Goal: Task Accomplishment & Management: Use online tool/utility

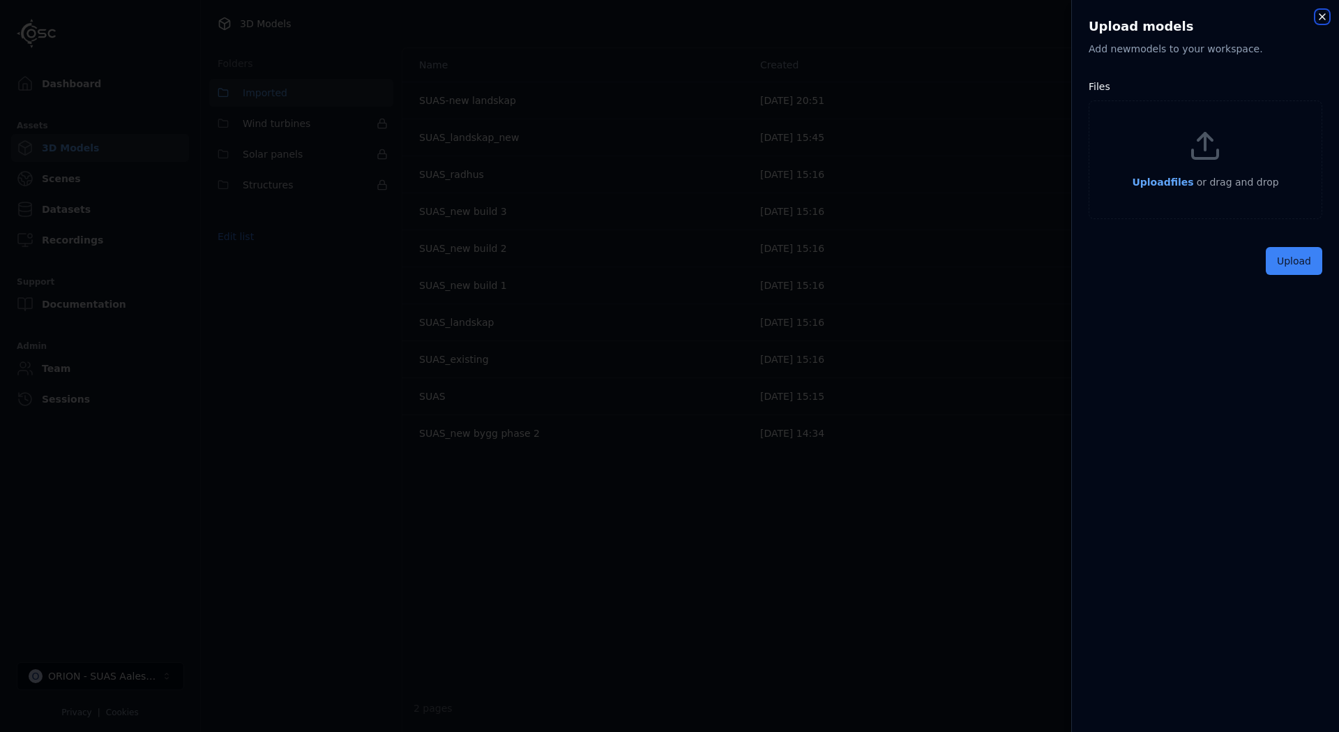
click at [1323, 16] on icon "button" at bounding box center [1322, 16] width 11 height 11
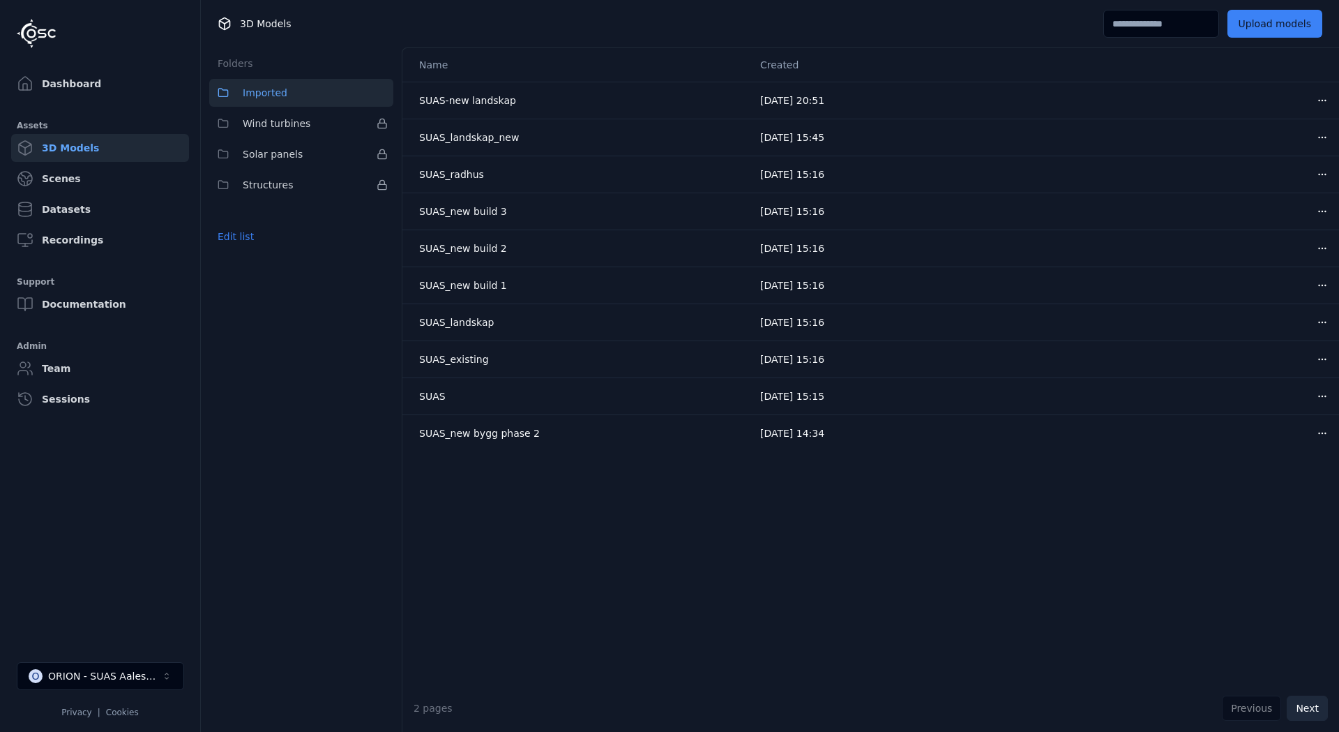
click at [1307, 711] on button "Next" at bounding box center [1307, 707] width 41 height 25
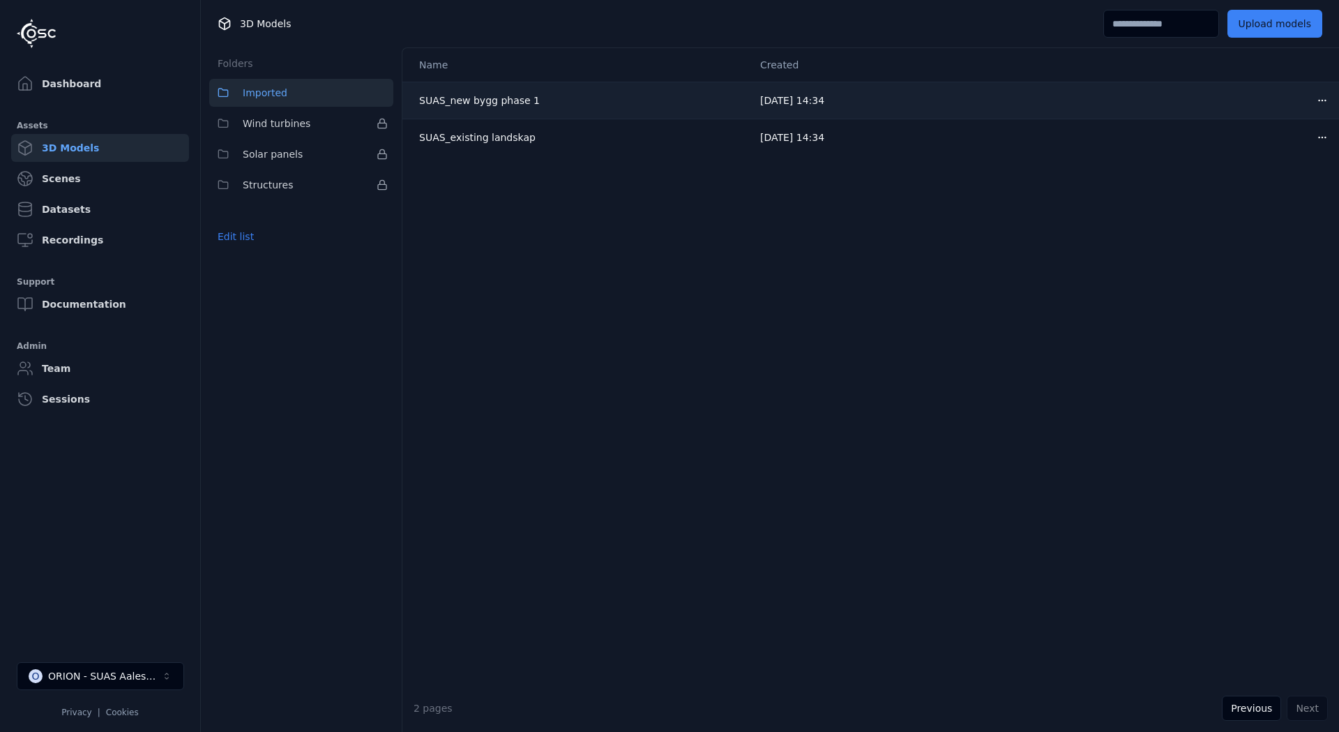
click at [1314, 96] on html "Dashboard Assets 3D Models Scenes Datasets Recordings Support Documentation Adm…" at bounding box center [669, 366] width 1339 height 732
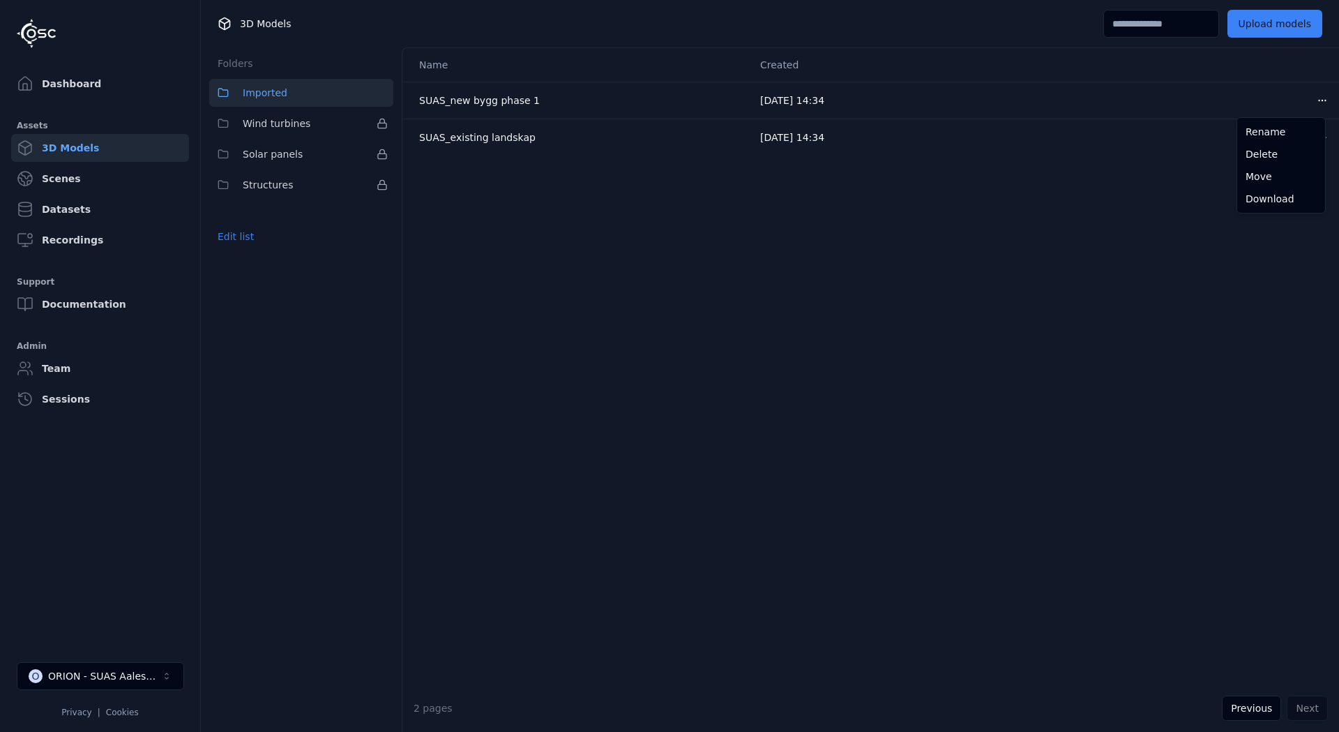
click at [1131, 326] on html "Dashboard Assets 3D Models Scenes Datasets Recordings Support Documentation Adm…" at bounding box center [669, 366] width 1339 height 732
click at [65, 83] on link "Dashboard" at bounding box center [100, 84] width 178 height 28
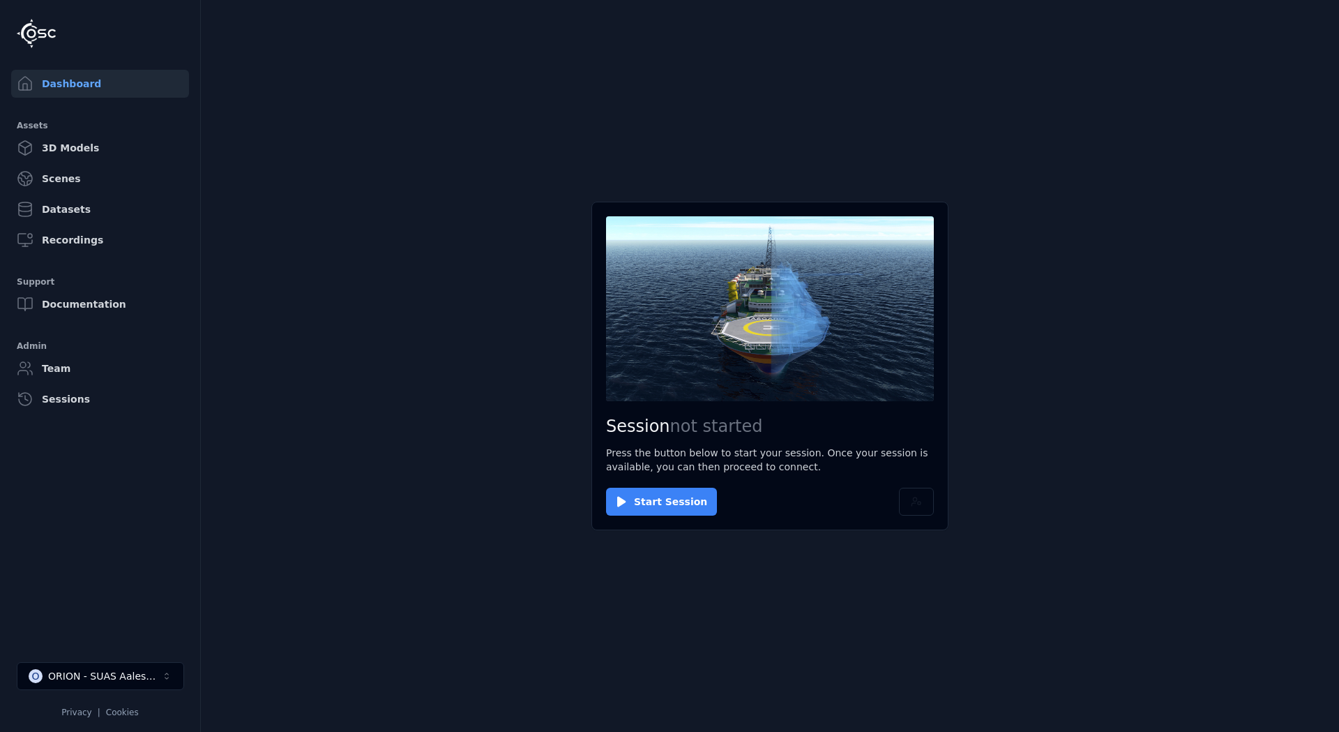
click at [654, 501] on button "Start Session" at bounding box center [661, 502] width 111 height 28
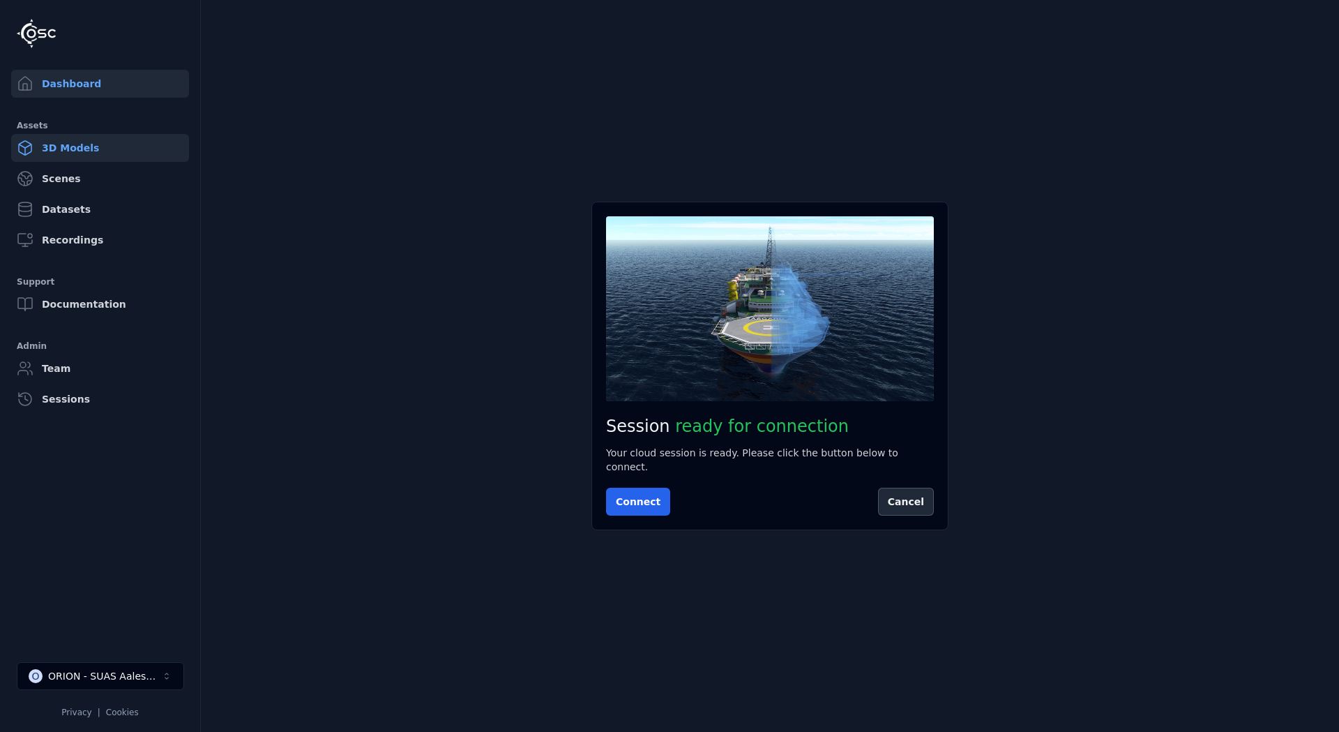
click at [70, 146] on link "3D Models" at bounding box center [100, 148] width 178 height 28
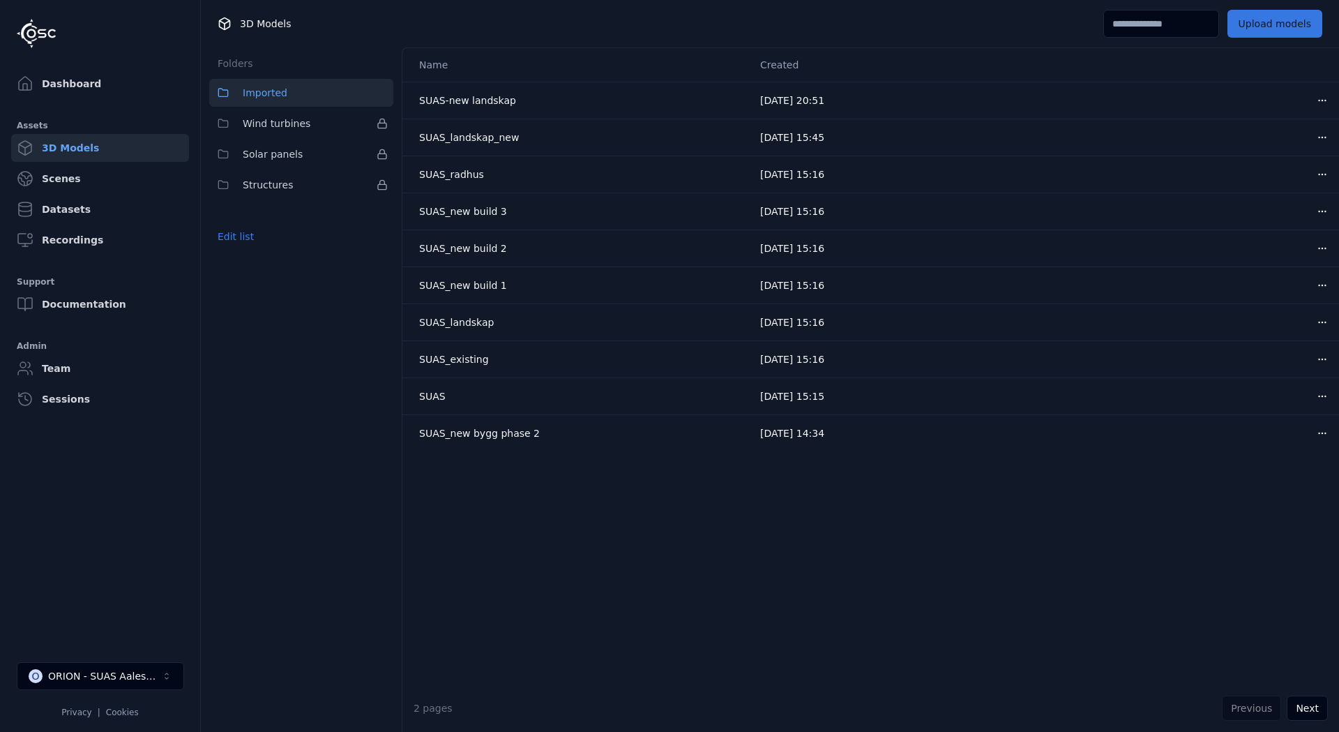
click at [1249, 27] on button "Upload models" at bounding box center [1275, 24] width 95 height 28
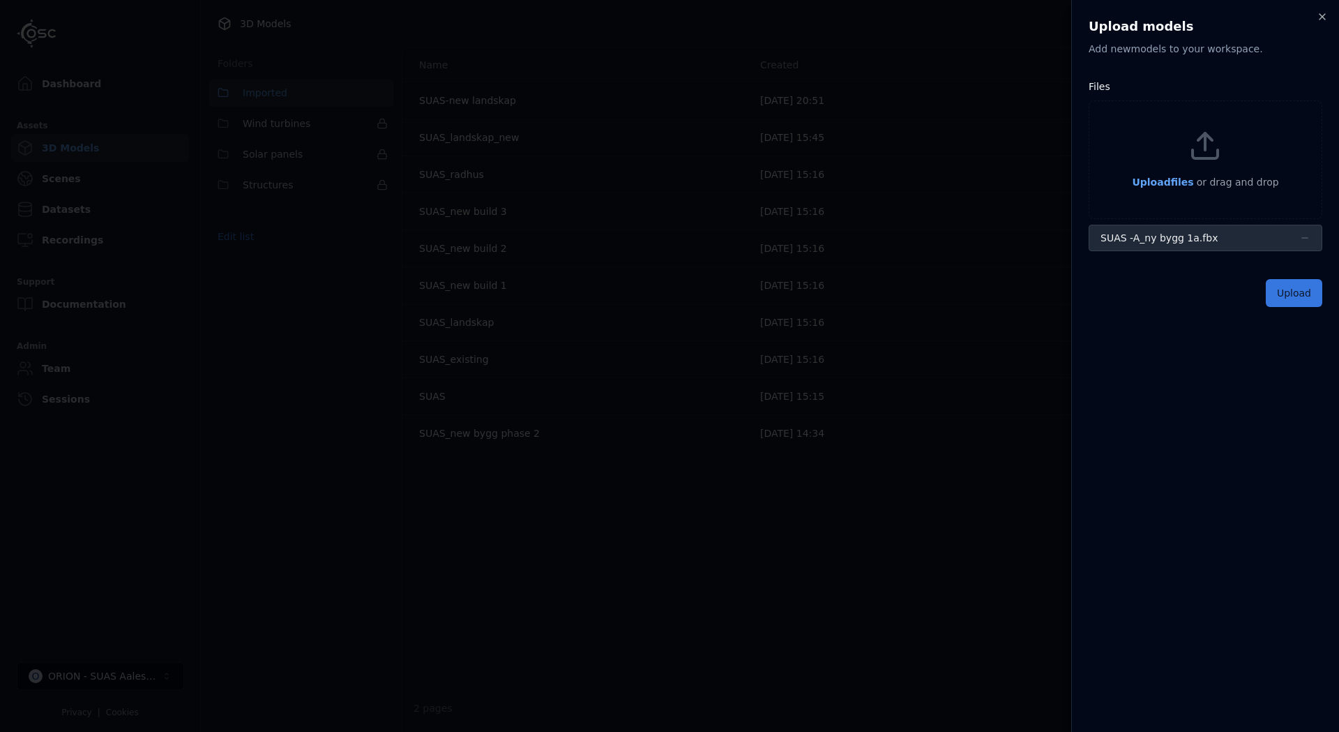
click at [1288, 289] on button "Upload" at bounding box center [1294, 293] width 56 height 28
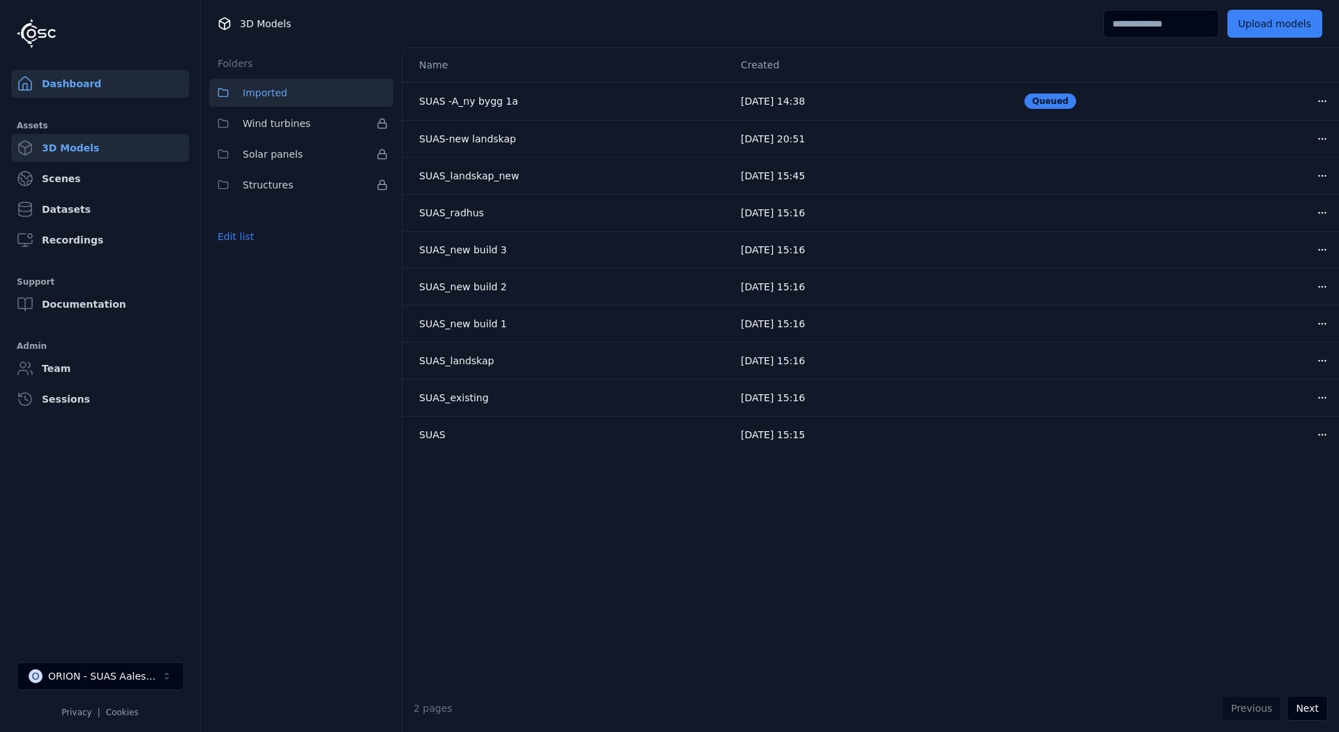
click at [133, 86] on link "Dashboard" at bounding box center [100, 84] width 178 height 28
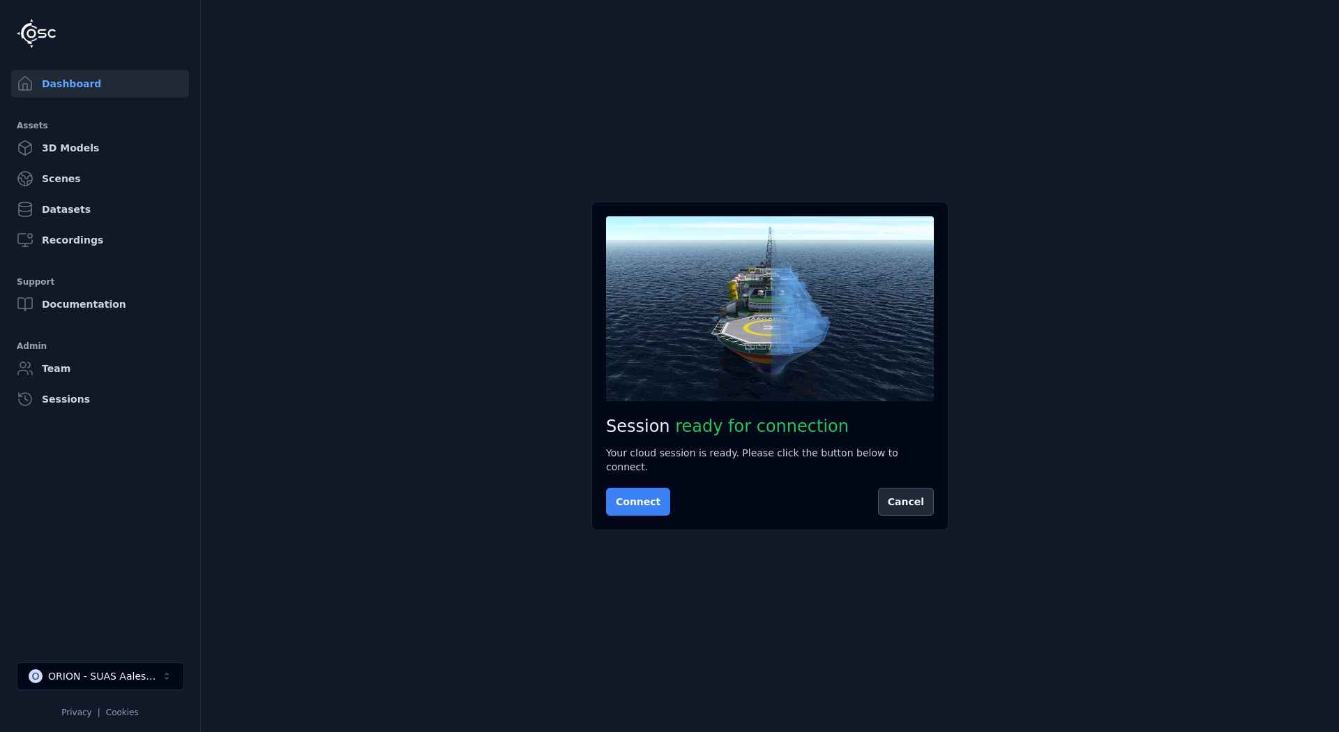
click at [638, 497] on button "Connect" at bounding box center [638, 502] width 64 height 28
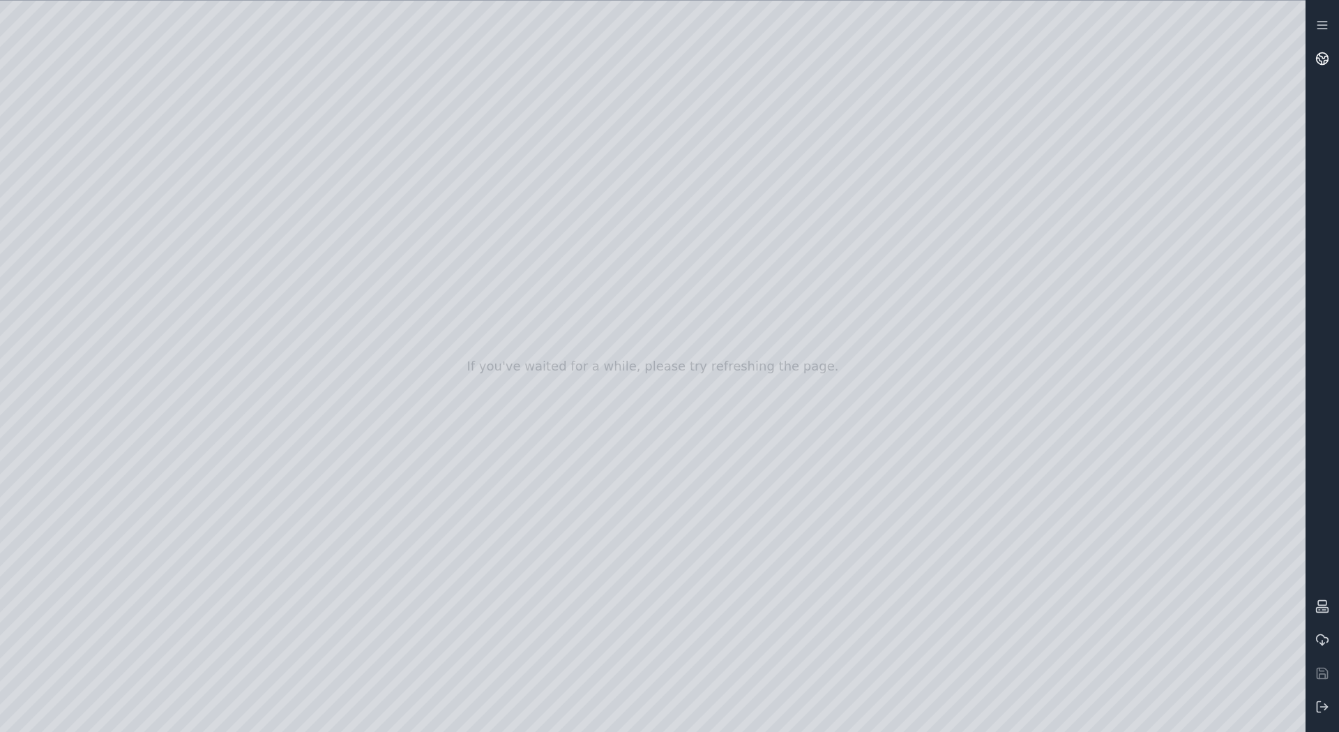
click at [1327, 61] on icon at bounding box center [1323, 59] width 14 height 14
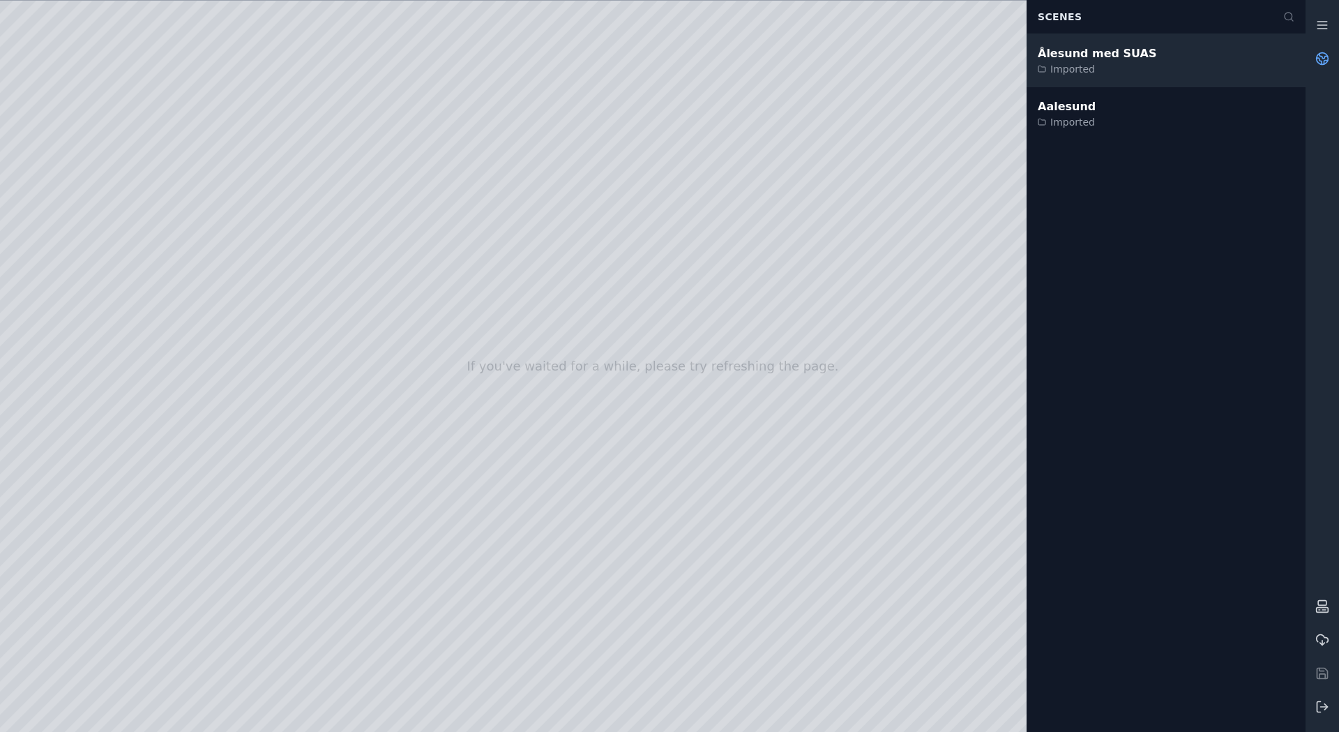
click at [1101, 45] on div "Ålesund med SUAS" at bounding box center [1097, 53] width 119 height 17
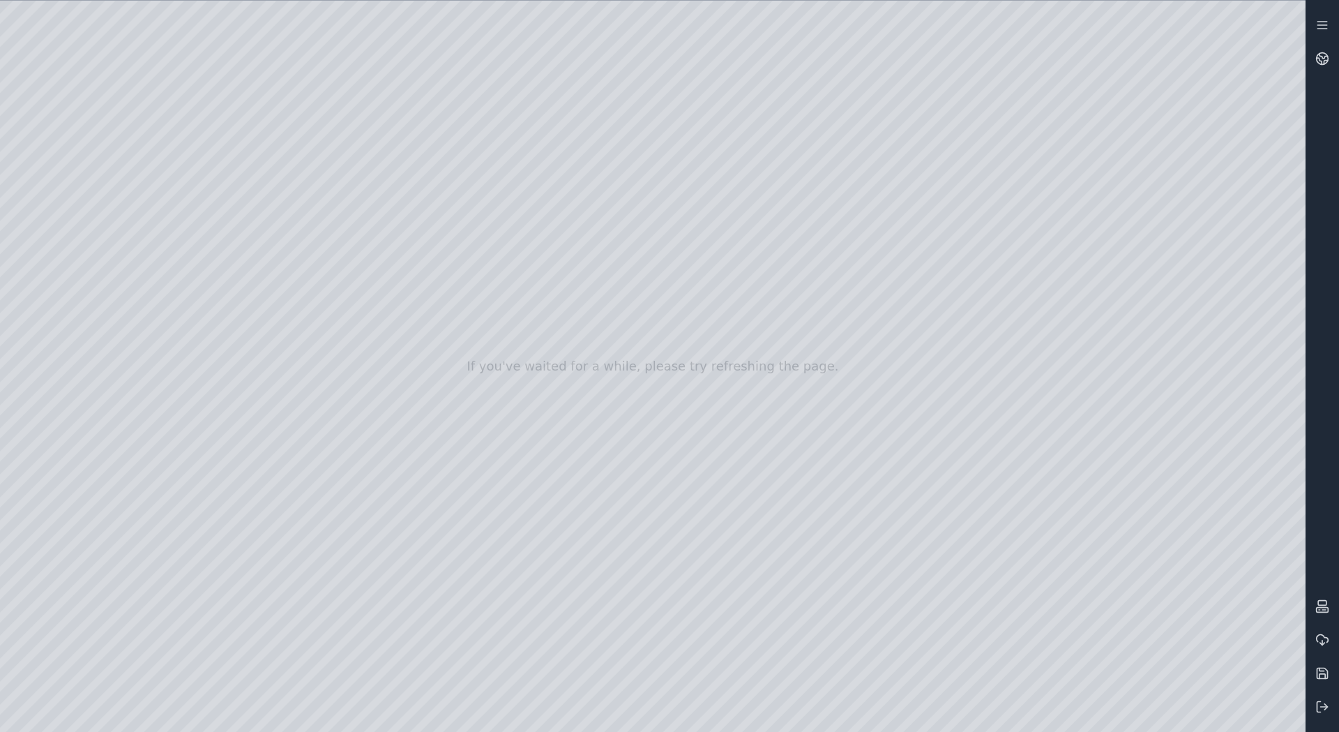
drag, startPoint x: 990, startPoint y: 389, endPoint x: 990, endPoint y: 478, distance: 90.0
click at [1321, 707] on line at bounding box center [1324, 707] width 7 height 0
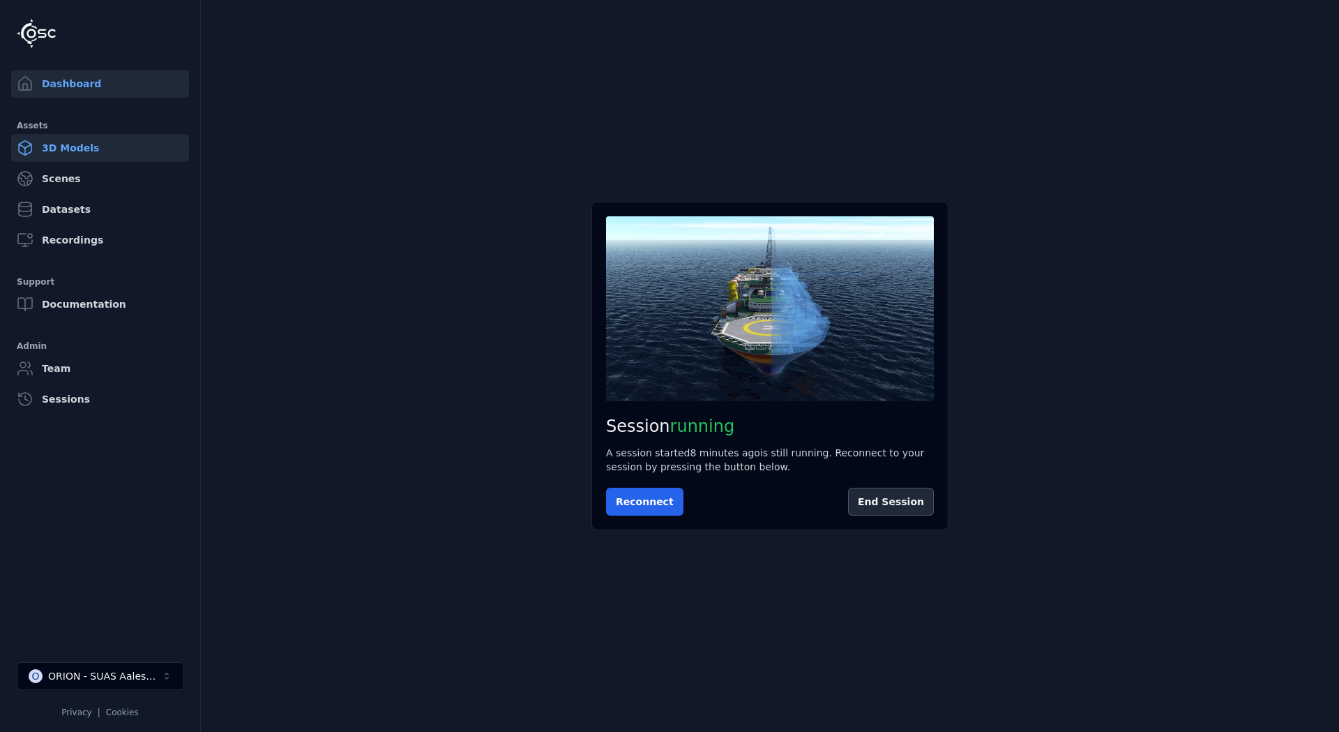
click at [80, 151] on link "3D Models" at bounding box center [100, 148] width 178 height 28
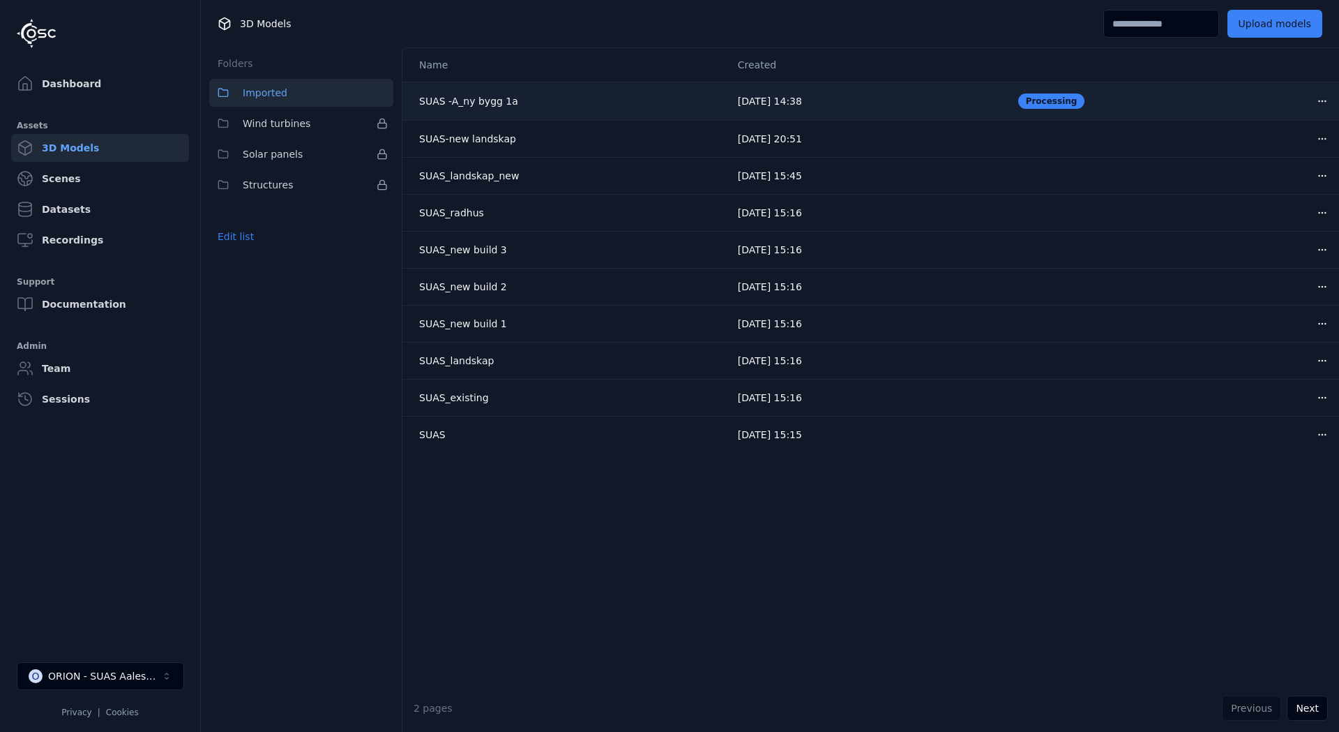
click at [1320, 102] on html "Dashboard Assets 3D Models Scenes Datasets Recordings Support Documentation Adm…" at bounding box center [669, 366] width 1339 height 732
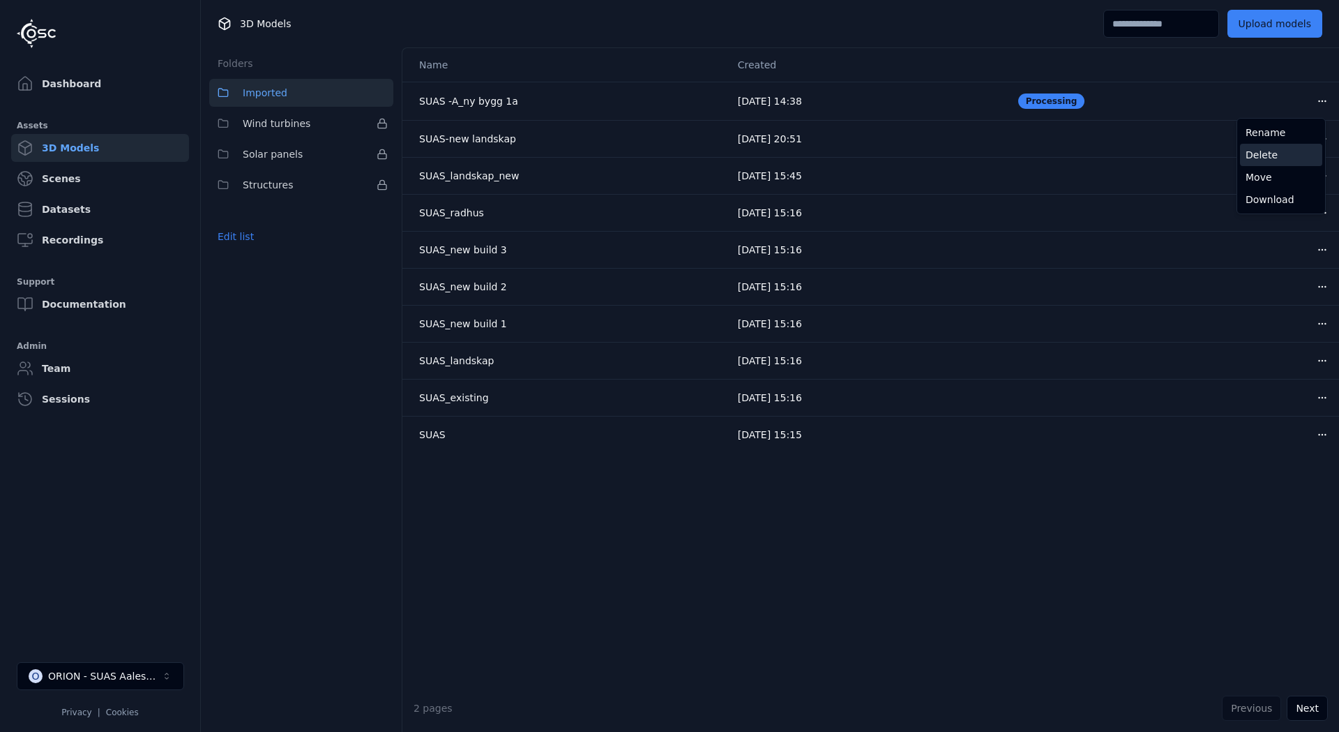
click at [1267, 156] on div "Delete" at bounding box center [1281, 155] width 82 height 22
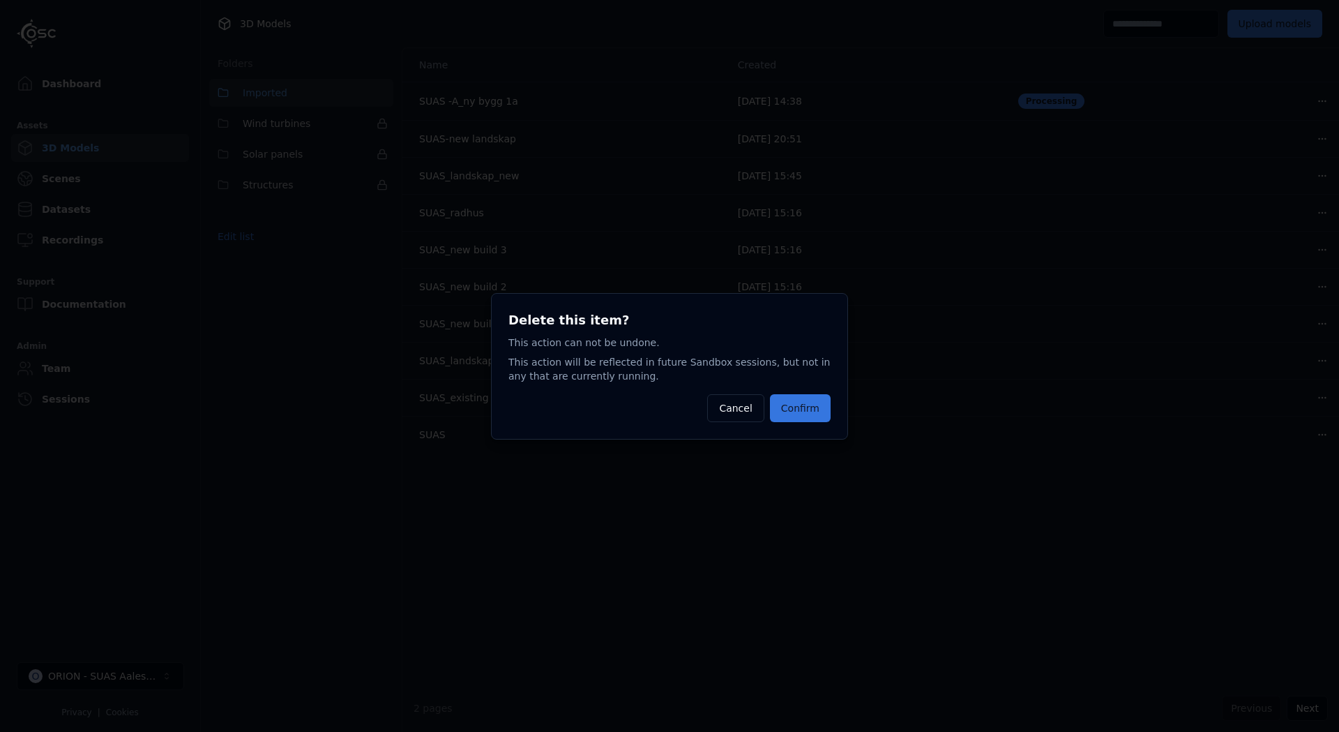
click at [806, 400] on button "Confirm" at bounding box center [800, 408] width 61 height 28
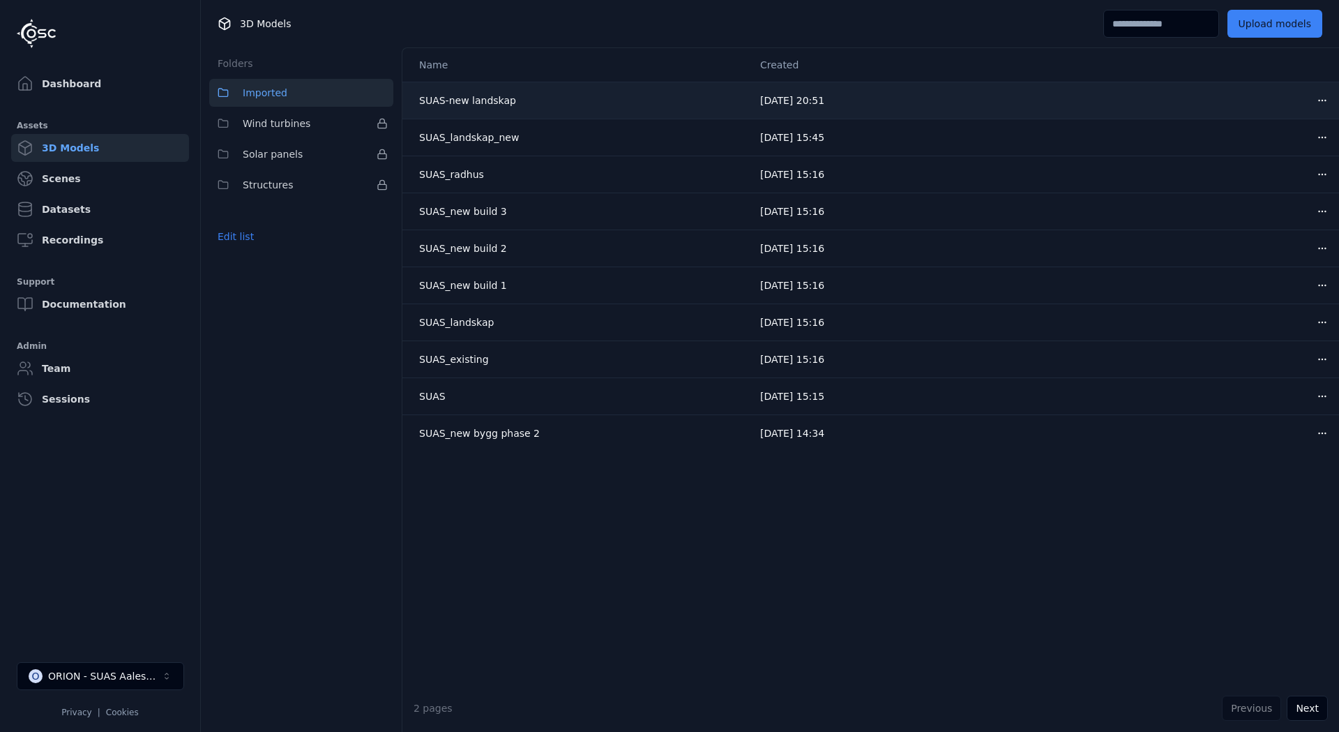
click at [1317, 103] on html "Dashboard Assets 3D Models Scenes Datasets Recordings Support Documentation Adm…" at bounding box center [669, 366] width 1339 height 732
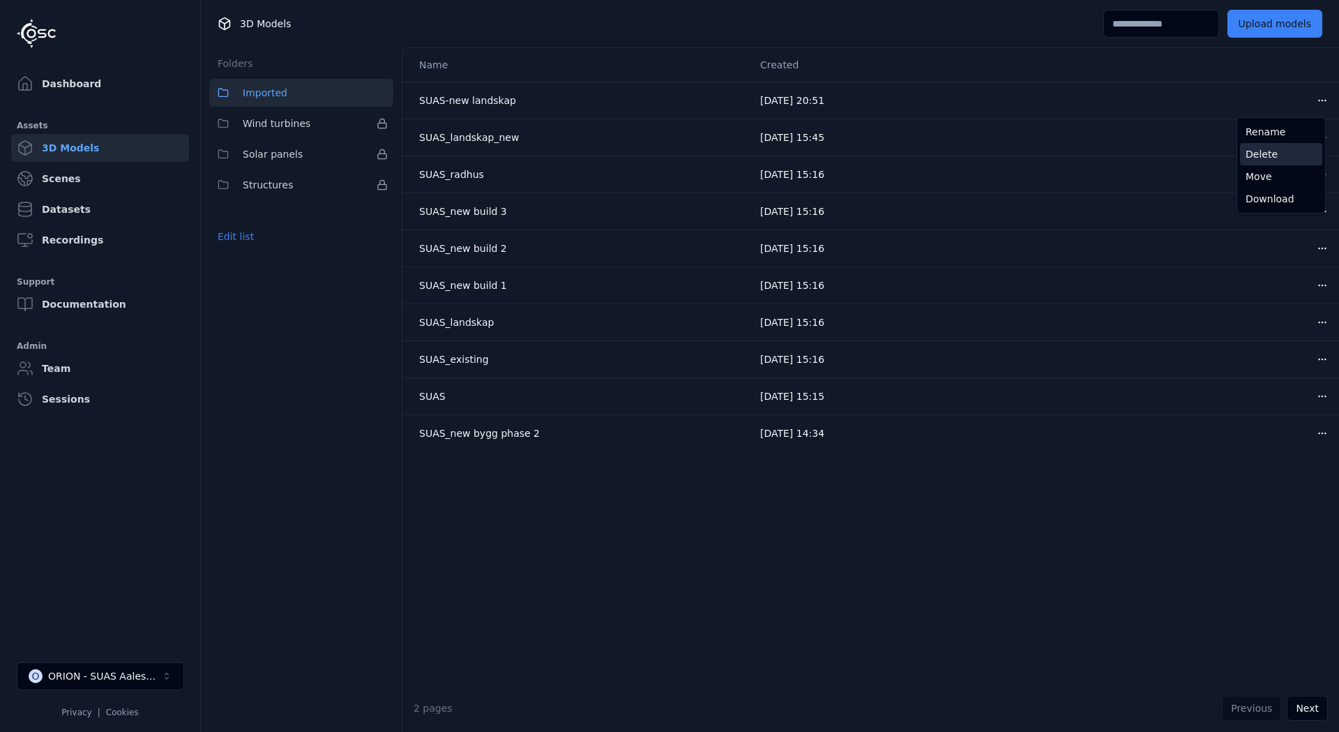
click at [1279, 161] on div "Delete" at bounding box center [1281, 154] width 82 height 22
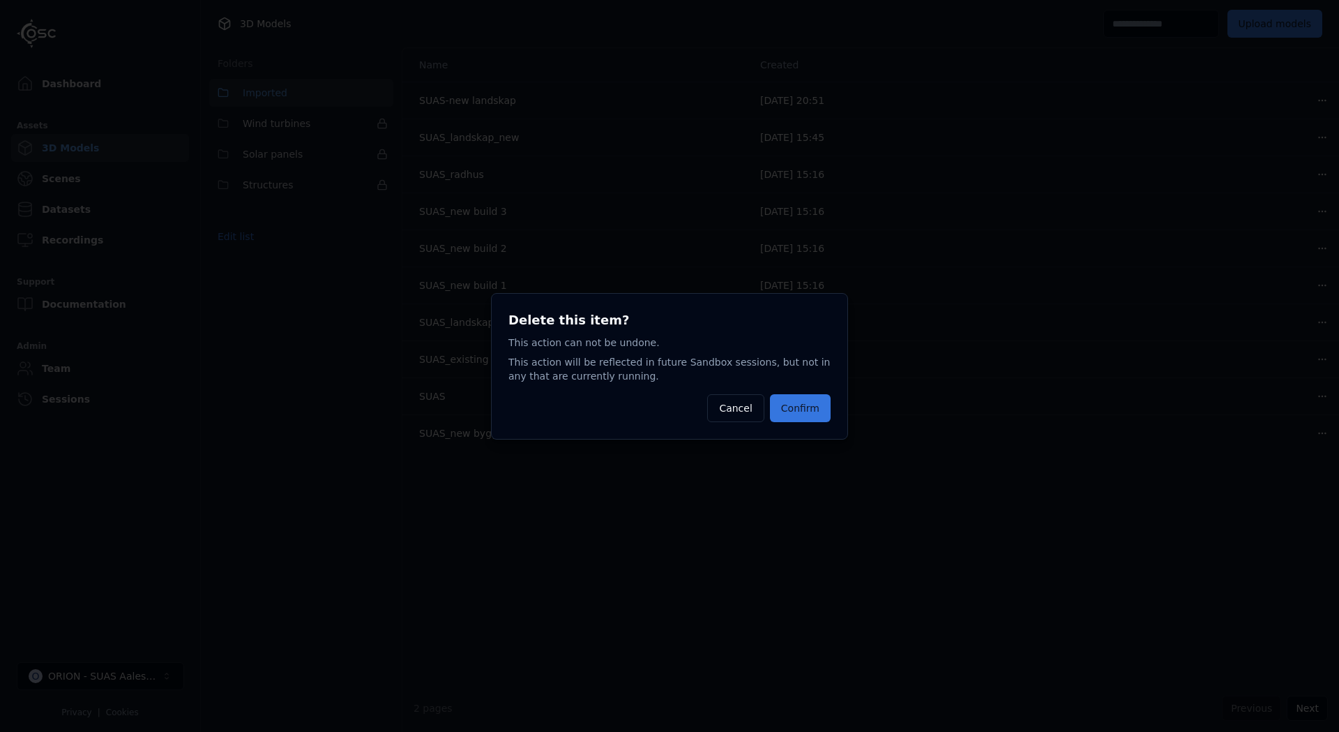
click at [789, 415] on button "Confirm" at bounding box center [800, 408] width 61 height 28
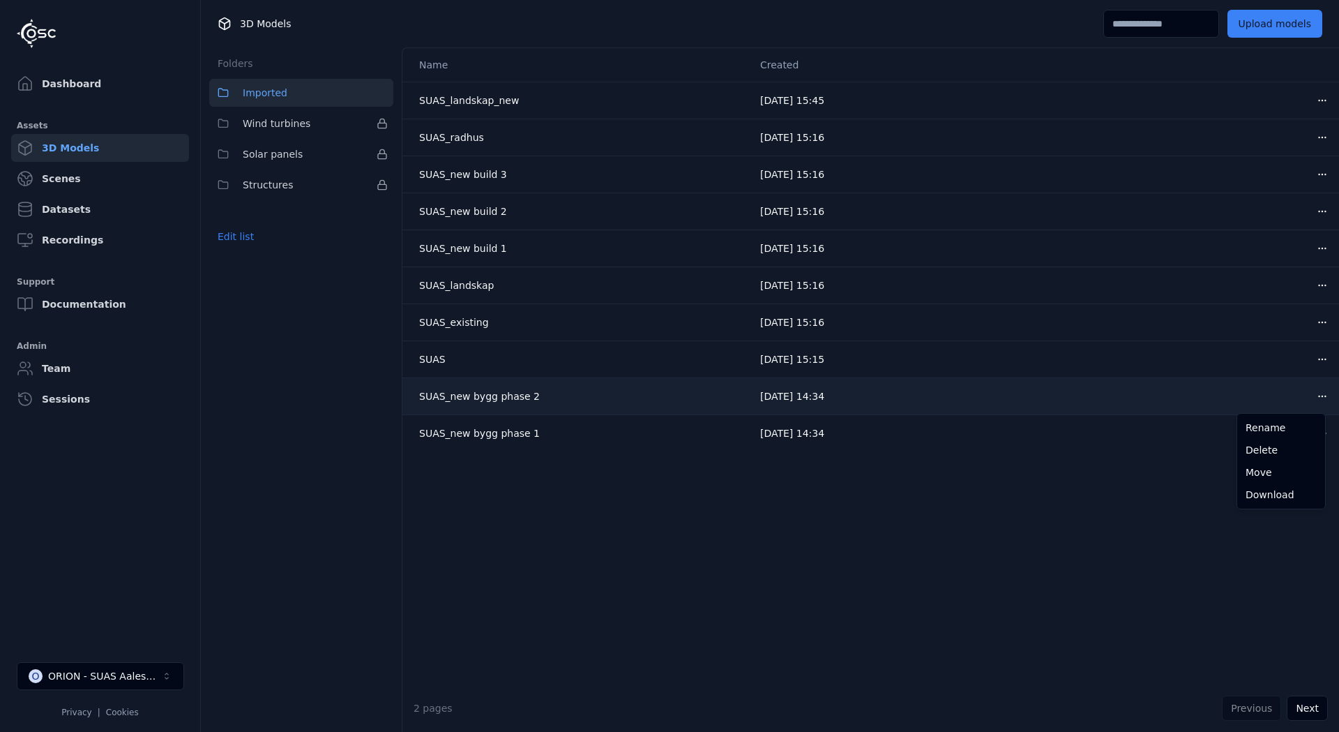
click at [1302, 394] on html "Dashboard Assets 3D Models Scenes Datasets Recordings Support Documentation Adm…" at bounding box center [669, 366] width 1339 height 732
click at [1257, 455] on div "Delete" at bounding box center [1281, 450] width 82 height 22
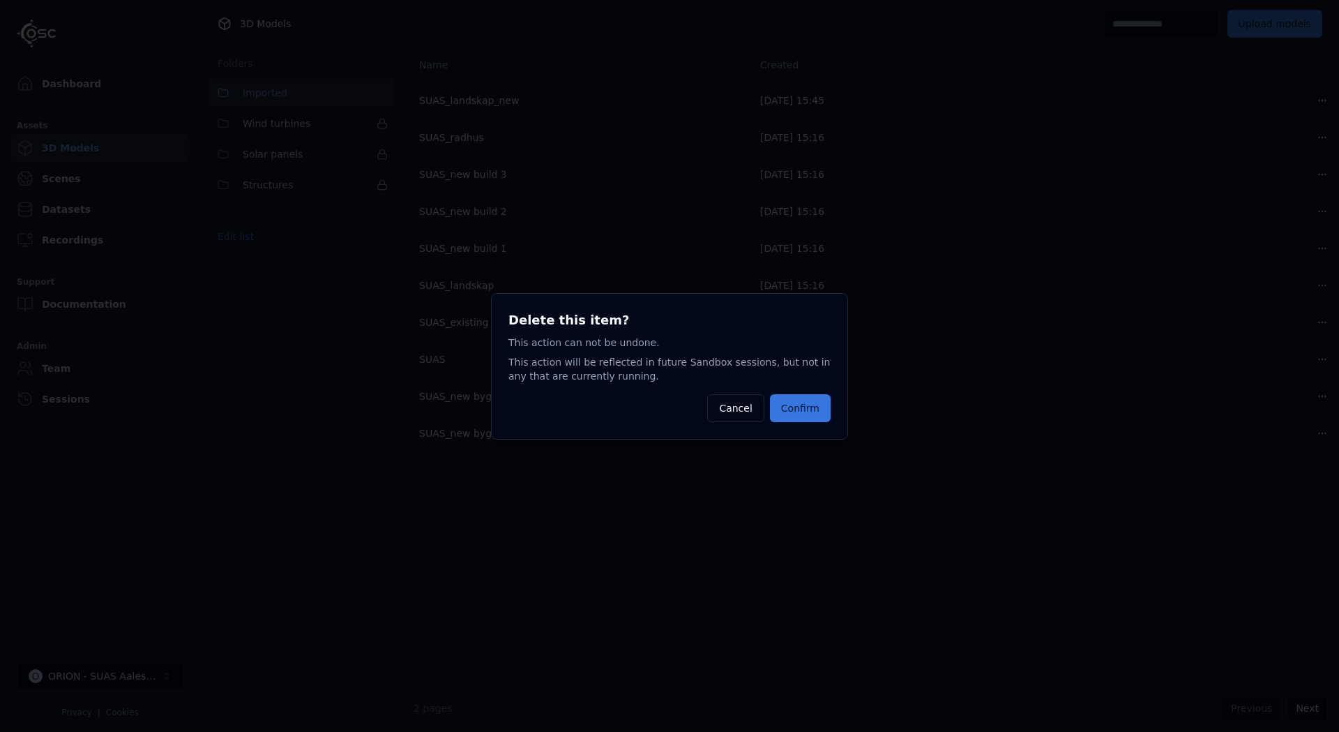
click at [799, 413] on button "Confirm" at bounding box center [800, 408] width 61 height 28
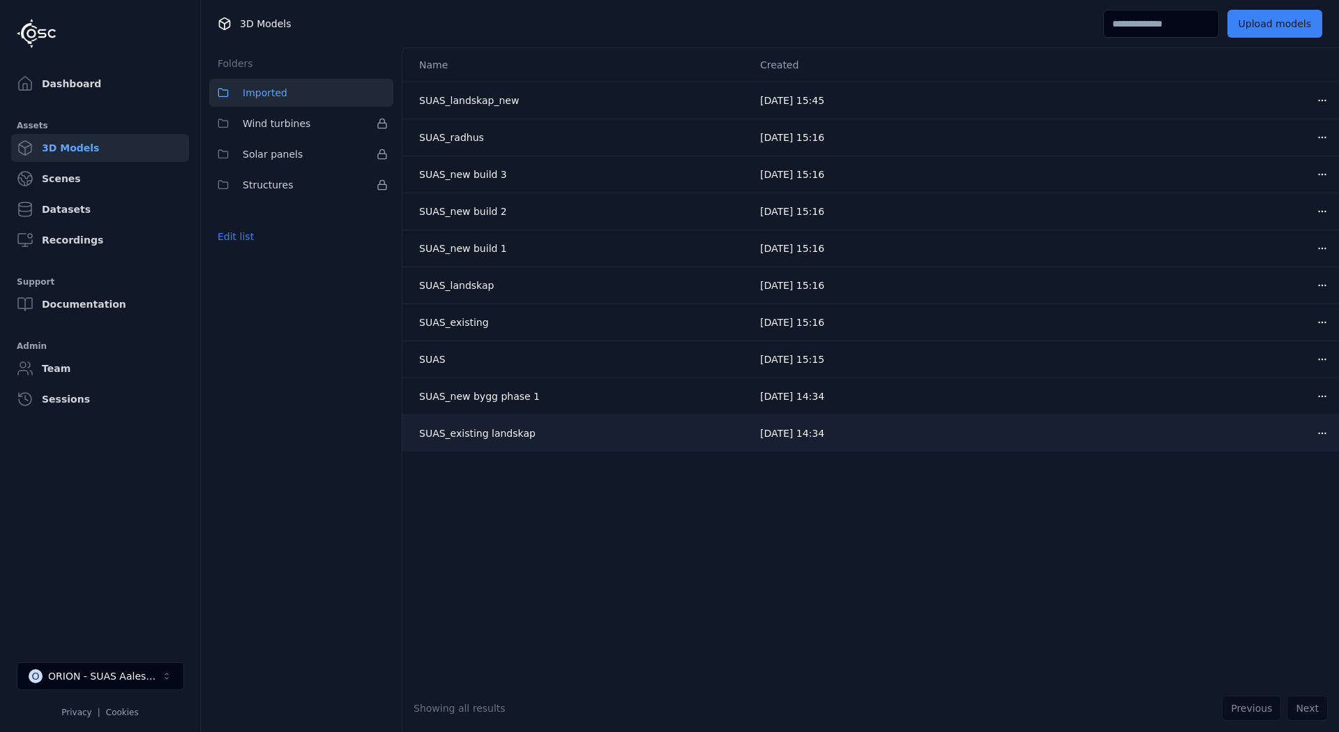
click at [1316, 431] on html "Dashboard Assets 3D Models Scenes Datasets Recordings Support Documentation Adm…" at bounding box center [669, 366] width 1339 height 732
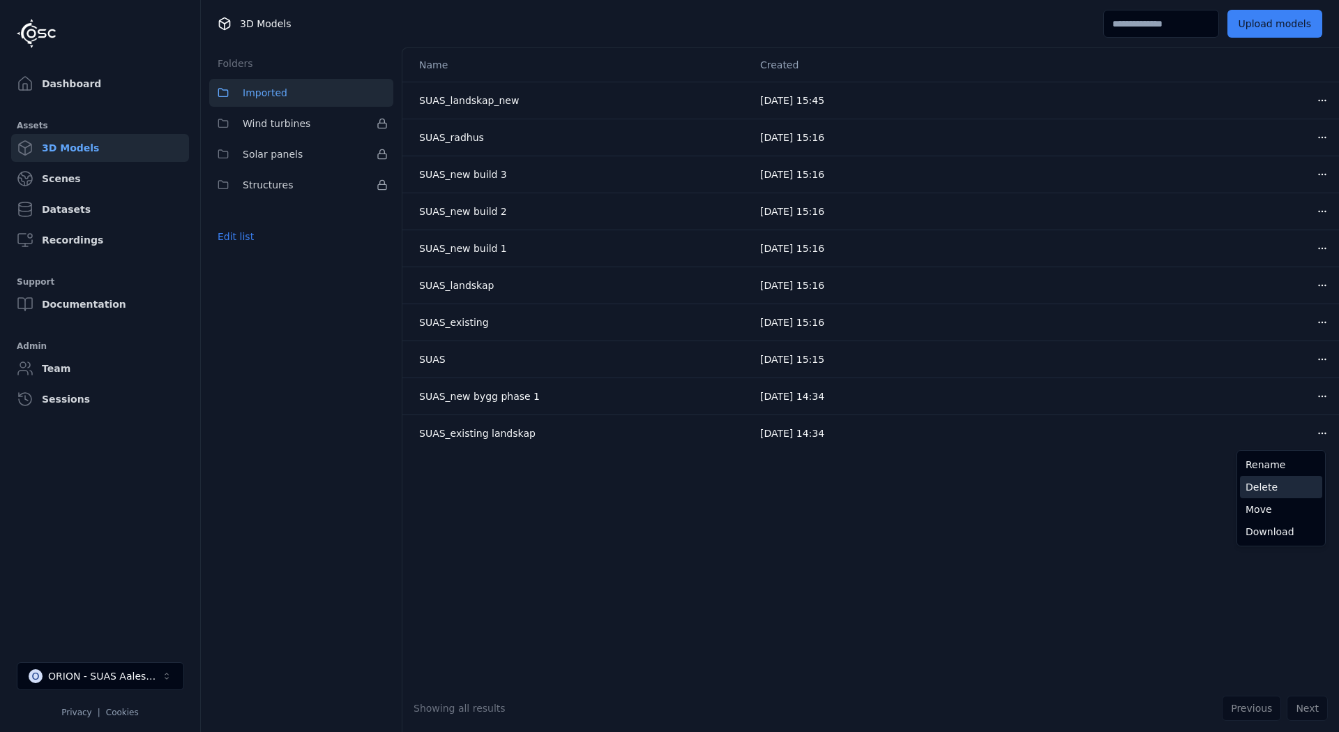
click at [1263, 487] on div "Delete" at bounding box center [1281, 487] width 82 height 22
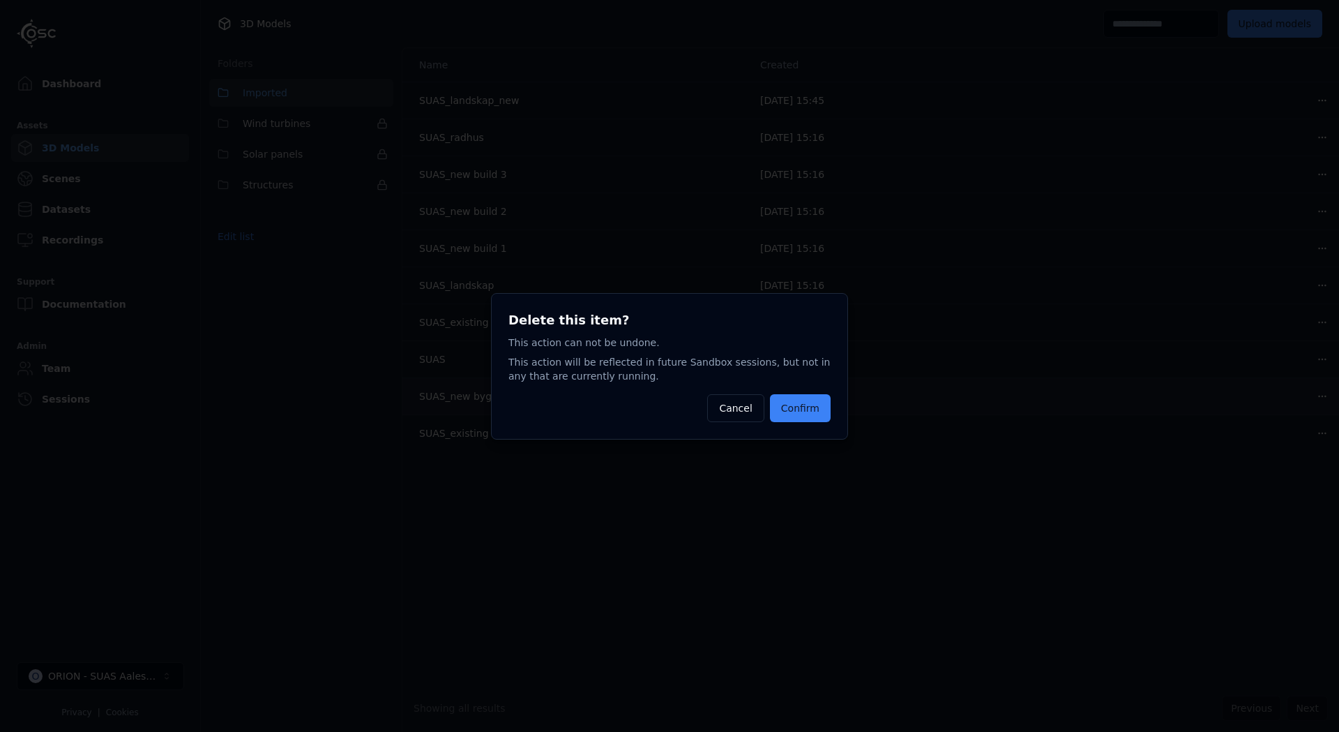
click at [820, 413] on button "Confirm" at bounding box center [800, 408] width 61 height 28
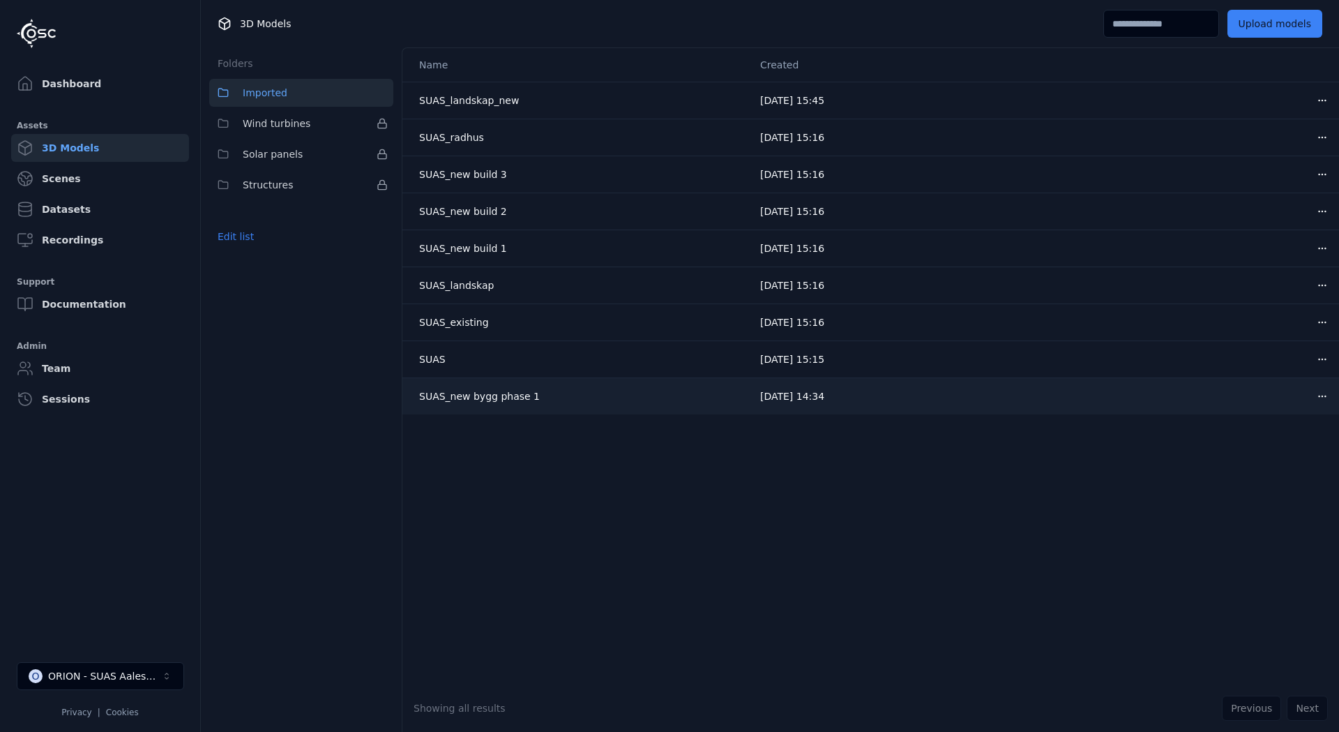
click at [1311, 396] on html "Dashboard Assets 3D Models Scenes Datasets Recordings Support Documentation Adm…" at bounding box center [669, 366] width 1339 height 732
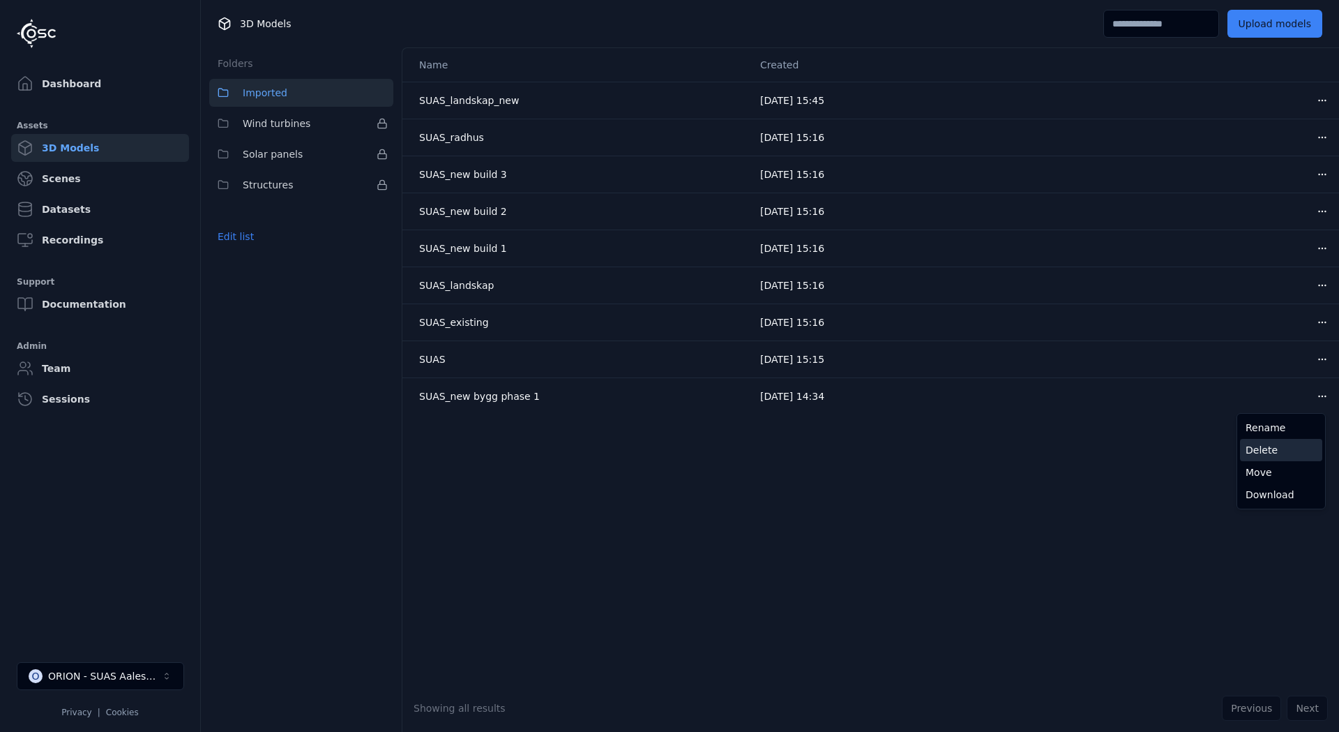
click at [1263, 458] on div "Delete" at bounding box center [1281, 450] width 82 height 22
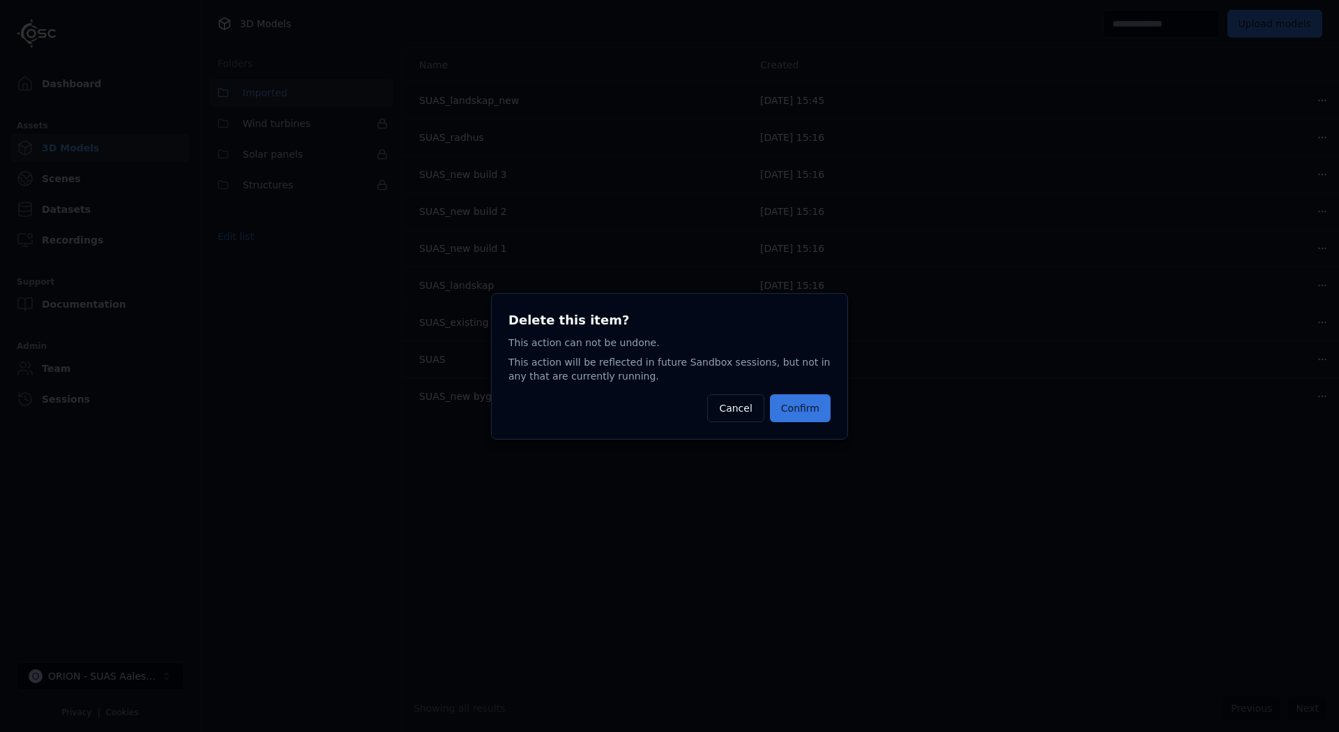
click at [786, 409] on button "Confirm" at bounding box center [800, 408] width 61 height 28
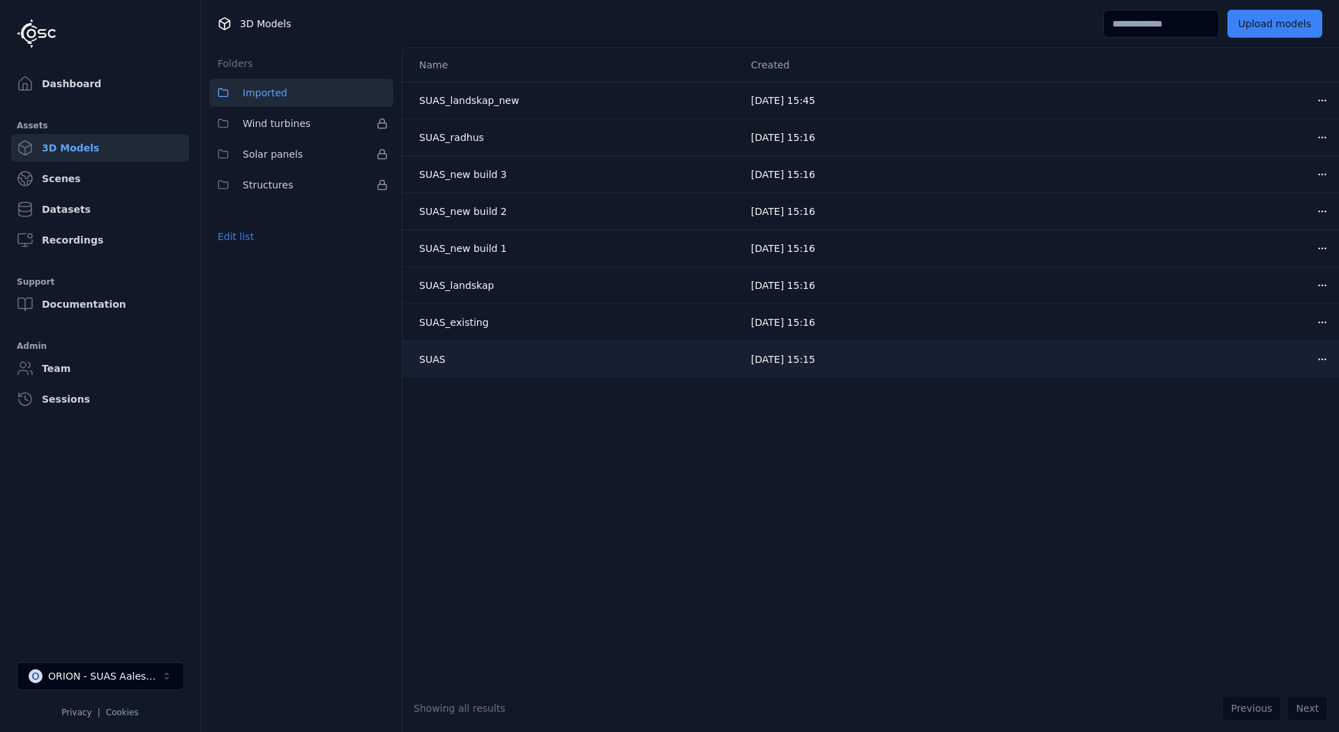
click at [1311, 359] on html "Dashboard Assets 3D Models Scenes Datasets Recordings Support Documentation Adm…" at bounding box center [669, 366] width 1339 height 732
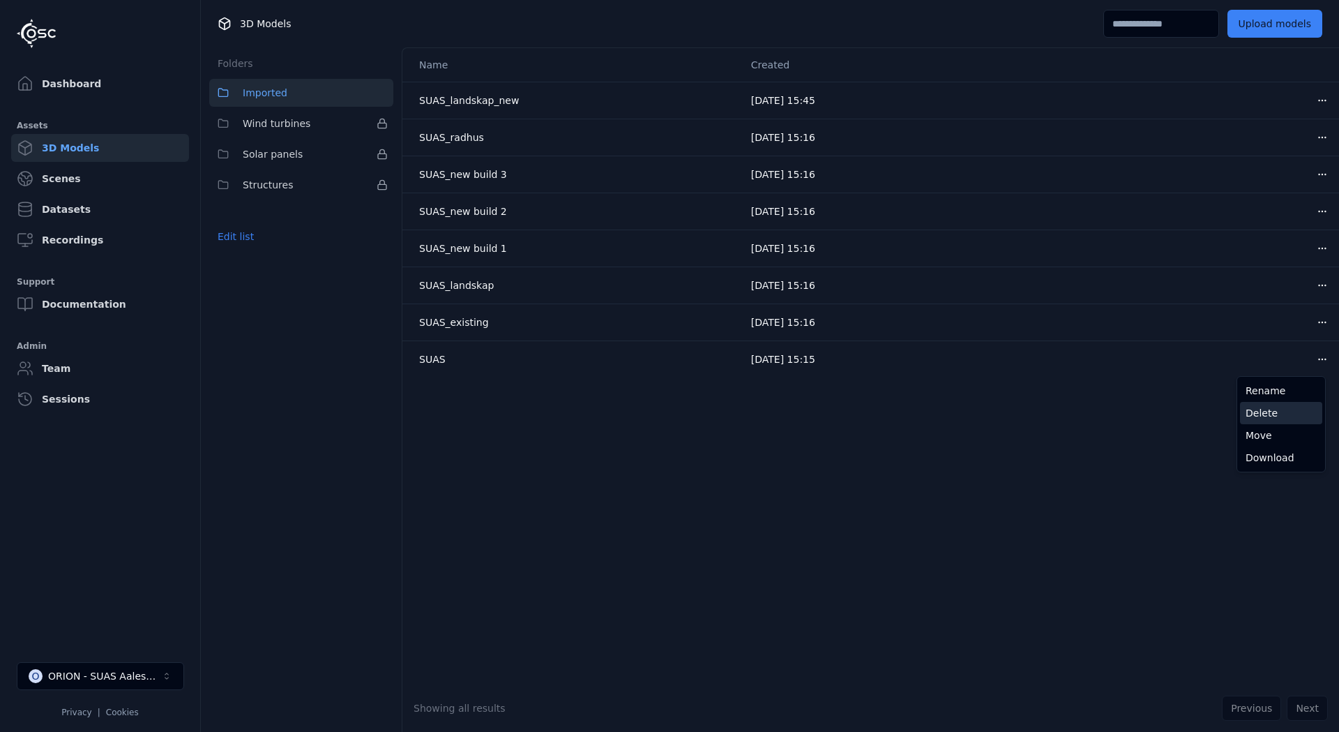
click at [1267, 419] on div "Delete" at bounding box center [1281, 413] width 82 height 22
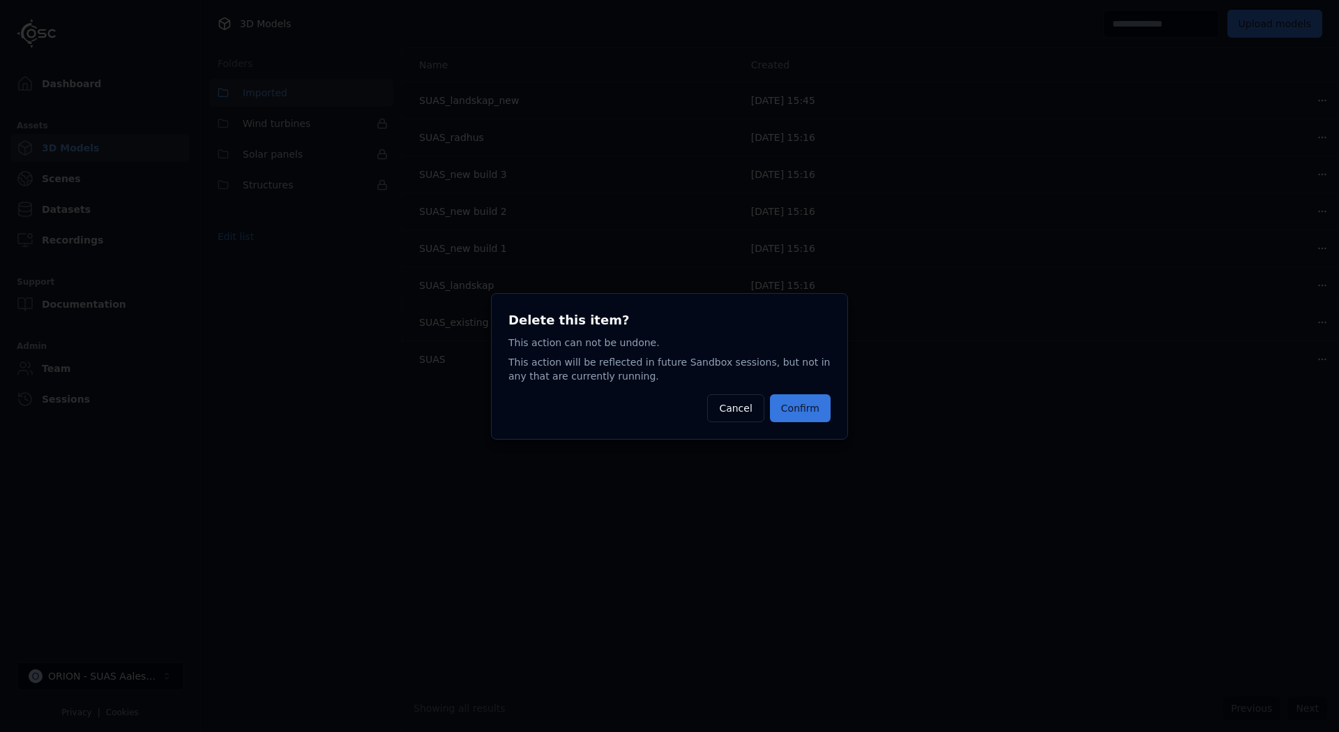
click at [808, 408] on button "Confirm" at bounding box center [800, 408] width 61 height 28
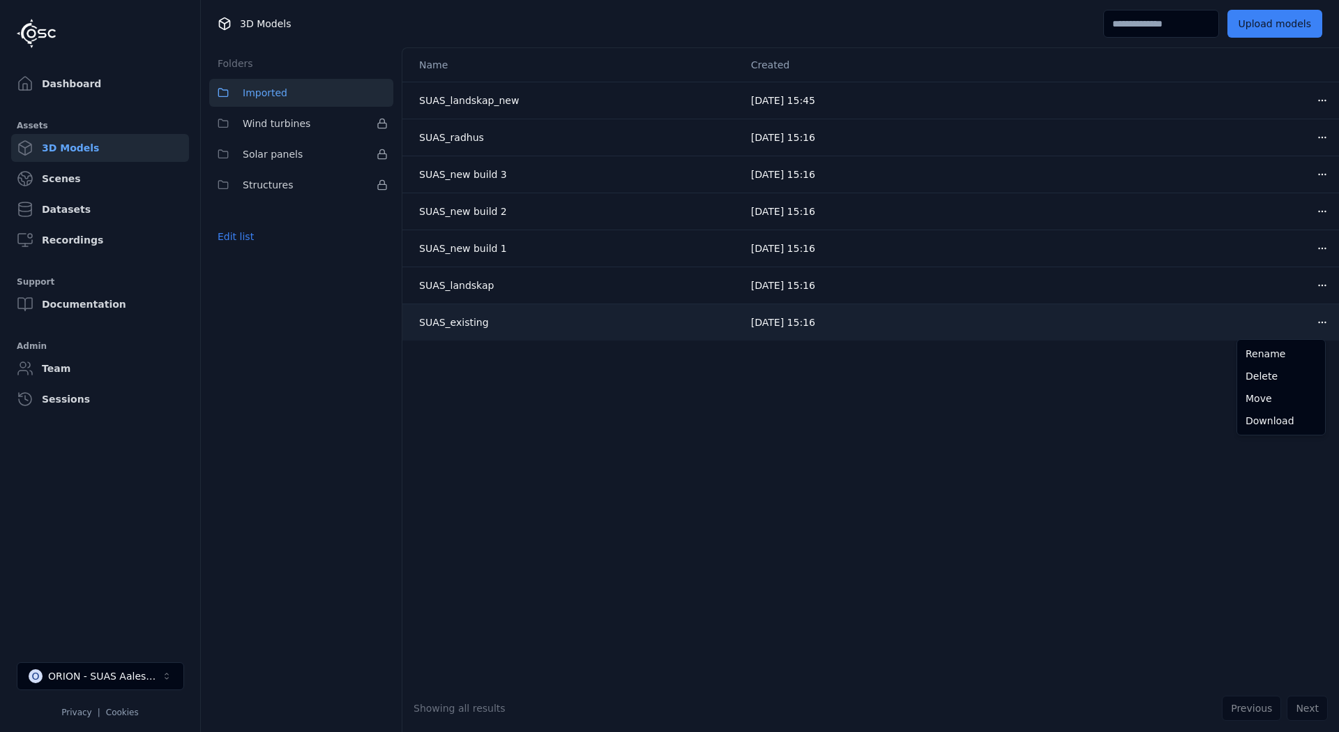
click at [1307, 319] on html "Dashboard Assets 3D Models Scenes Datasets Recordings Support Documentation Adm…" at bounding box center [669, 366] width 1339 height 732
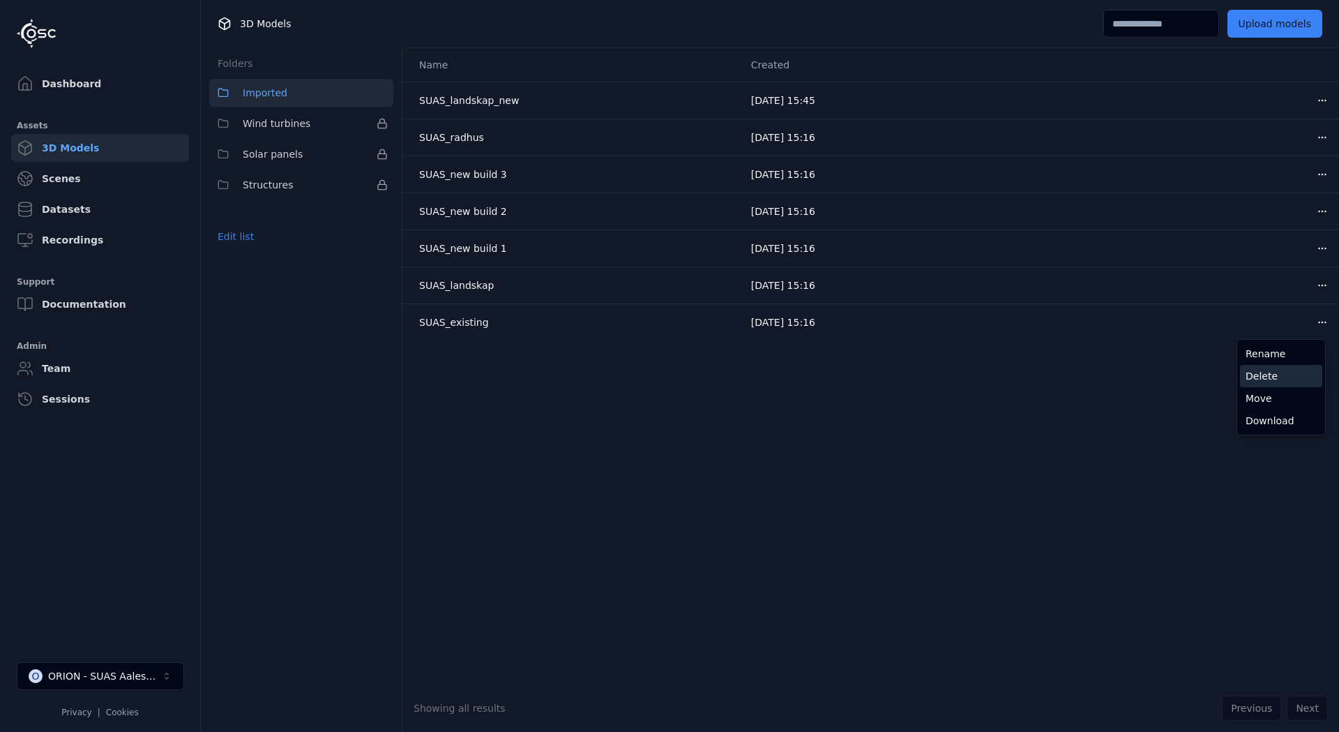
click at [1265, 378] on div "Delete" at bounding box center [1281, 376] width 82 height 22
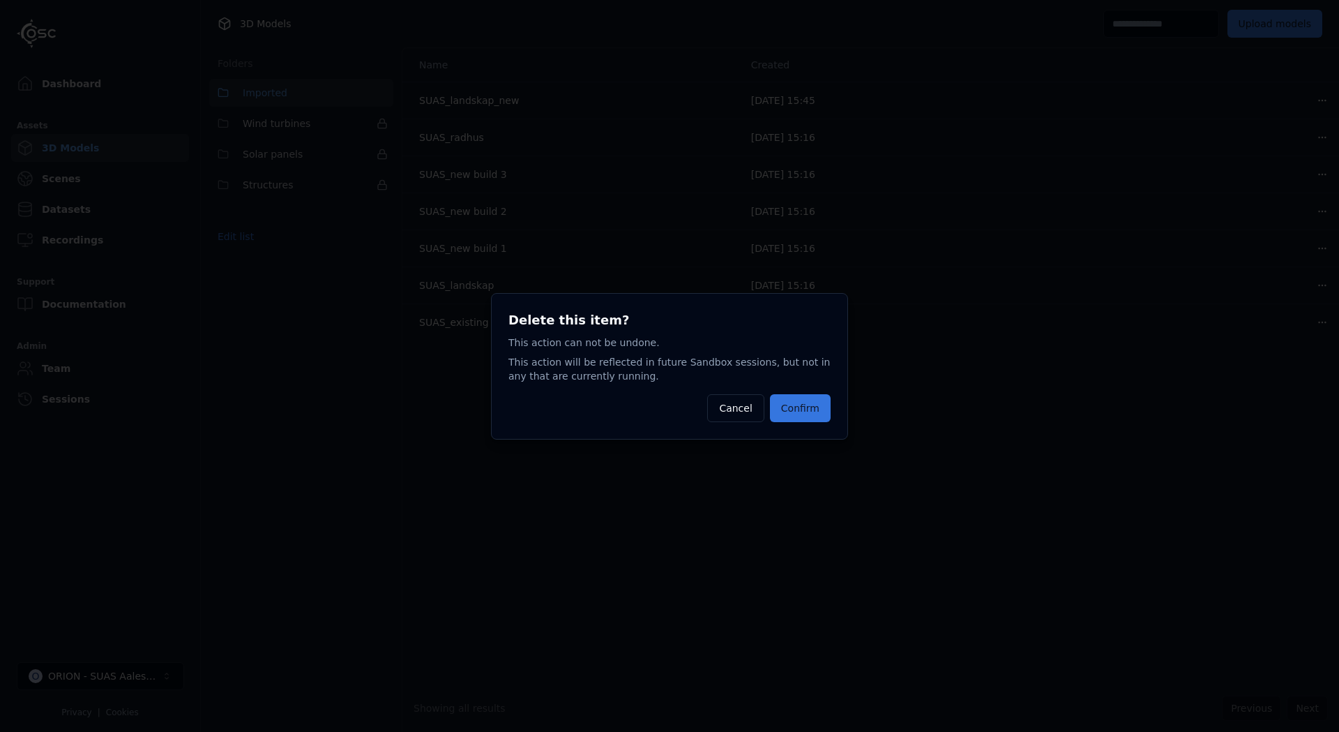
click at [806, 409] on button "Confirm" at bounding box center [800, 408] width 61 height 28
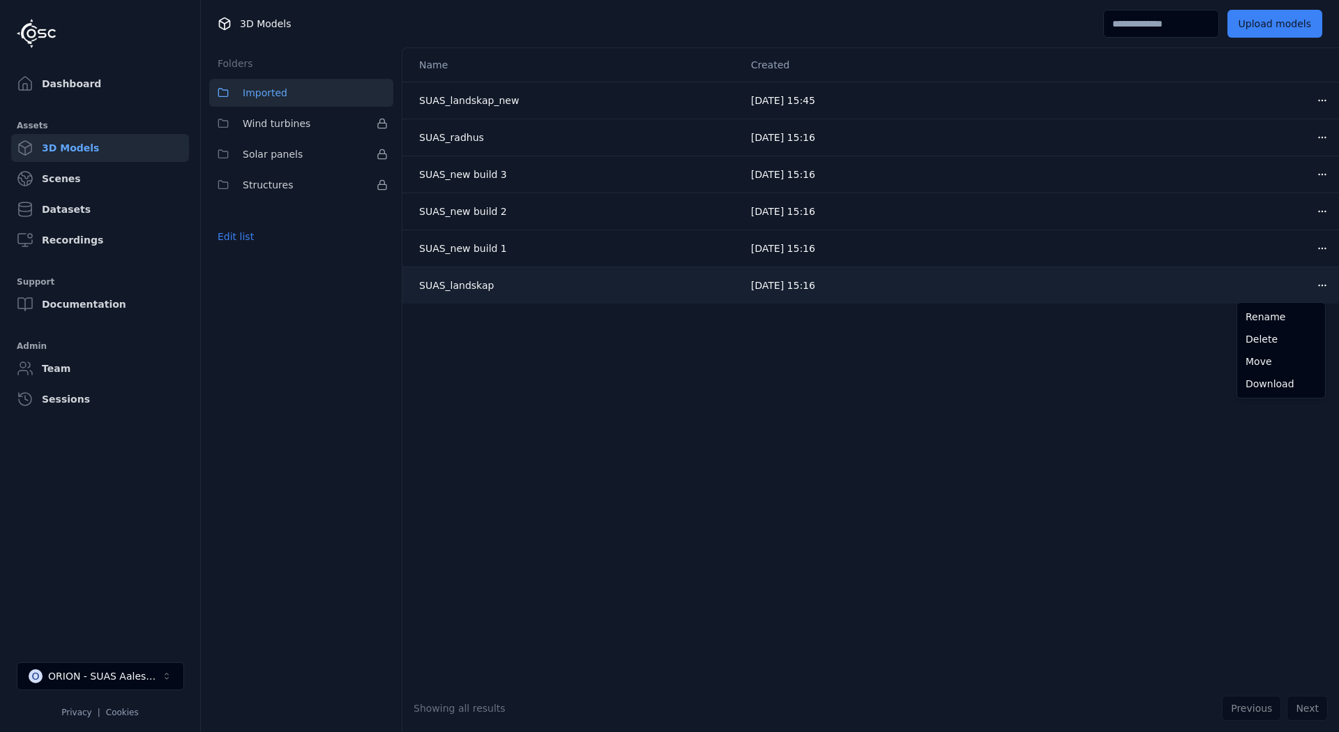
click at [1316, 287] on html "Dashboard Assets 3D Models Scenes Datasets Recordings Support Documentation Adm…" at bounding box center [669, 366] width 1339 height 732
click at [1259, 335] on div "Delete" at bounding box center [1281, 339] width 82 height 22
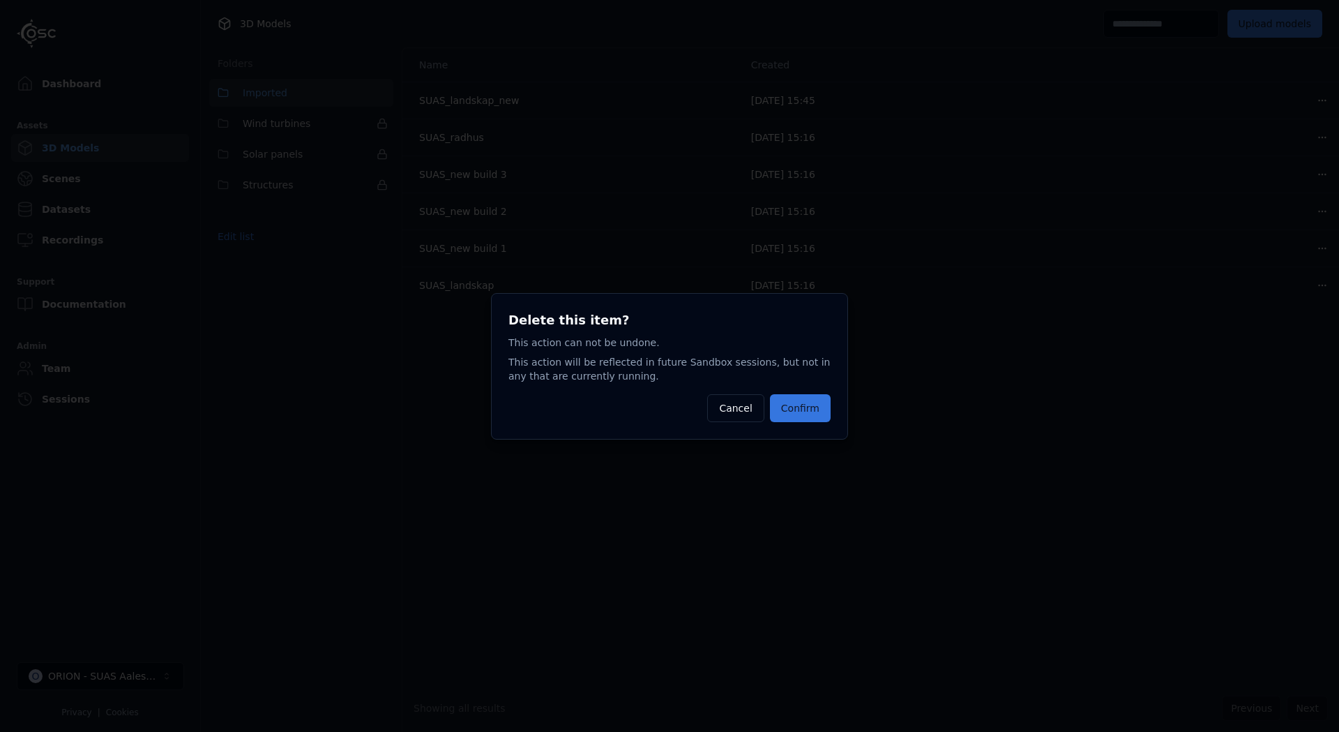
click at [816, 412] on button "Confirm" at bounding box center [800, 408] width 61 height 28
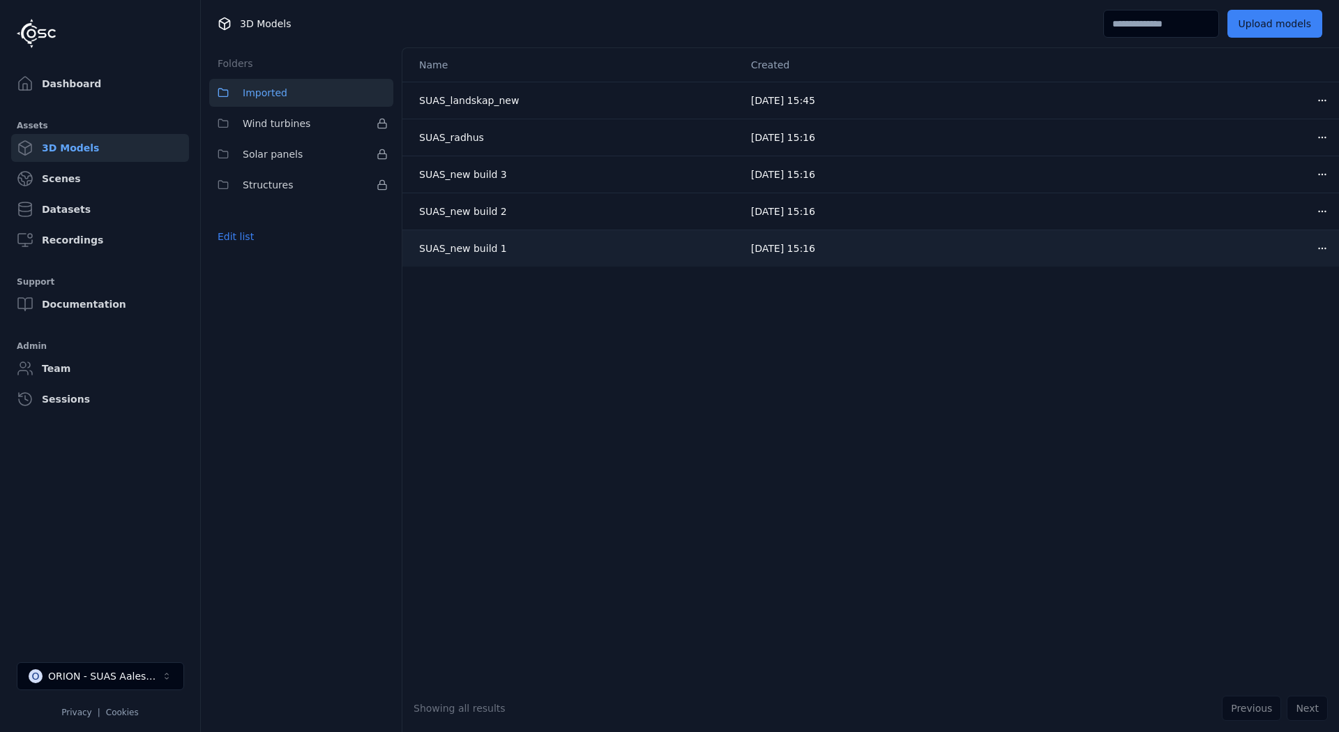
click at [1309, 250] on html "Dashboard Assets 3D Models Scenes Datasets Recordings Support Documentation Adm…" at bounding box center [669, 366] width 1339 height 732
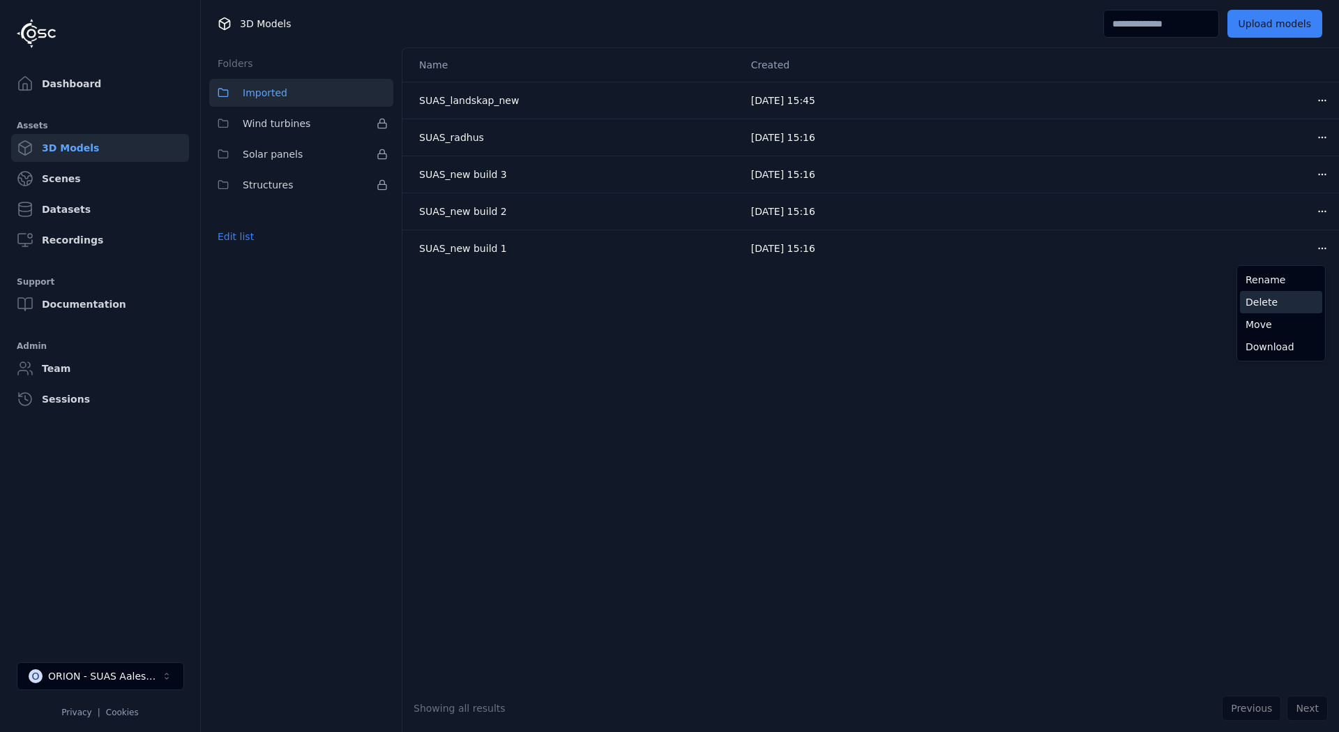
click at [1252, 301] on div "Delete" at bounding box center [1281, 302] width 82 height 22
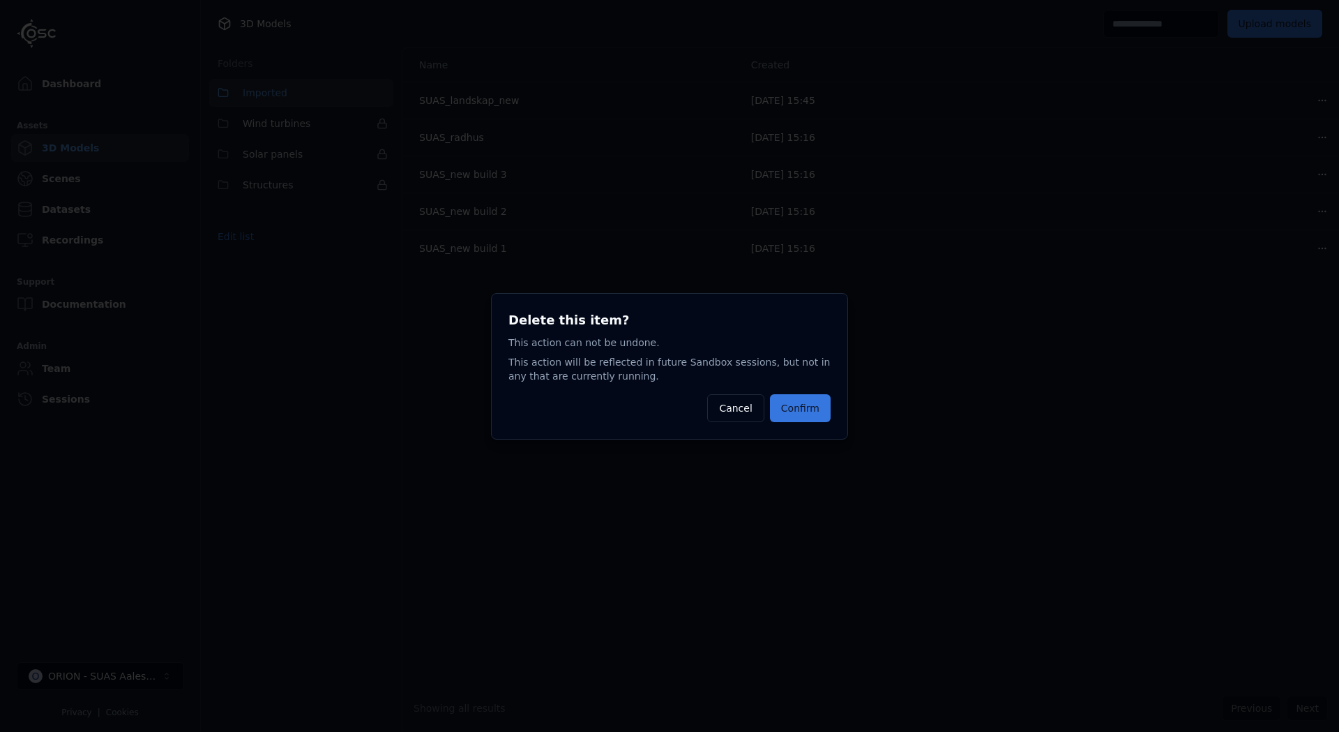
click at [806, 406] on button "Confirm" at bounding box center [800, 408] width 61 height 28
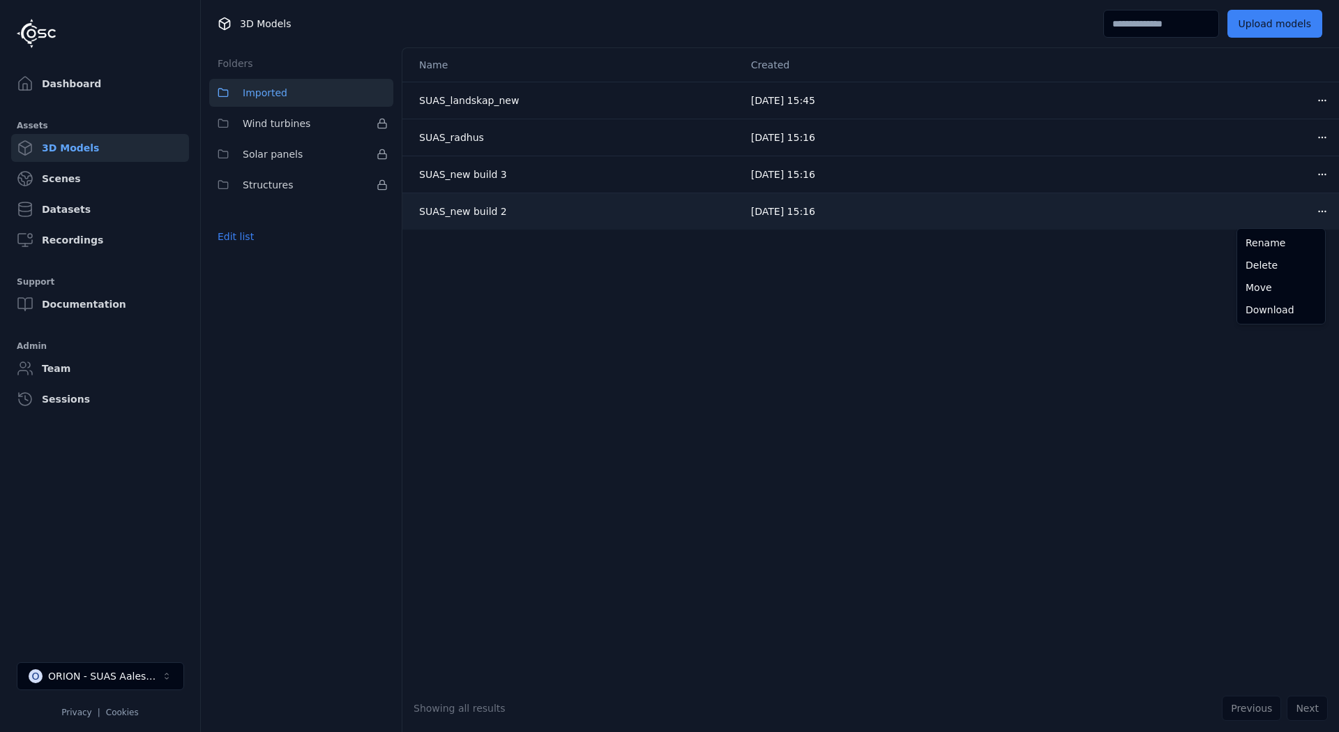
click at [1320, 211] on html "Dashboard Assets 3D Models Scenes Datasets Recordings Support Documentation Adm…" at bounding box center [669, 366] width 1339 height 732
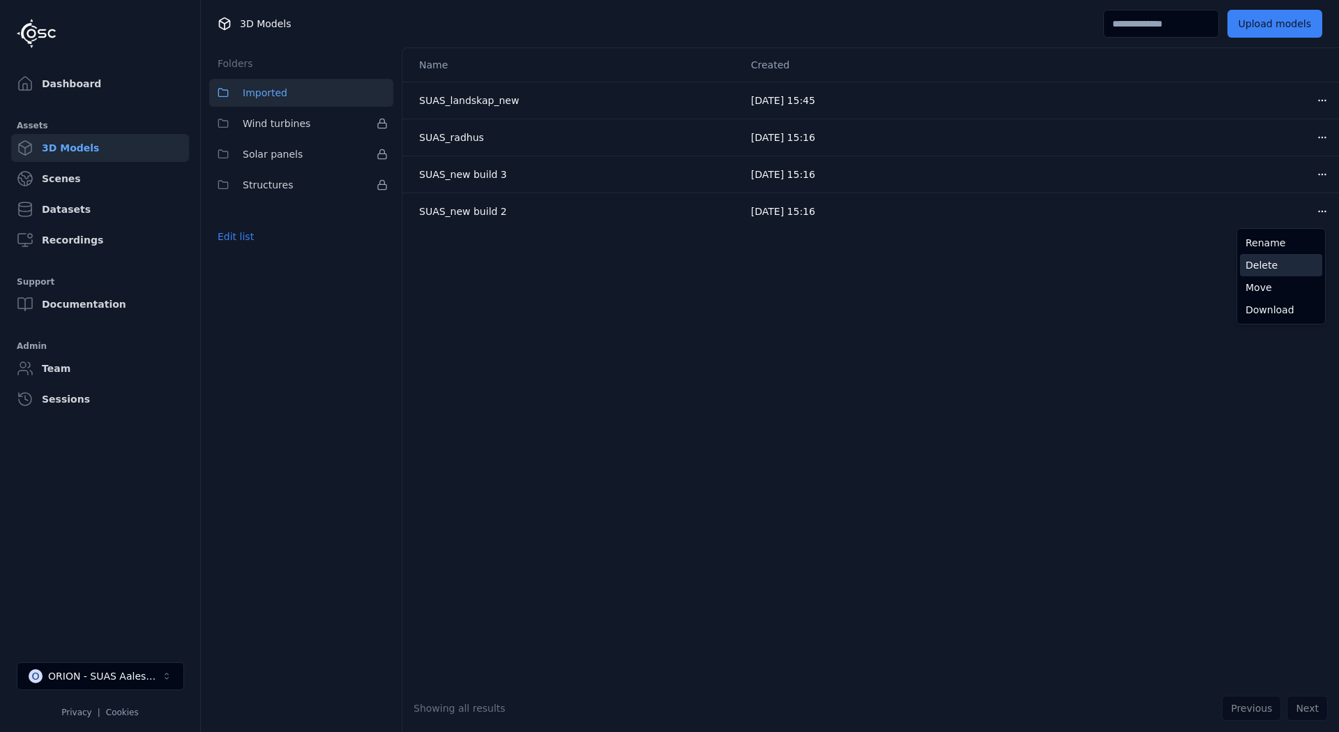
click at [1265, 262] on div "Delete" at bounding box center [1281, 265] width 82 height 22
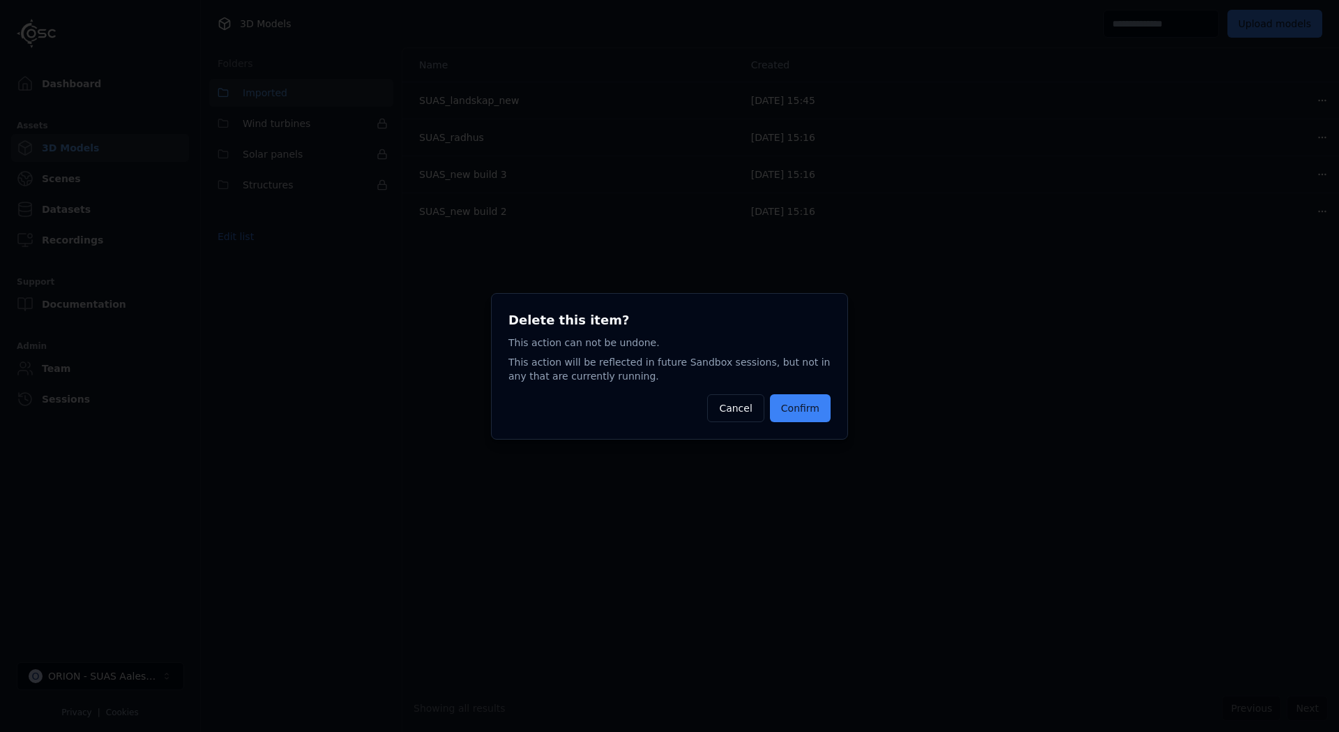
click at [790, 406] on button "Confirm" at bounding box center [800, 408] width 61 height 28
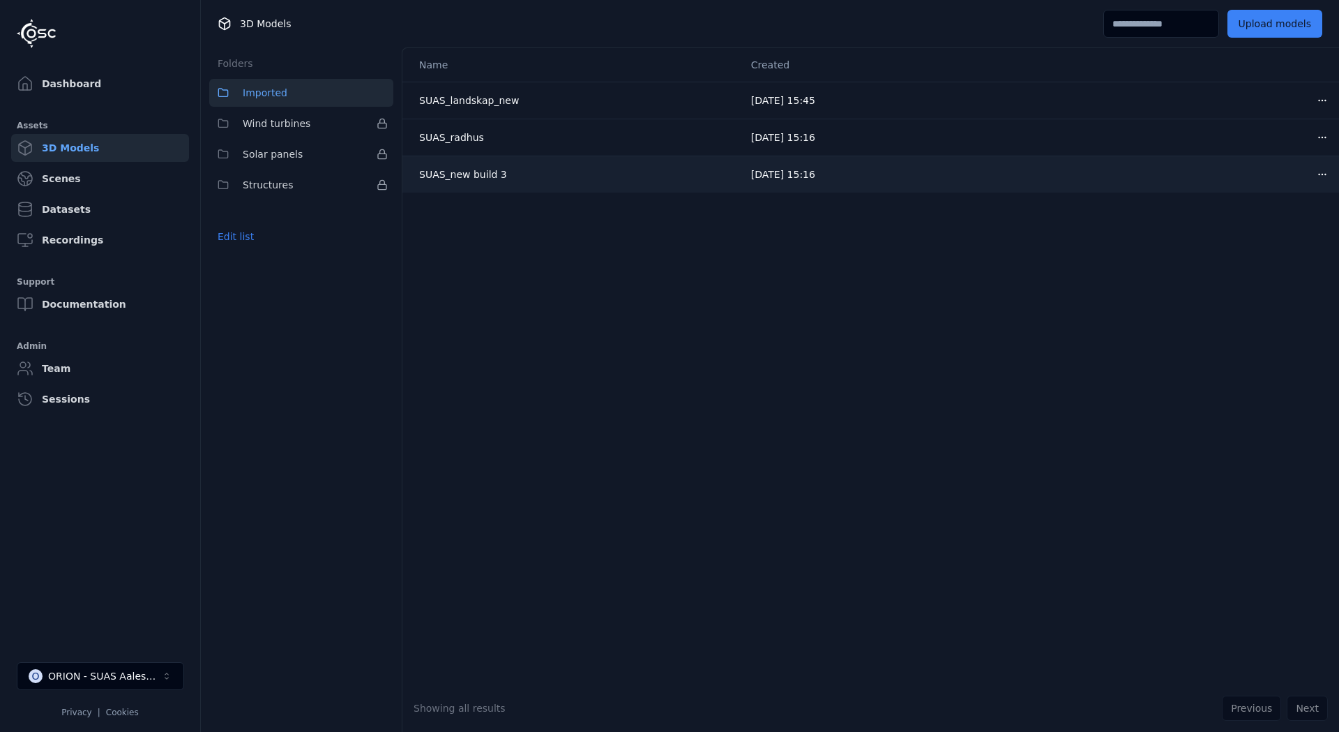
click at [1311, 172] on html "Dashboard Assets 3D Models Scenes Datasets Recordings Support Documentation Adm…" at bounding box center [669, 366] width 1339 height 732
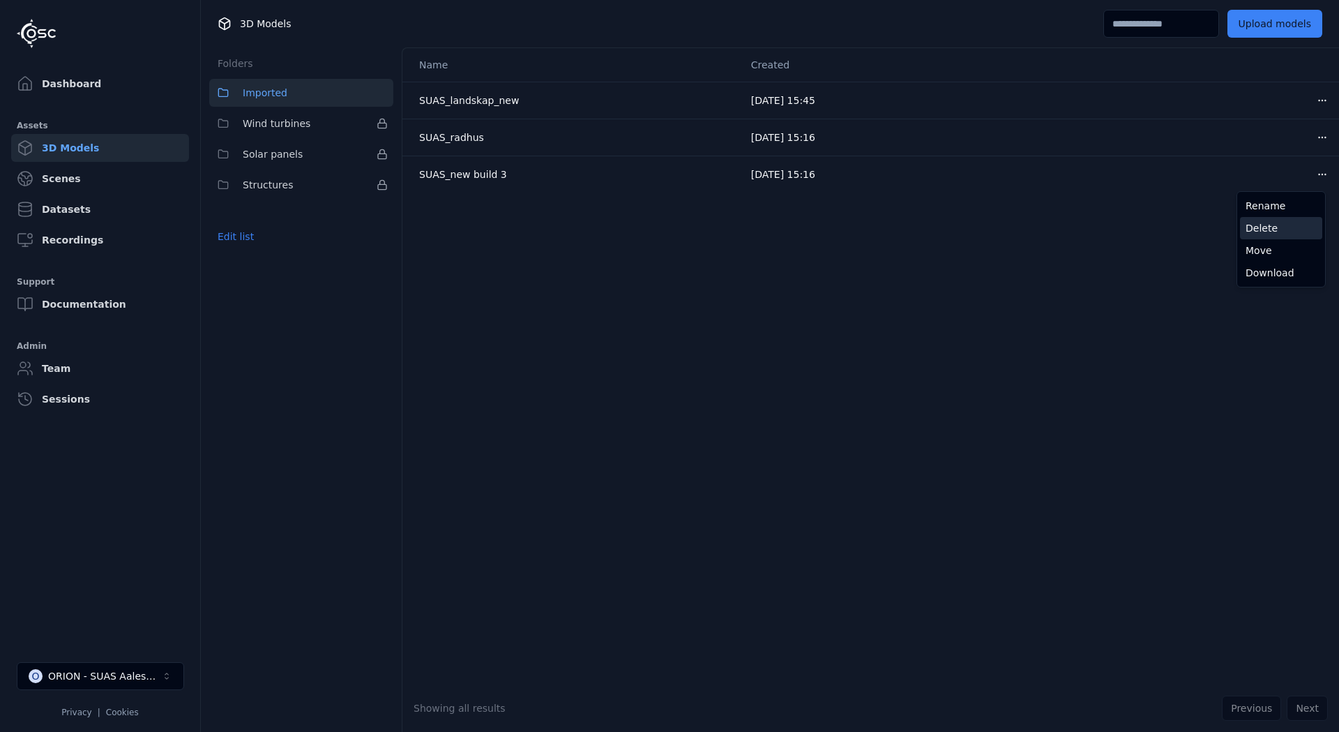
click at [1276, 225] on div "Delete" at bounding box center [1281, 228] width 82 height 22
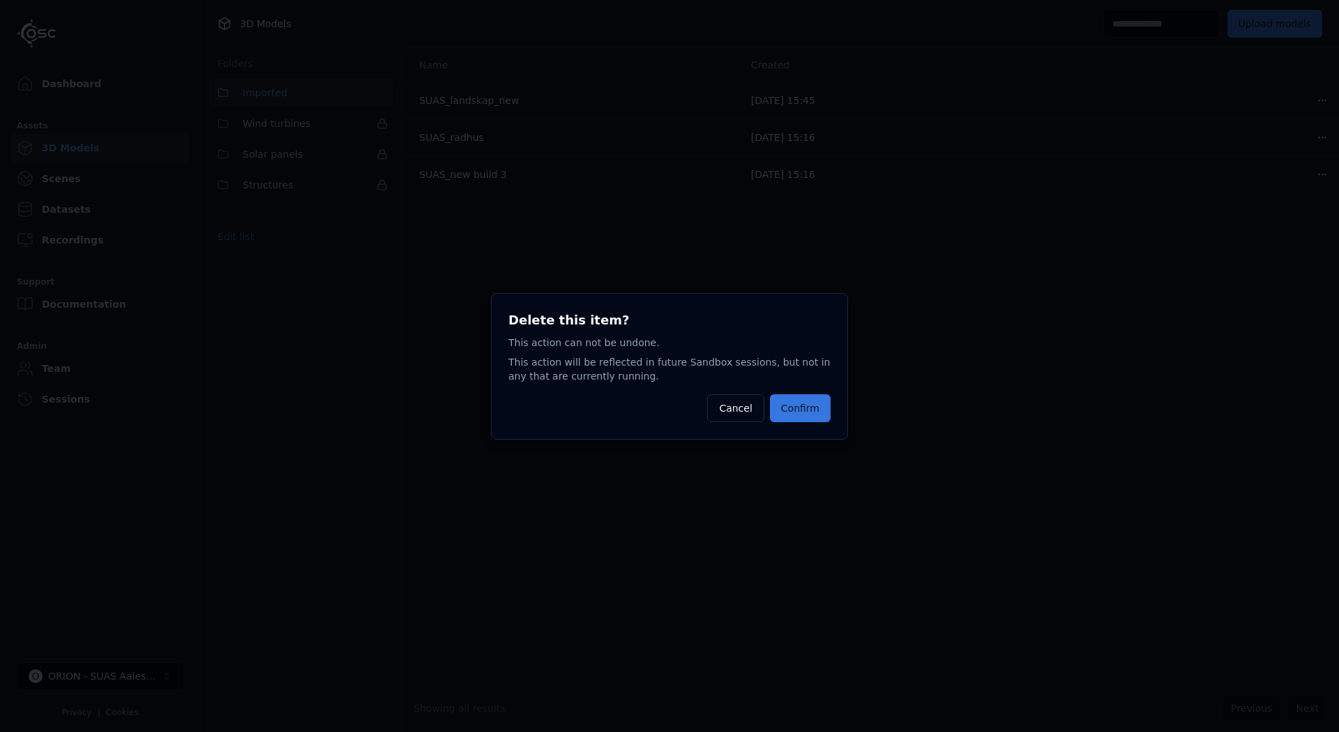
click at [801, 407] on button "Confirm" at bounding box center [800, 408] width 61 height 28
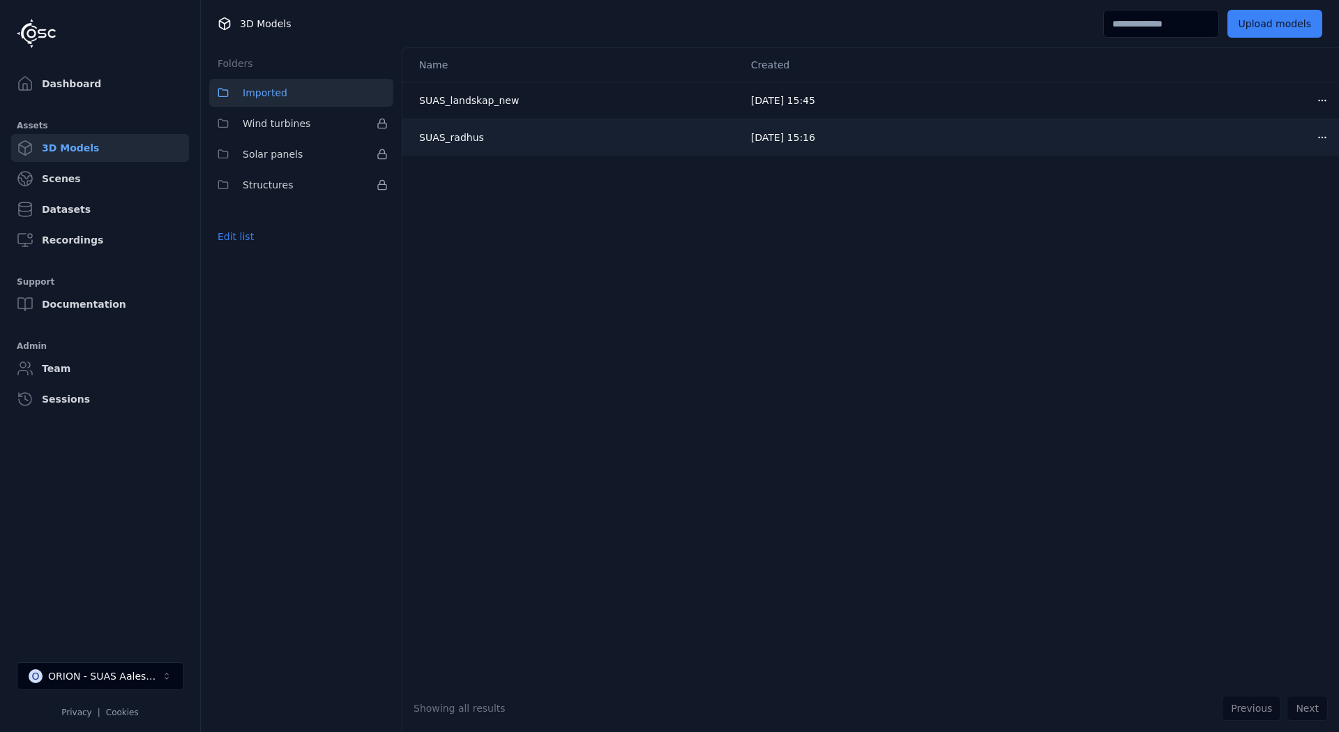
click at [1309, 133] on html "Dashboard Assets 3D Models Scenes Datasets Recordings Support Documentation Adm…" at bounding box center [669, 366] width 1339 height 732
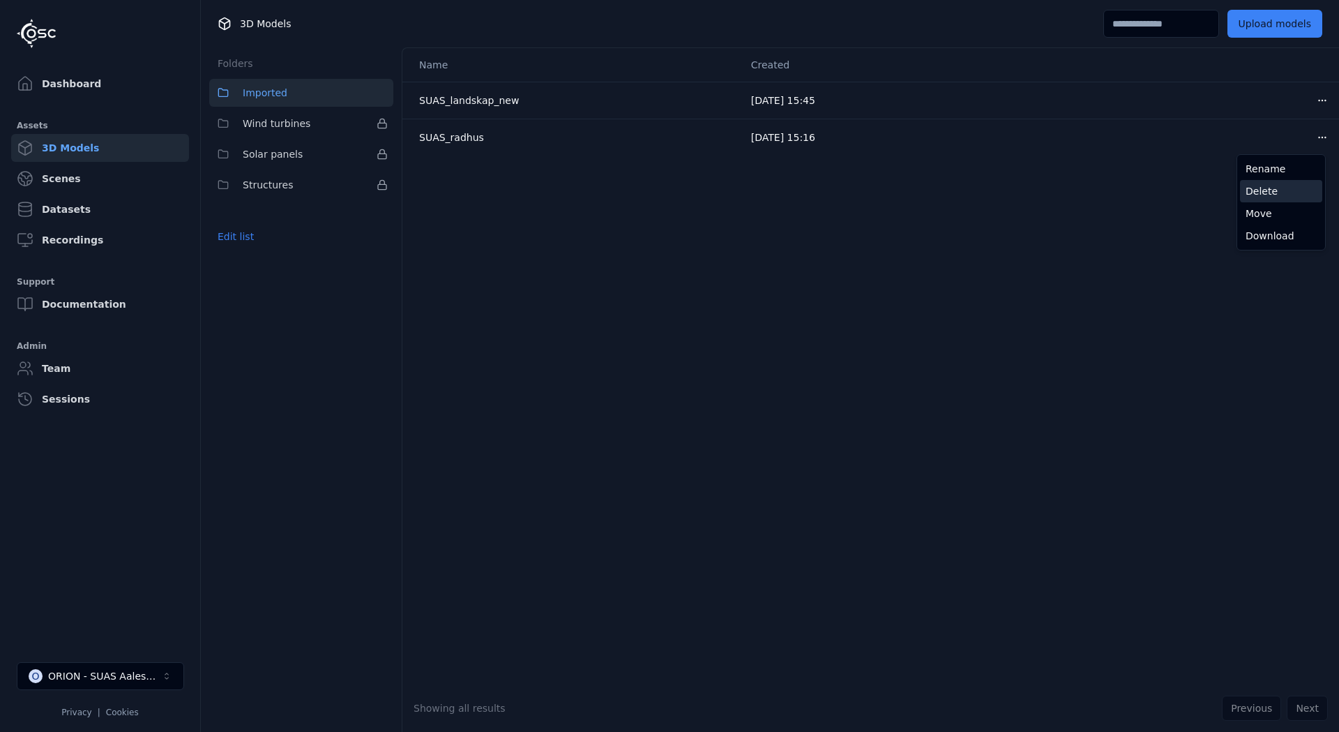
click at [1277, 190] on div "Delete" at bounding box center [1281, 191] width 82 height 22
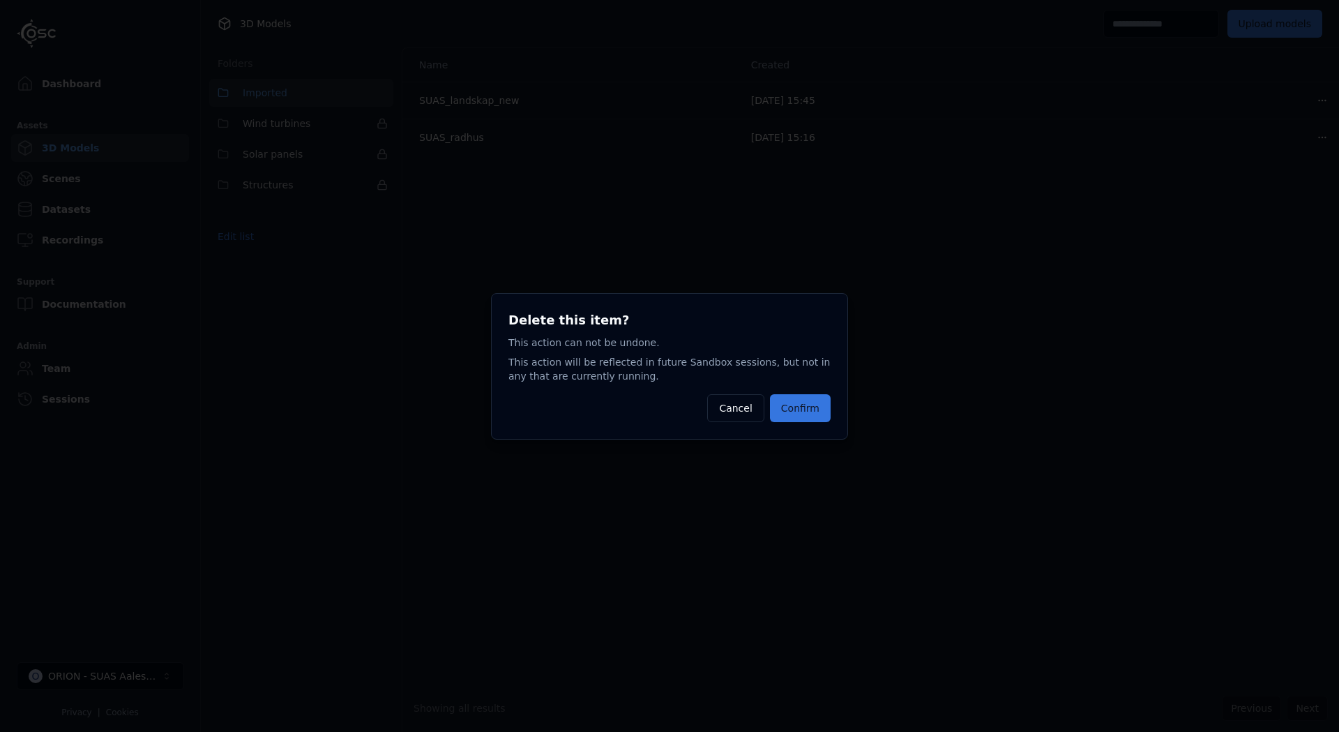
click at [808, 395] on button "Confirm" at bounding box center [800, 408] width 61 height 28
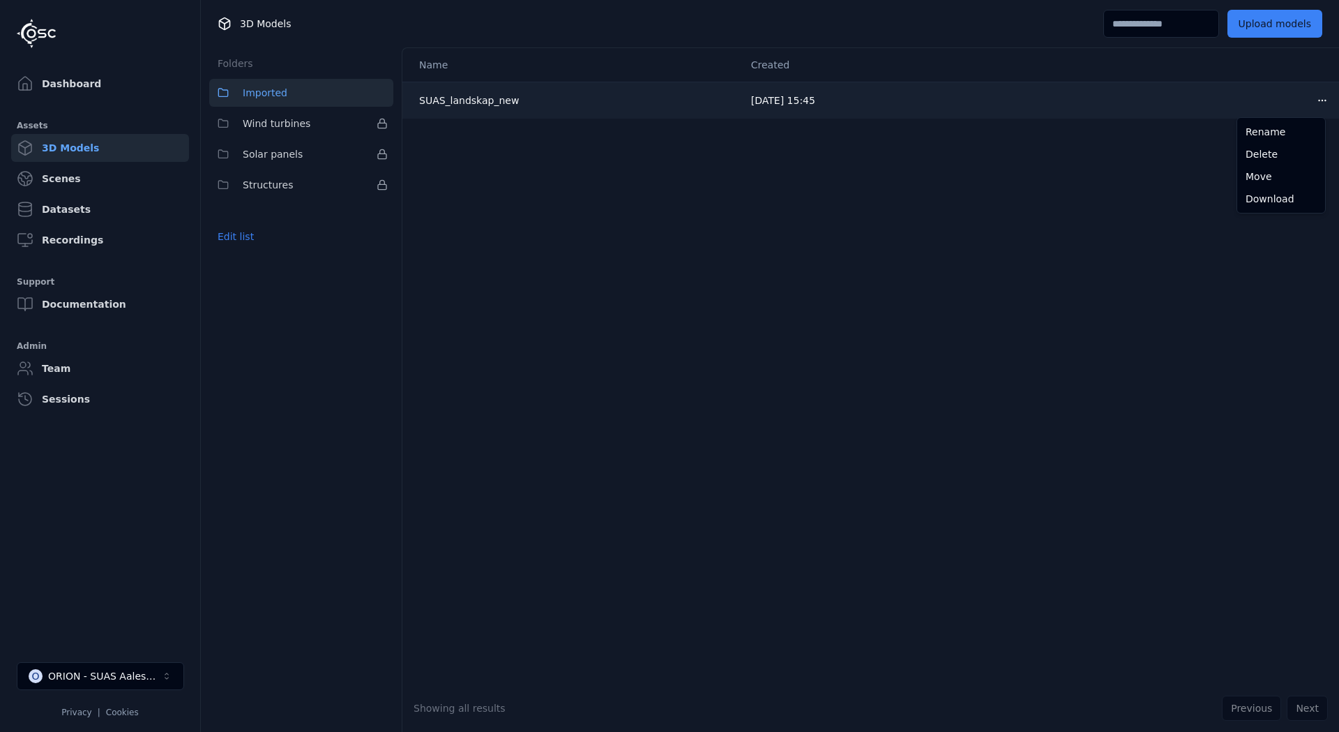
click at [1311, 98] on html "Dashboard Assets 3D Models Scenes Datasets Recordings Support Documentation Adm…" at bounding box center [669, 366] width 1339 height 732
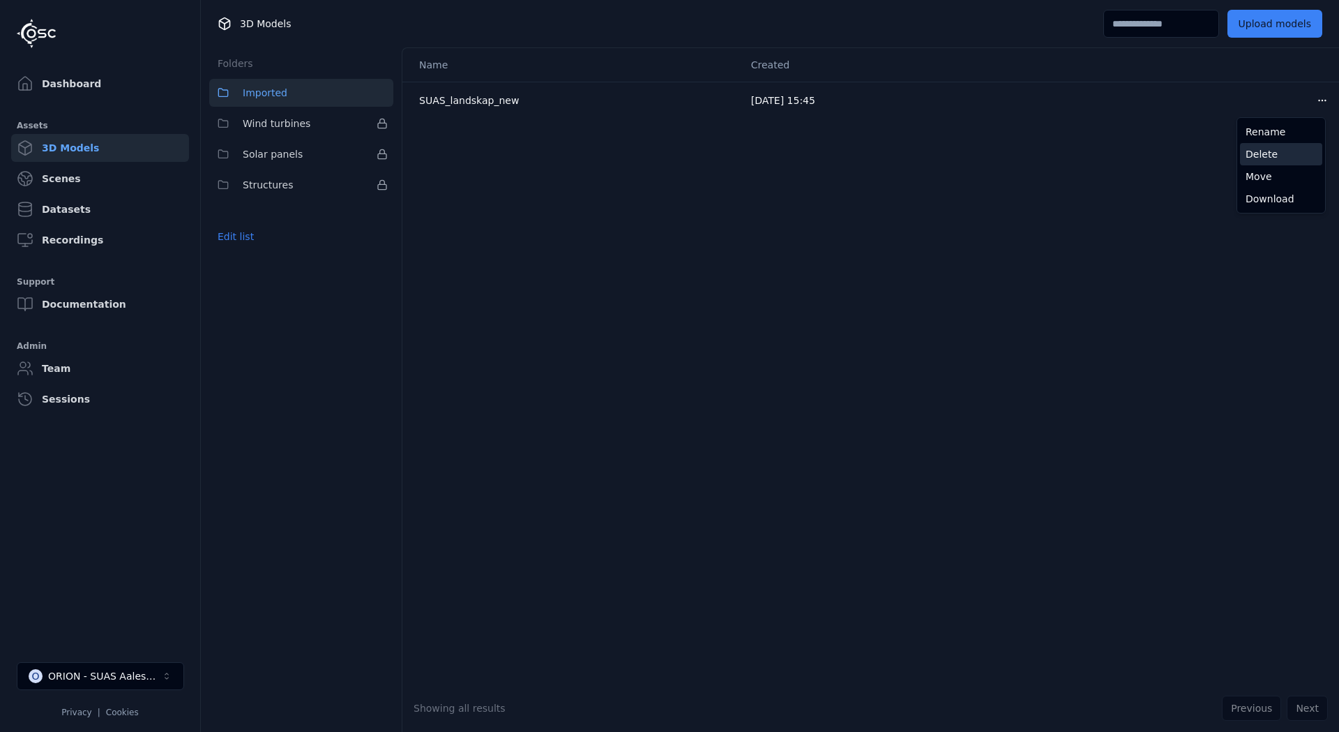
click at [1256, 153] on div "Delete" at bounding box center [1281, 154] width 82 height 22
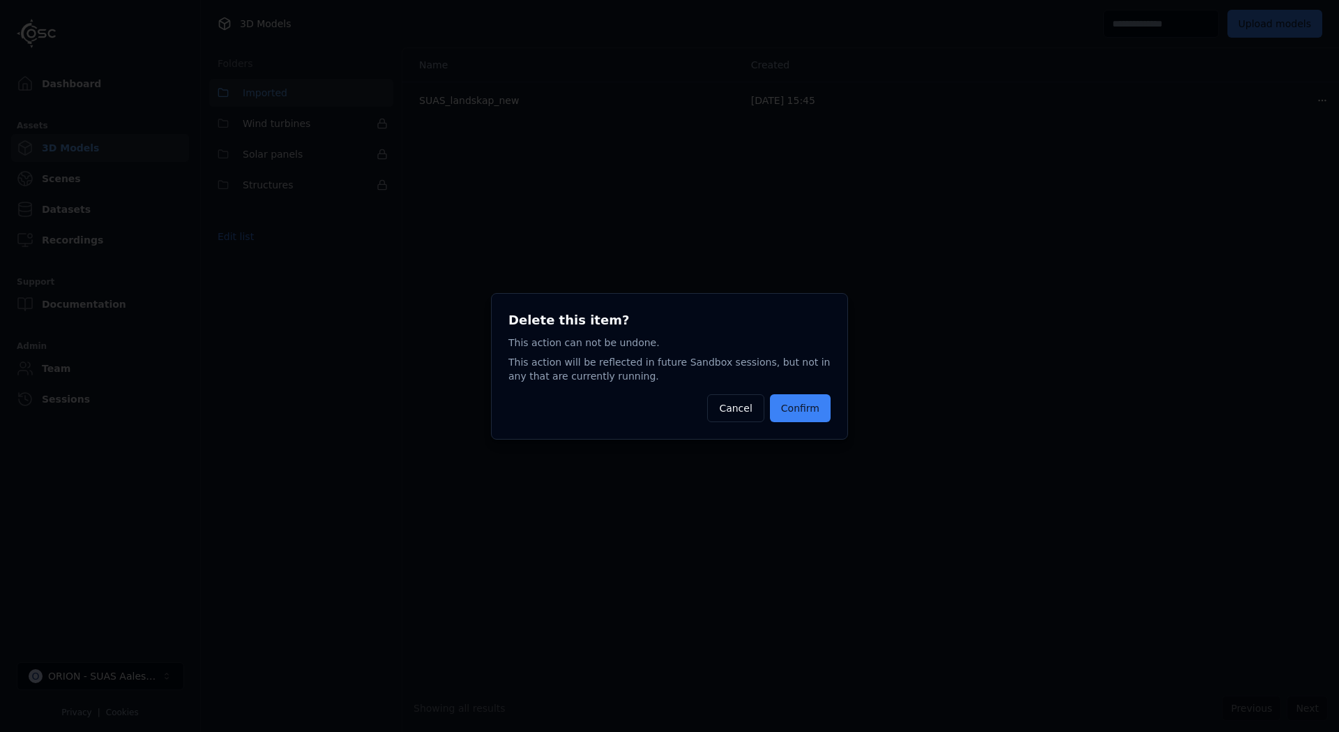
click at [797, 403] on button "Confirm" at bounding box center [800, 408] width 61 height 28
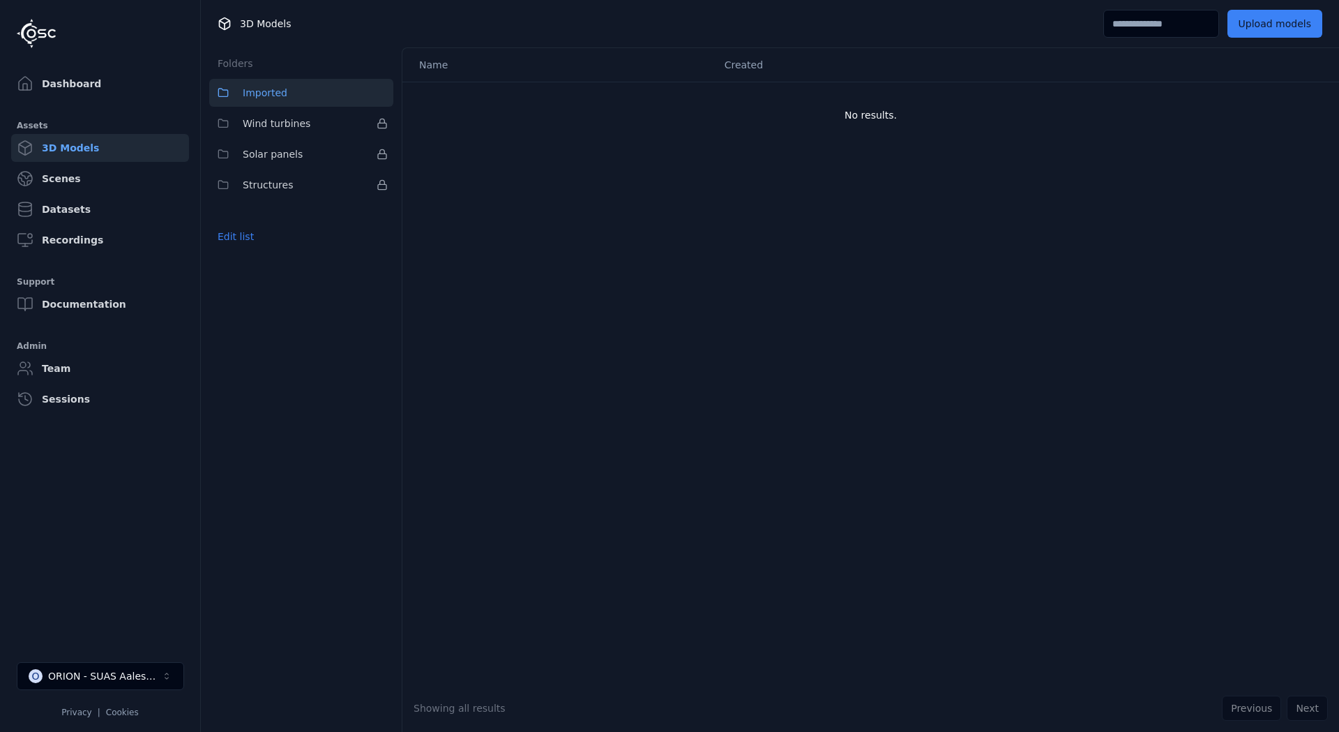
click at [1299, 708] on div "Previous Next" at bounding box center [1275, 707] width 106 height 25
click at [1167, 663] on div "Name Created No results." at bounding box center [870, 366] width 937 height 636
click at [847, 583] on div "Name Created No results." at bounding box center [870, 366] width 937 height 636
click at [1288, 28] on button "Upload models" at bounding box center [1275, 24] width 95 height 28
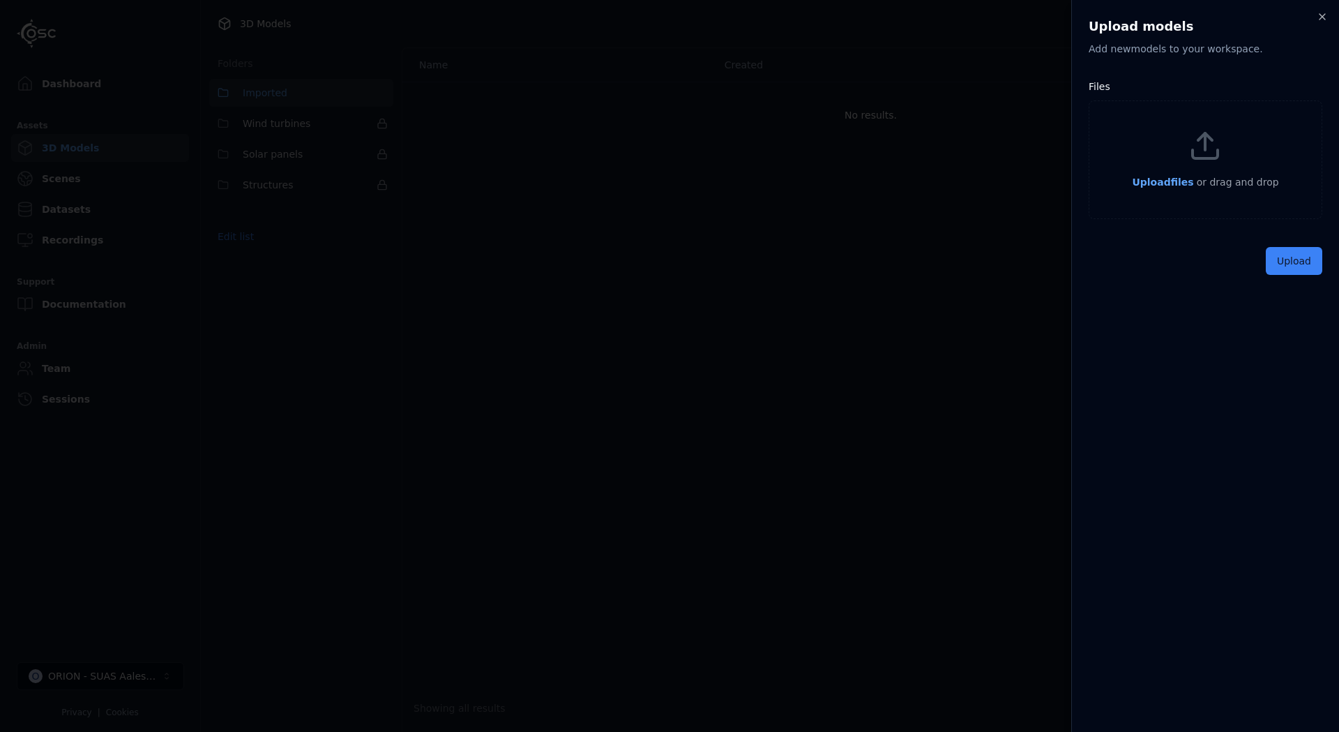
click at [1166, 183] on span "Upload files" at bounding box center [1162, 181] width 61 height 11
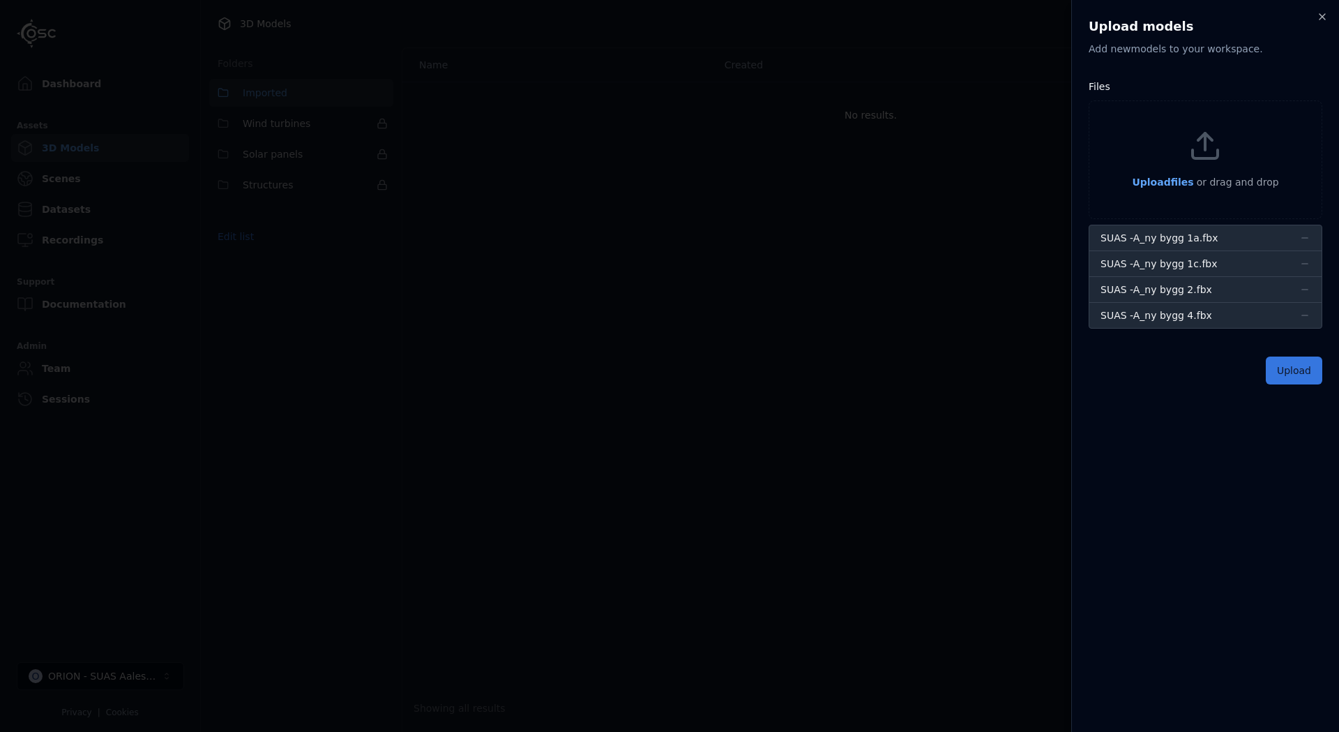
click at [1290, 374] on button "Upload" at bounding box center [1294, 370] width 56 height 28
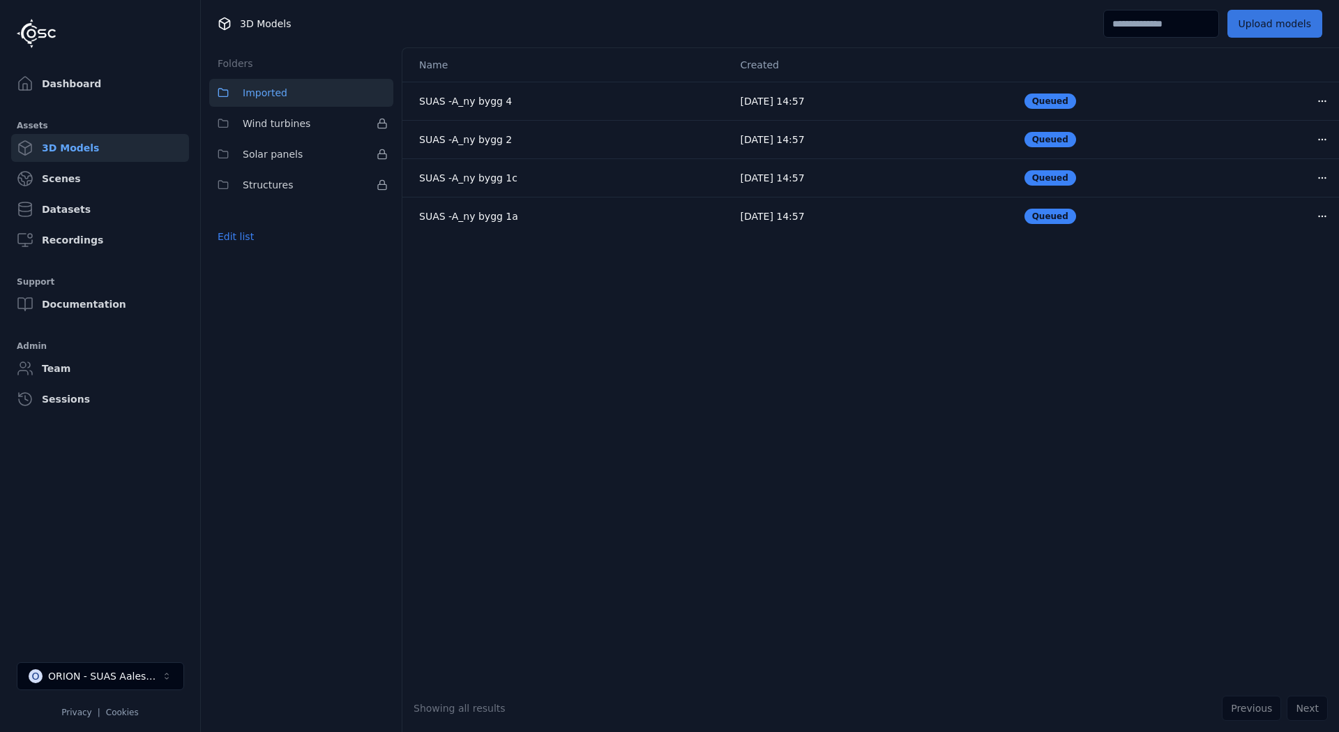
click at [1264, 27] on button "Upload models" at bounding box center [1275, 24] width 95 height 28
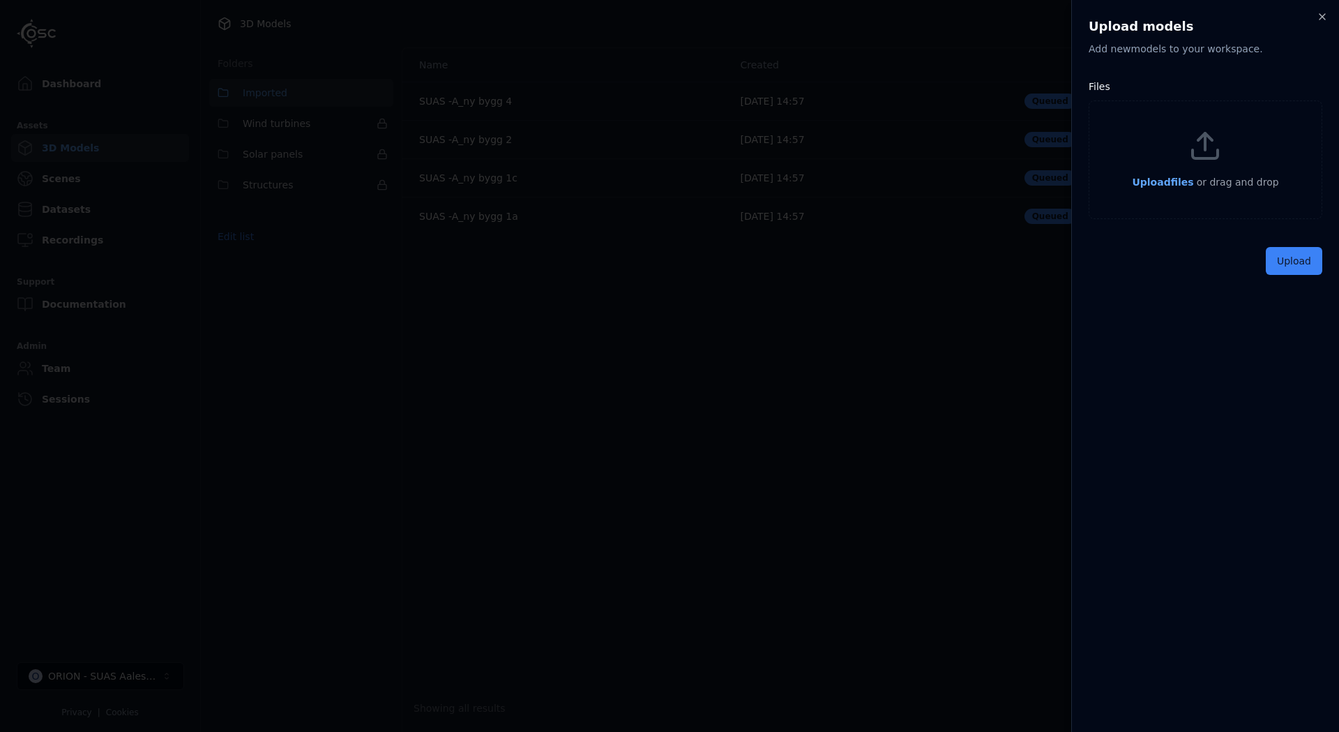
click at [1175, 180] on span "Upload files" at bounding box center [1162, 181] width 61 height 11
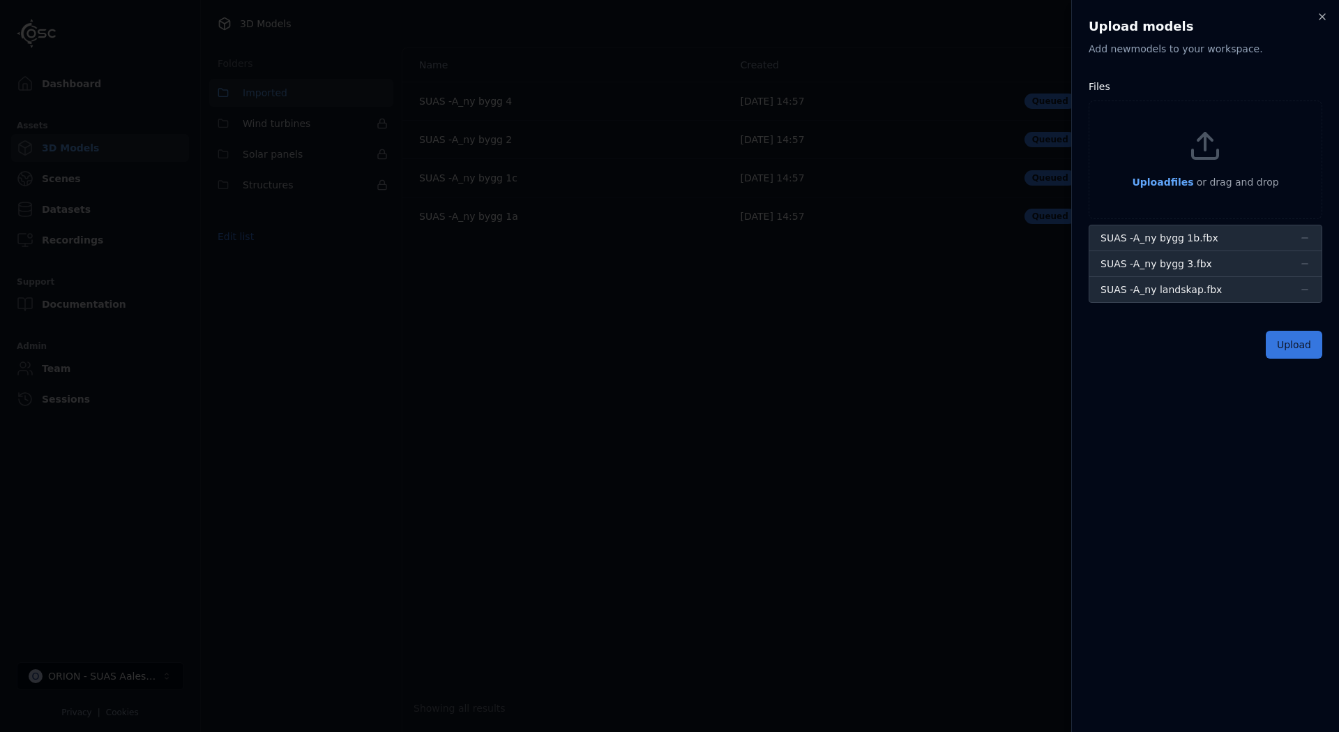
click at [1304, 342] on button "Upload" at bounding box center [1294, 345] width 56 height 28
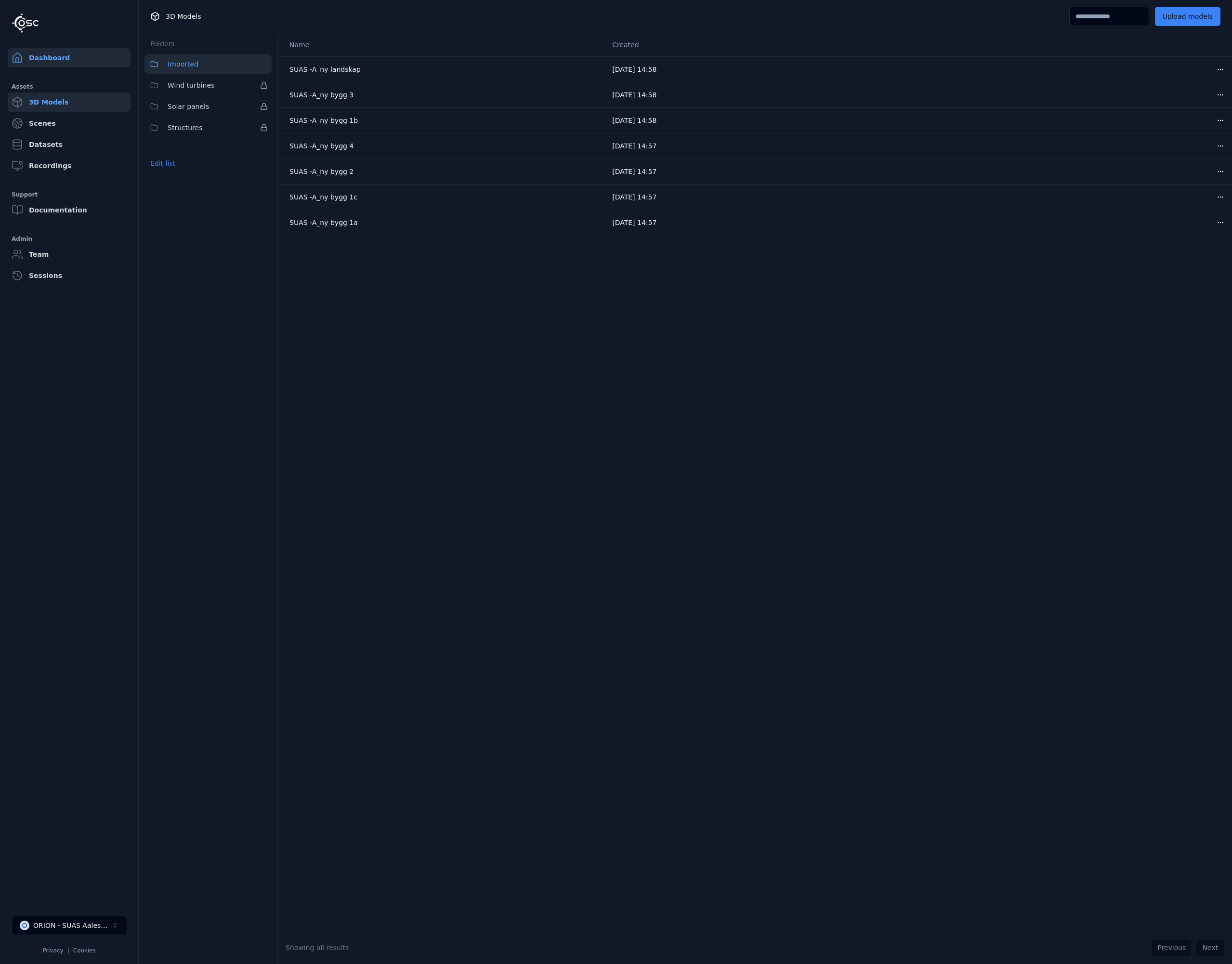
click at [37, 65] on link "Dashboard" at bounding box center [69, 58] width 123 height 19
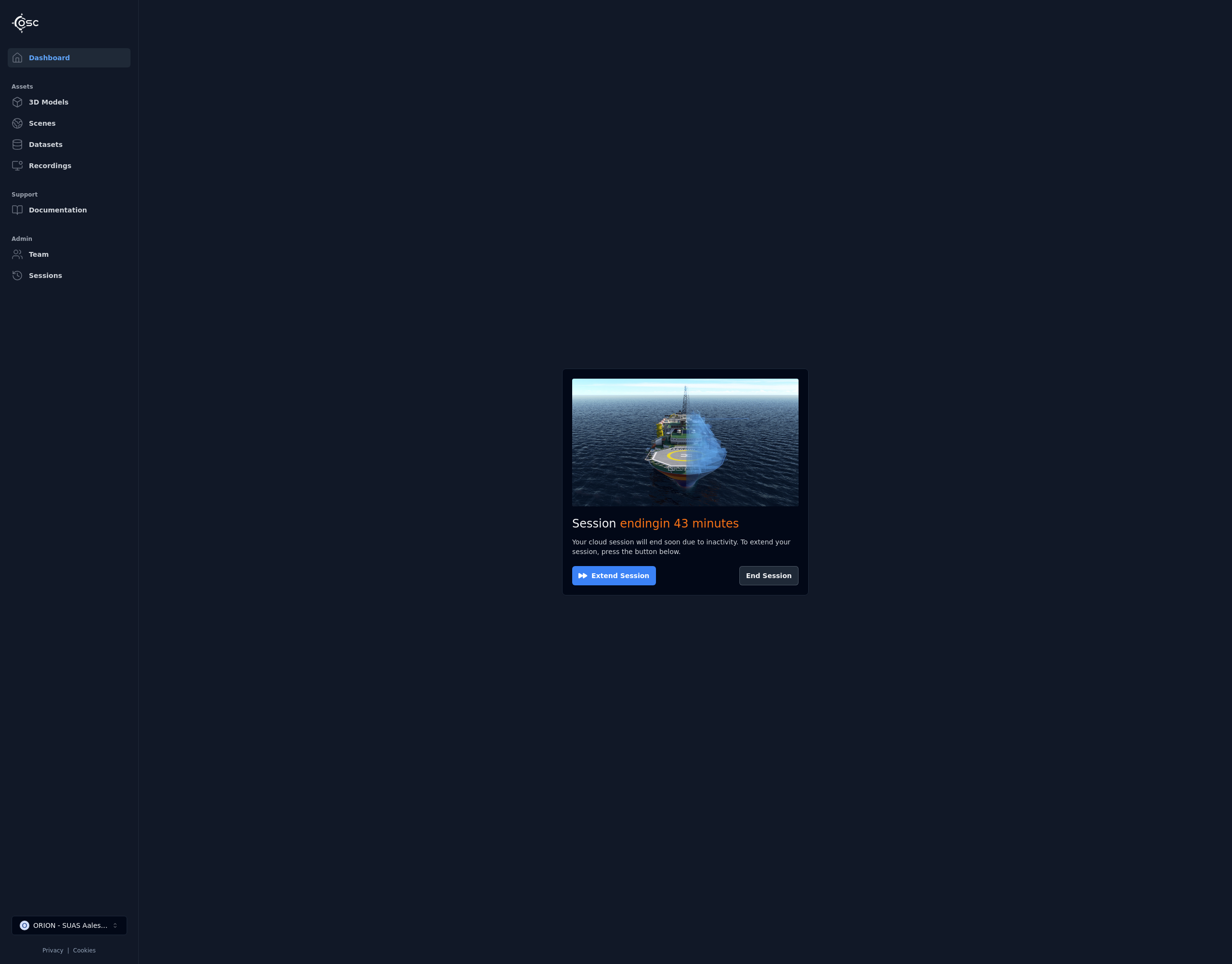
click at [601, 505] on button "Extend Session" at bounding box center [614, 576] width 84 height 19
click at [610, 505] on button "Reconnect" at bounding box center [599, 576] width 53 height 19
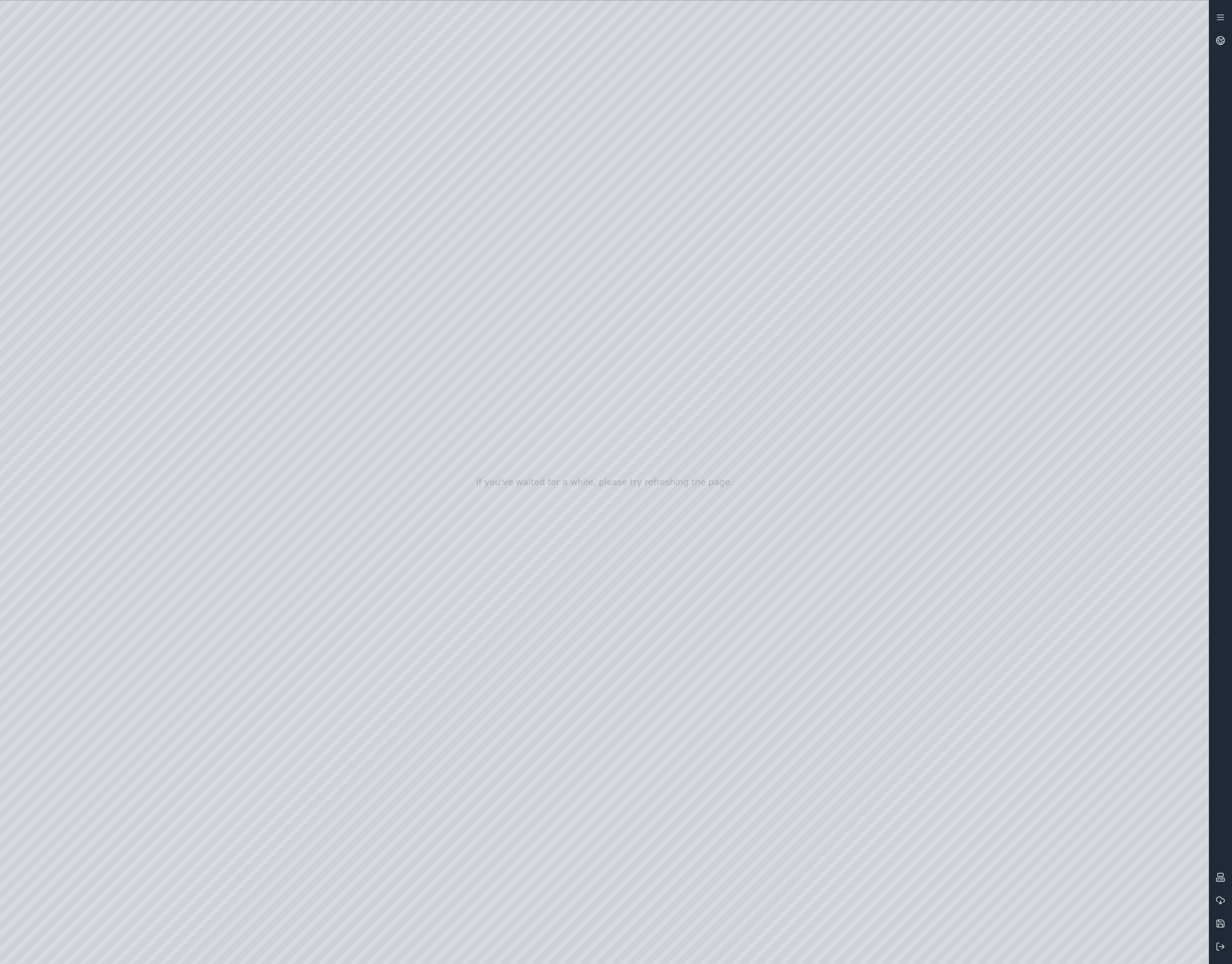
drag, startPoint x: 385, startPoint y: 434, endPoint x: 385, endPoint y: 443, distance: 9.0
drag, startPoint x: 386, startPoint y: 441, endPoint x: 397, endPoint y: 499, distance: 59.0
drag, startPoint x: 427, startPoint y: 498, endPoint x: 704, endPoint y: 942, distance: 523.3
click at [95, 205] on div at bounding box center [604, 482] width 1209 height 963
click at [133, 210] on div at bounding box center [604, 482] width 1209 height 963
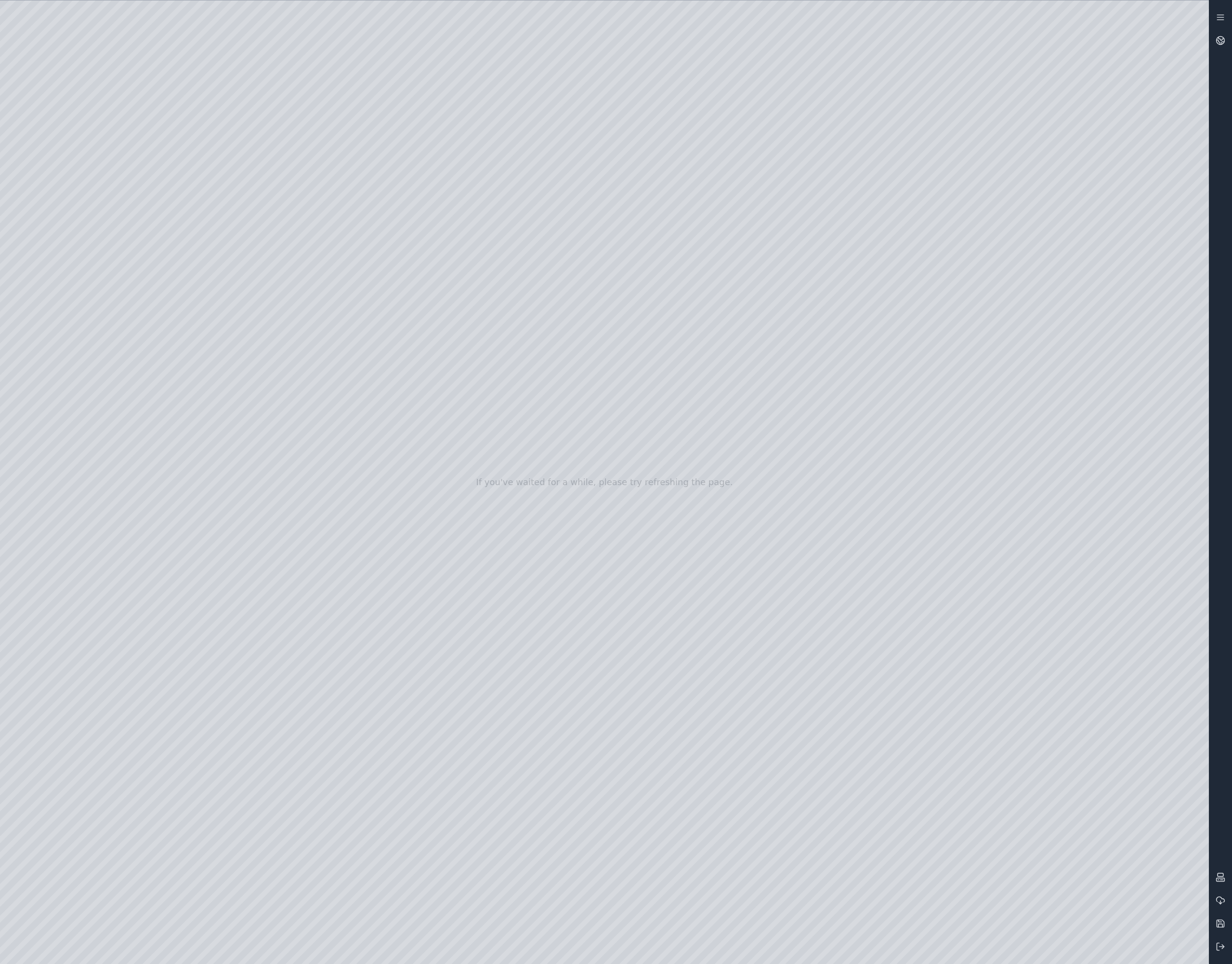
click at [131, 239] on div at bounding box center [604, 482] width 1209 height 963
click at [137, 285] on div at bounding box center [604, 482] width 1209 height 963
click at [410, 146] on div at bounding box center [604, 482] width 1209 height 963
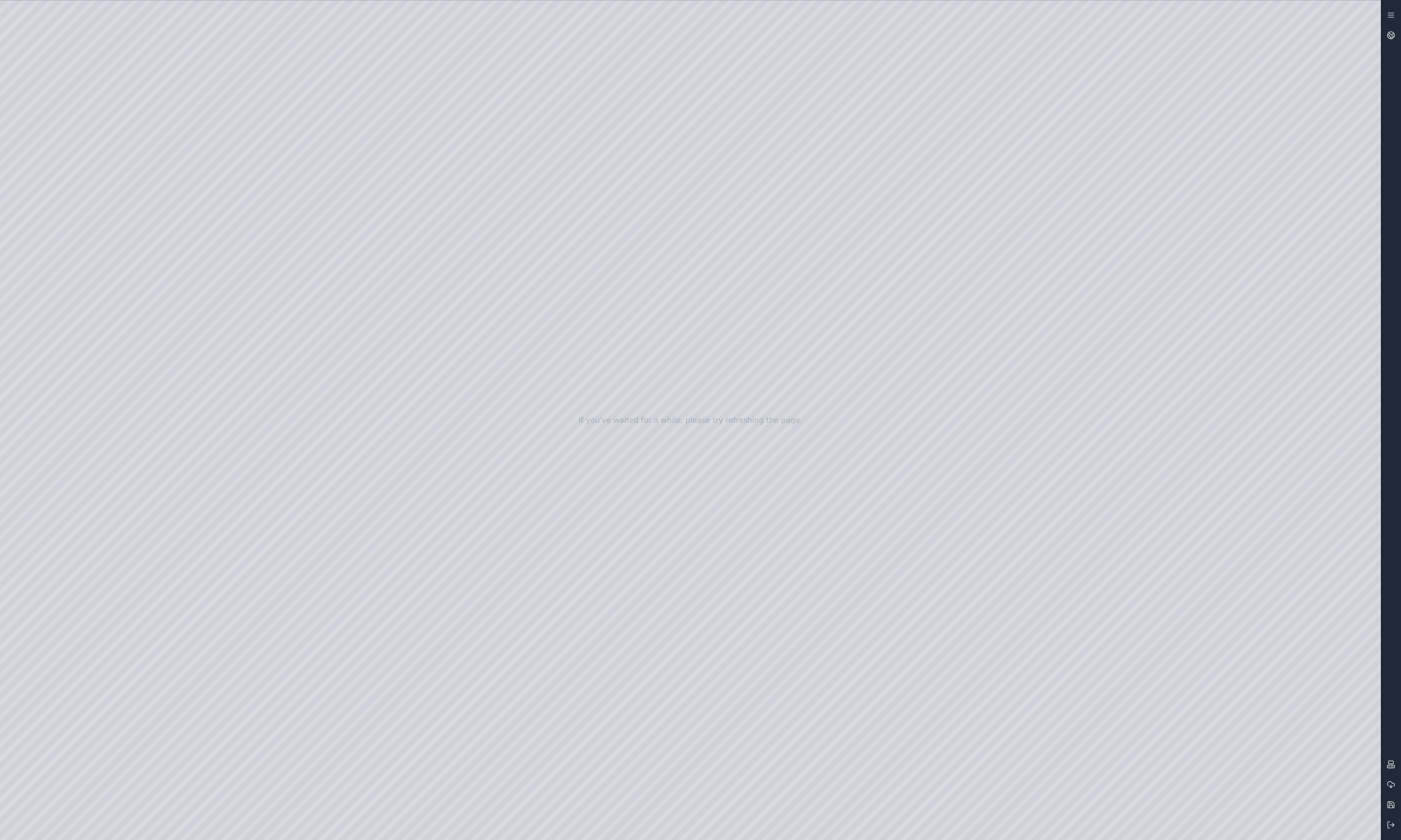
drag, startPoint x: 349, startPoint y: 320, endPoint x: 782, endPoint y: 472, distance: 458.9
click at [782, 440] on div at bounding box center [690, 420] width 1381 height 839
click at [328, 440] on div at bounding box center [690, 420] width 1381 height 839
click at [63, 62] on div at bounding box center [690, 420] width 1381 height 839
click at [1390, 824] on icon at bounding box center [1391, 825] width 8 height 8
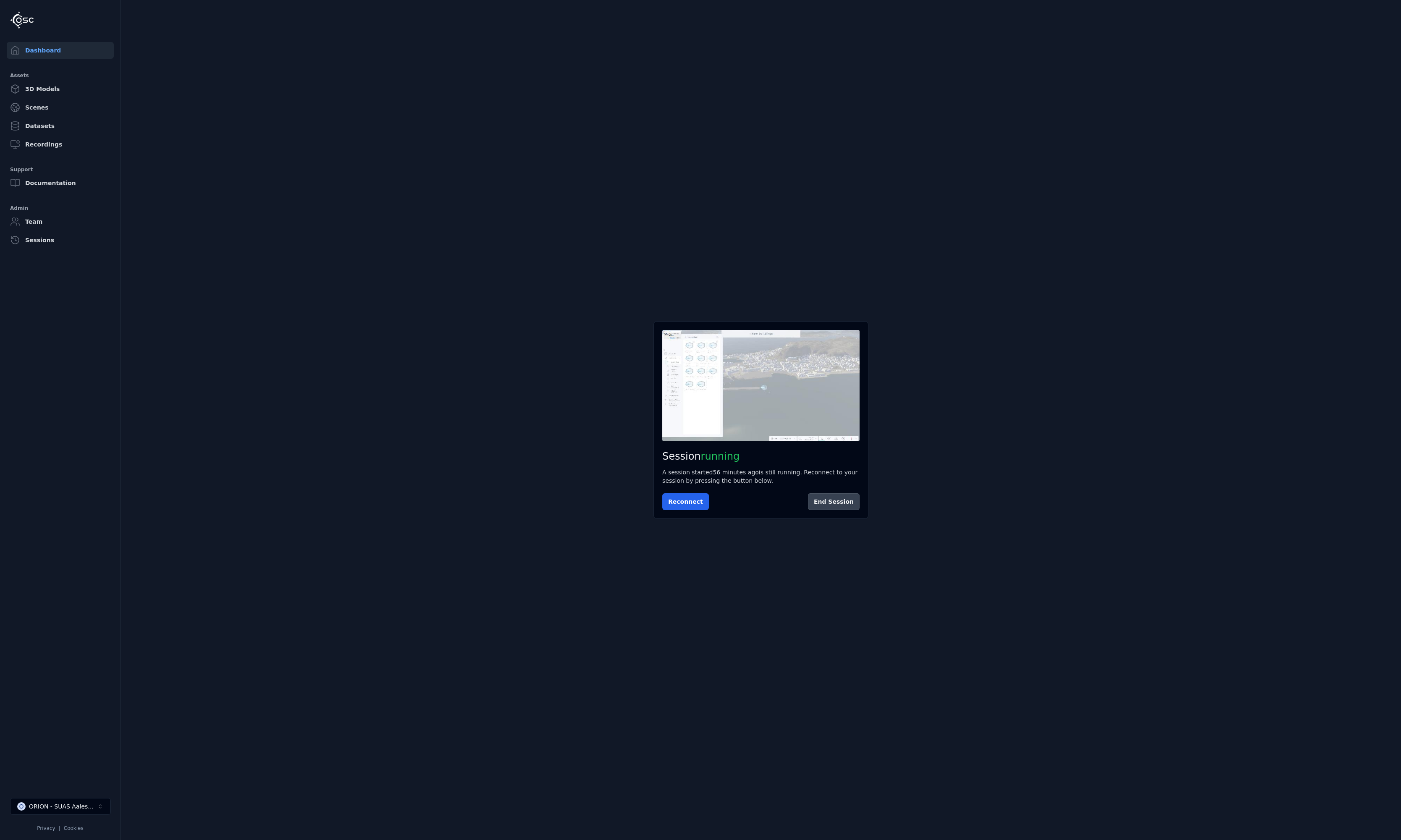
click at [835, 501] on button "End Session" at bounding box center [834, 502] width 52 height 17
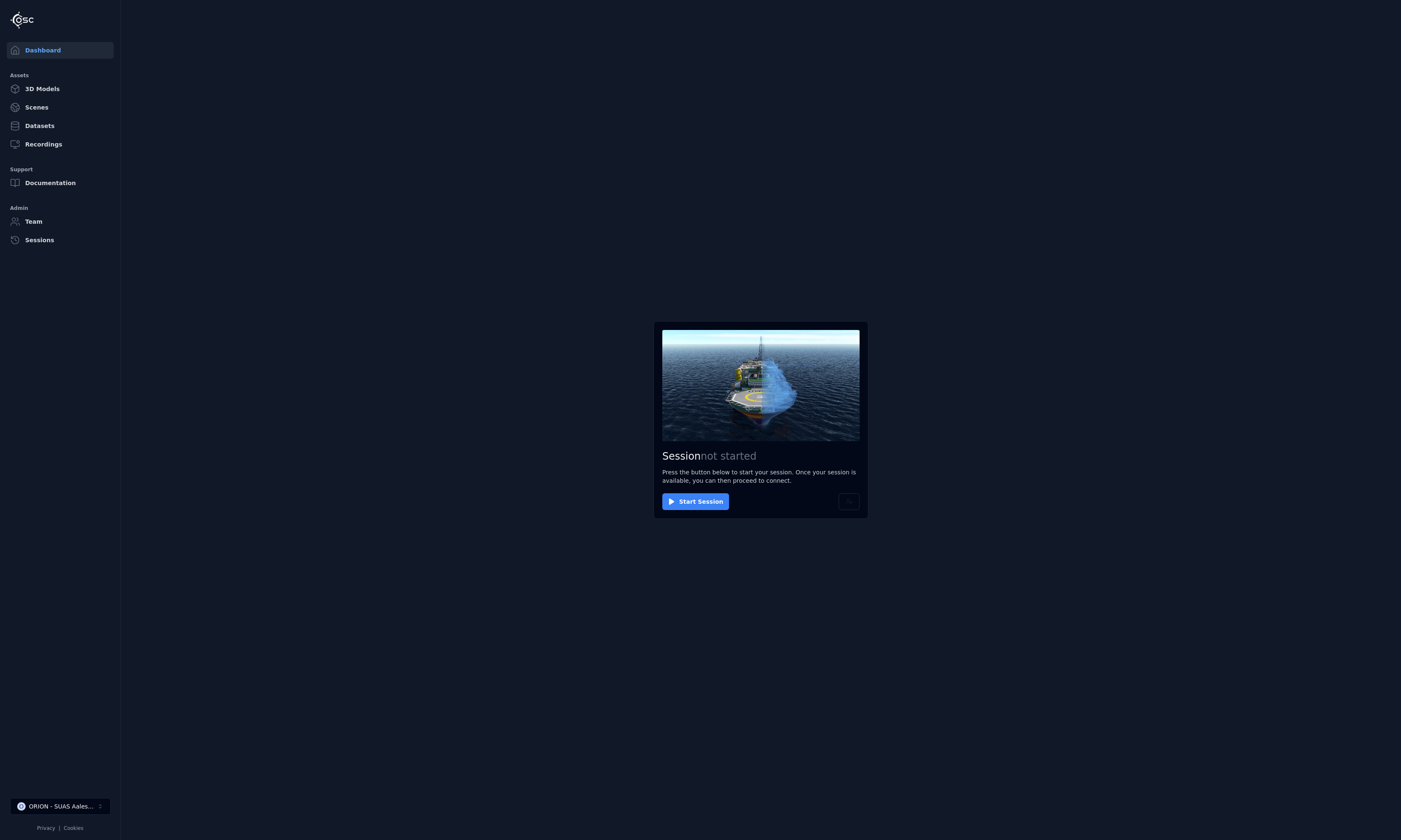
click at [690, 502] on button "Start Session" at bounding box center [696, 502] width 67 height 17
click at [173, 445] on main "Session ready for connection Your cloud session is ready. Please click the butt…" at bounding box center [761, 420] width 1280 height 840
click at [672, 501] on button "Connect" at bounding box center [682, 502] width 39 height 17
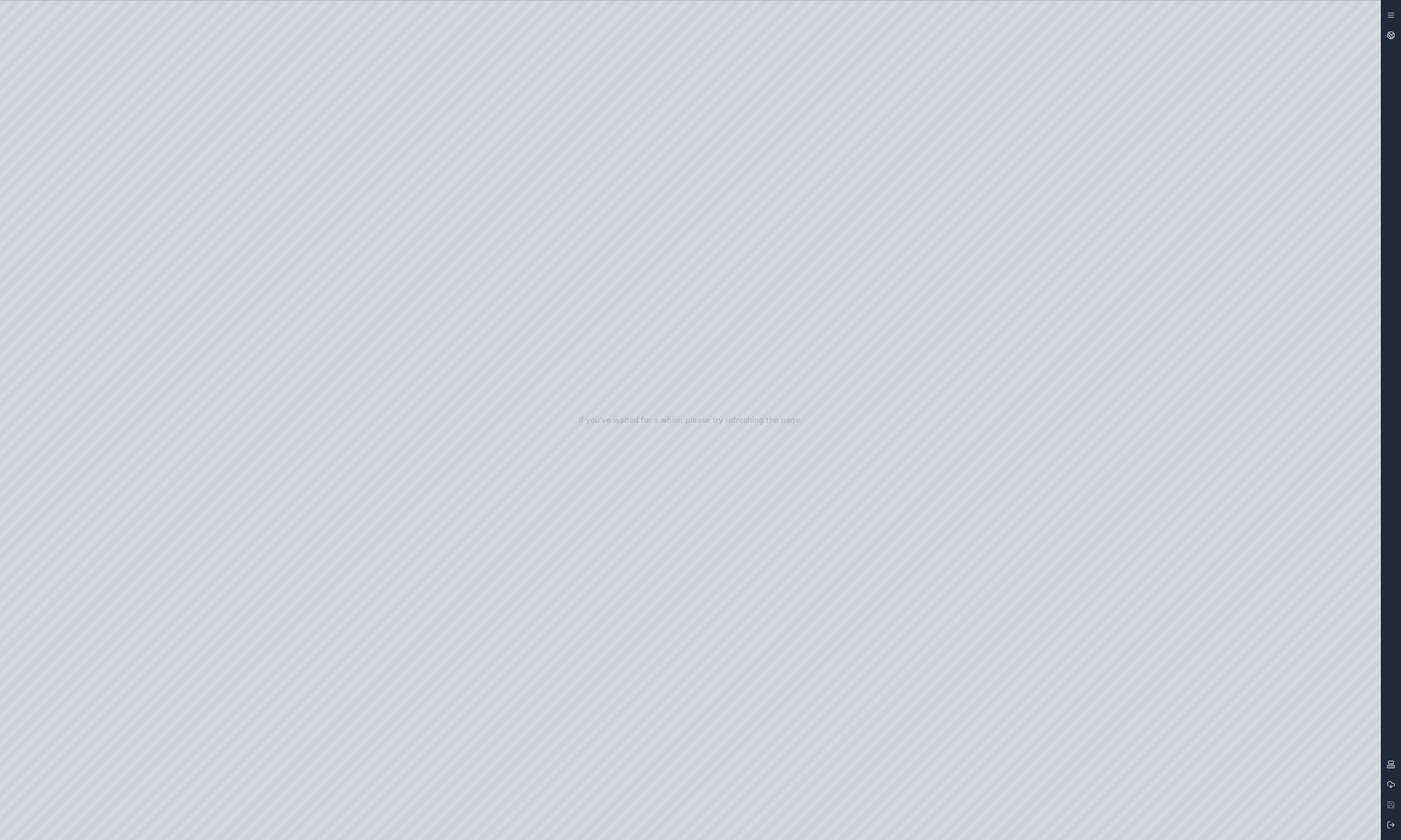
click at [122, 212] on div at bounding box center [690, 420] width 1381 height 839
click at [1391, 39] on circle at bounding box center [1391, 36] width 7 height 7
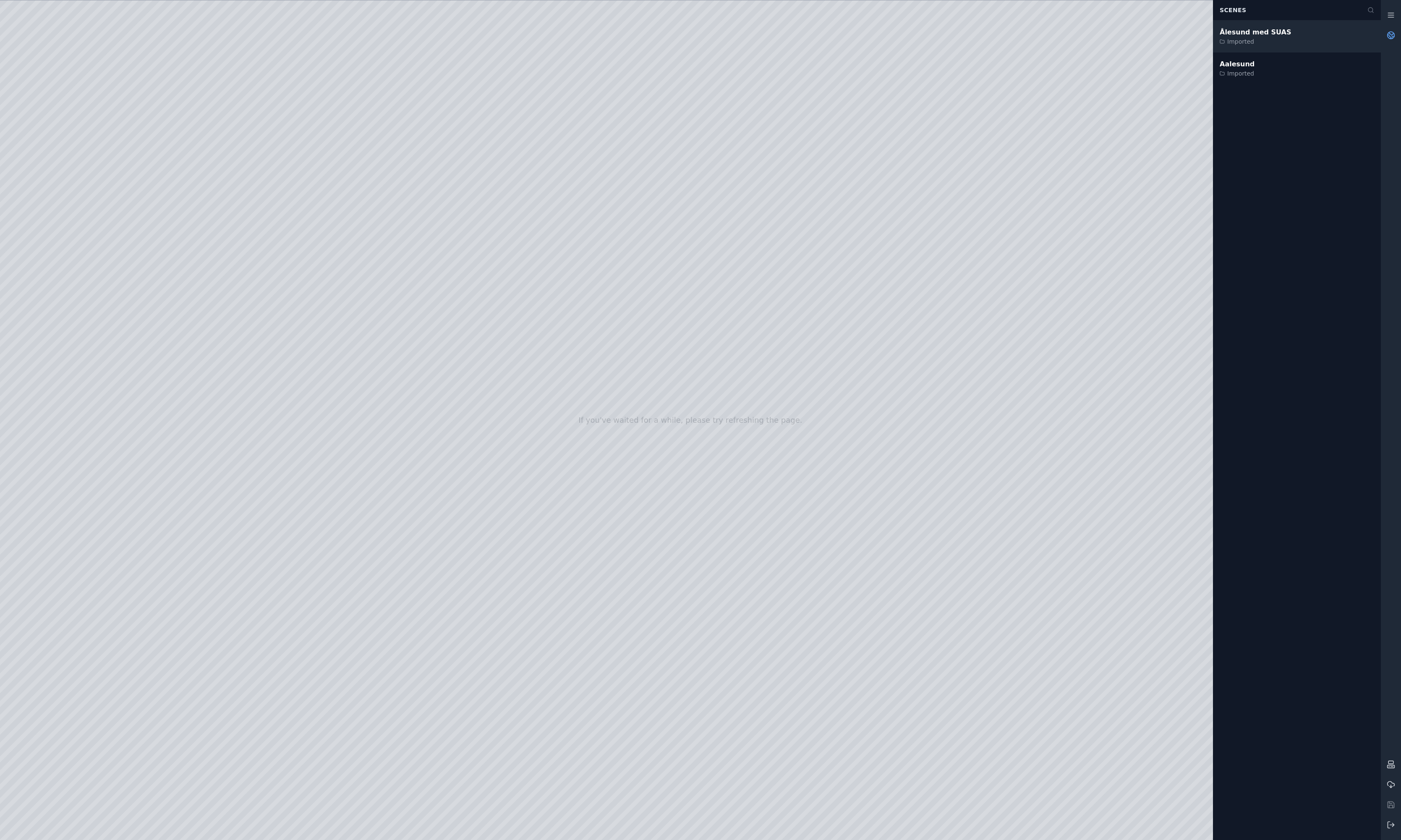
click at [1264, 39] on div "Imported" at bounding box center [1255, 42] width 72 height 8
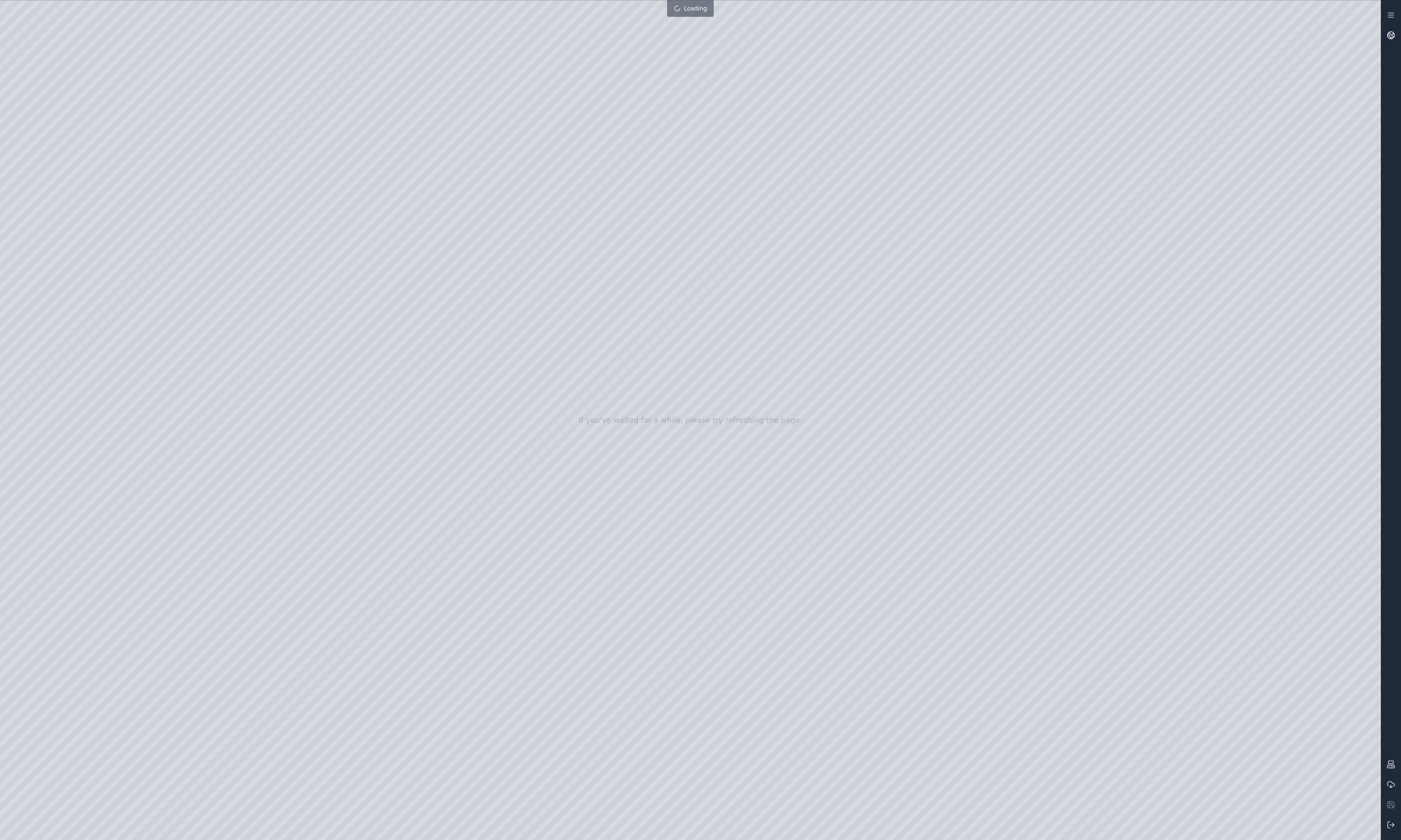
click at [1391, 36] on icon at bounding box center [1391, 36] width 8 height 8
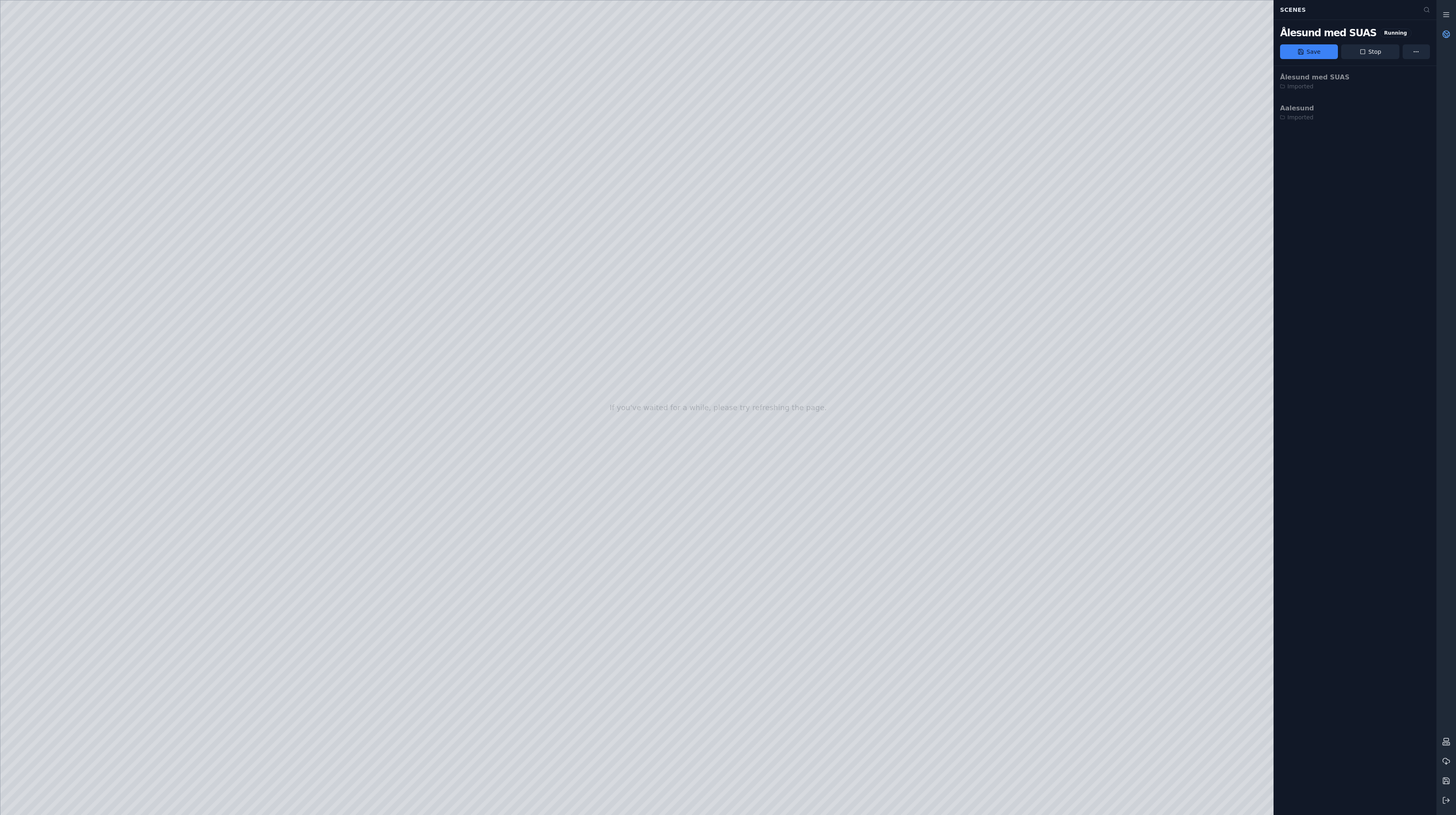
click at [92, 241] on div at bounding box center [718, 408] width 1436 height 814
click at [347, 109] on div at bounding box center [718, 408] width 1436 height 814
drag, startPoint x: 187, startPoint y: 215, endPoint x: 583, endPoint y: 420, distance: 445.9
click at [583, 420] on div at bounding box center [718, 408] width 1436 height 814
drag, startPoint x: 613, startPoint y: 429, endPoint x: 648, endPoint y: 539, distance: 115.4
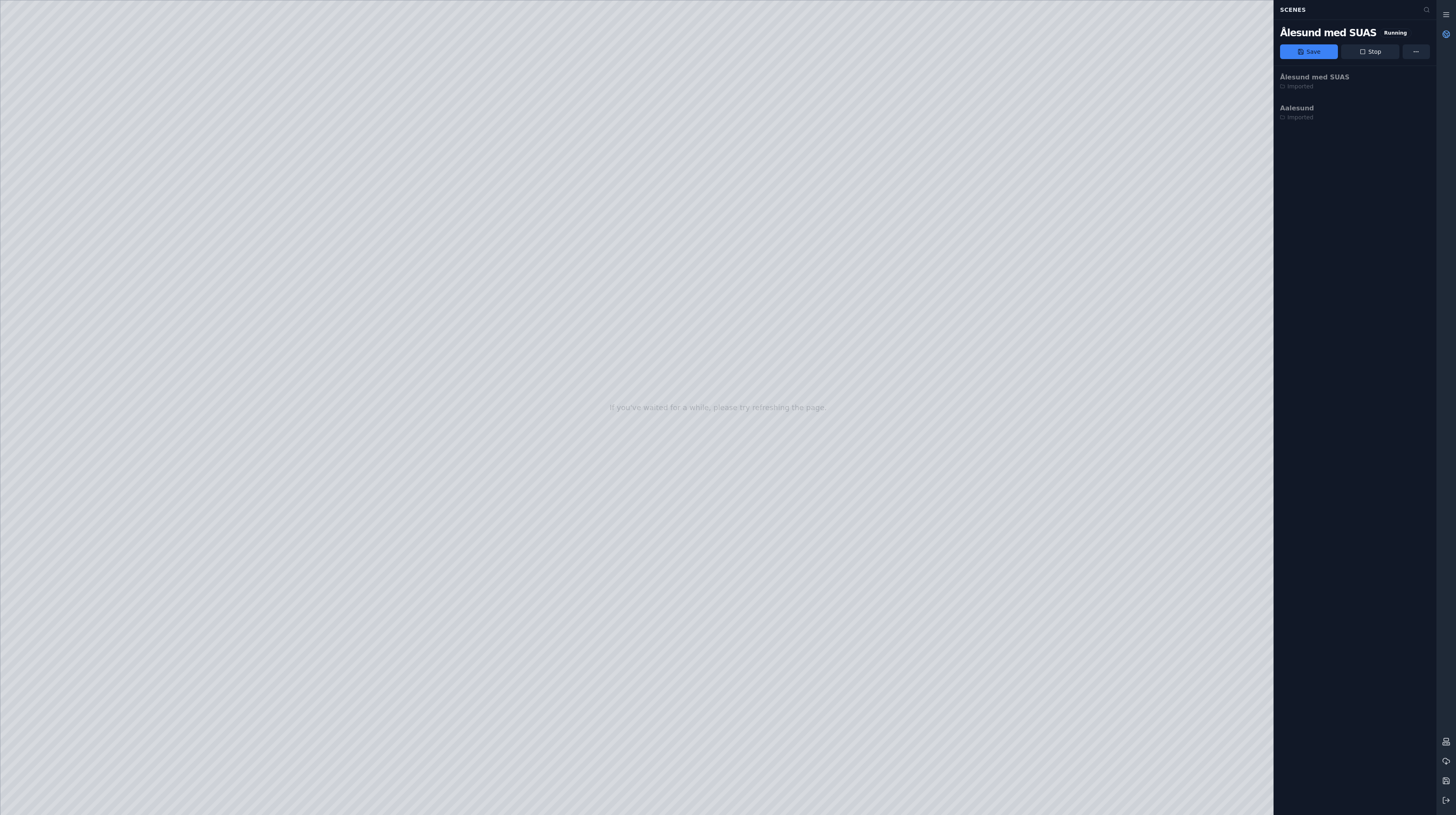
drag, startPoint x: 619, startPoint y: 508, endPoint x: 480, endPoint y: 633, distance: 186.9
click at [480, 633] on div at bounding box center [718, 408] width 1436 height 814
drag, startPoint x: 469, startPoint y: 591, endPoint x: 457, endPoint y: 411, distance: 180.4
click at [457, 411] on div at bounding box center [718, 408] width 1436 height 814
drag, startPoint x: 701, startPoint y: 528, endPoint x: 732, endPoint y: 579, distance: 59.7
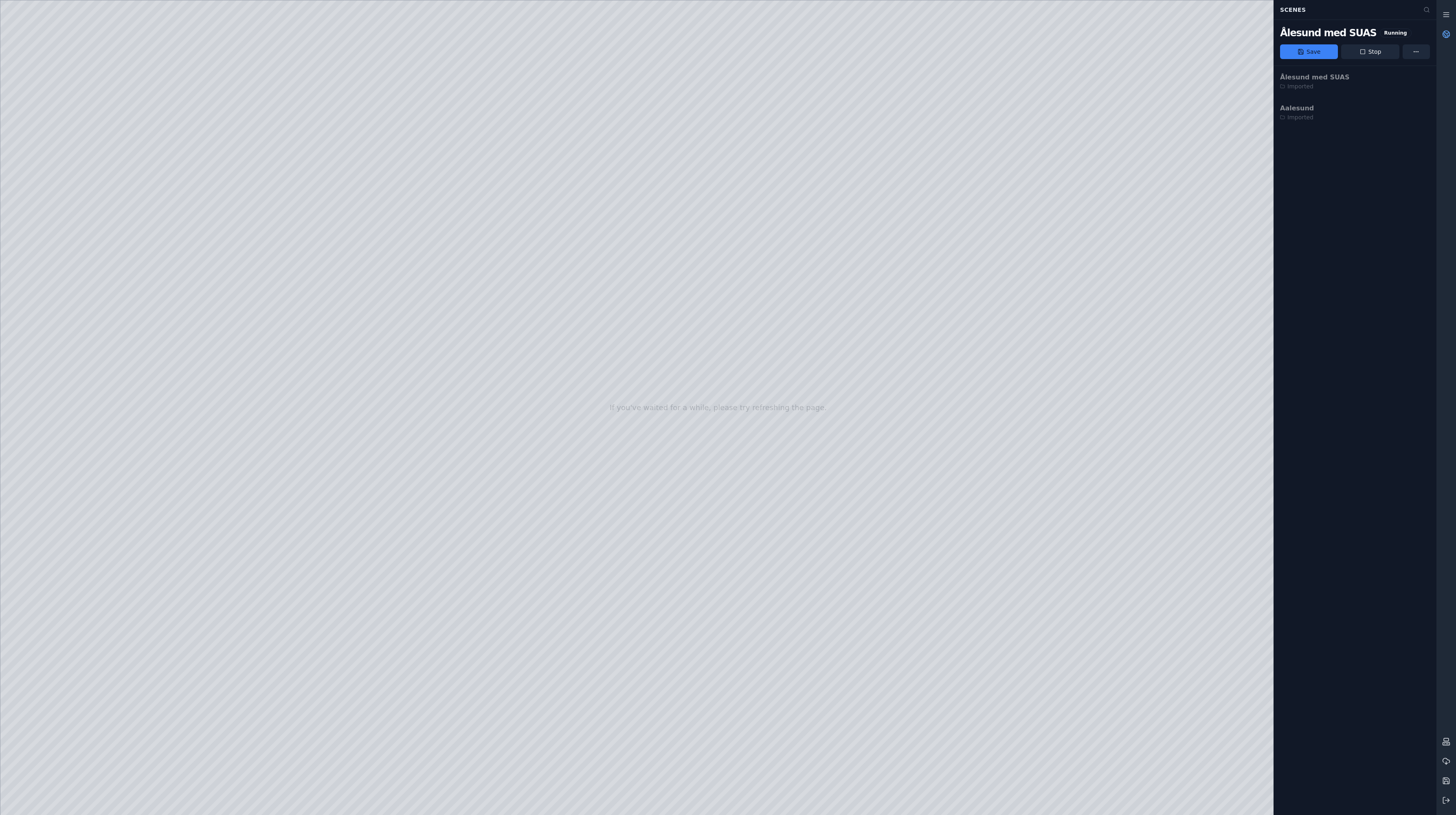
drag, startPoint x: 752, startPoint y: 626, endPoint x: 711, endPoint y: 642, distance: 44.0
drag, startPoint x: 887, startPoint y: 576, endPoint x: 344, endPoint y: 646, distance: 547.5
drag, startPoint x: 717, startPoint y: 361, endPoint x: 773, endPoint y: 492, distance: 142.5
click at [773, 492] on div at bounding box center [718, 408] width 1436 height 814
drag, startPoint x: 775, startPoint y: 417, endPoint x: 492, endPoint y: 611, distance: 343.1
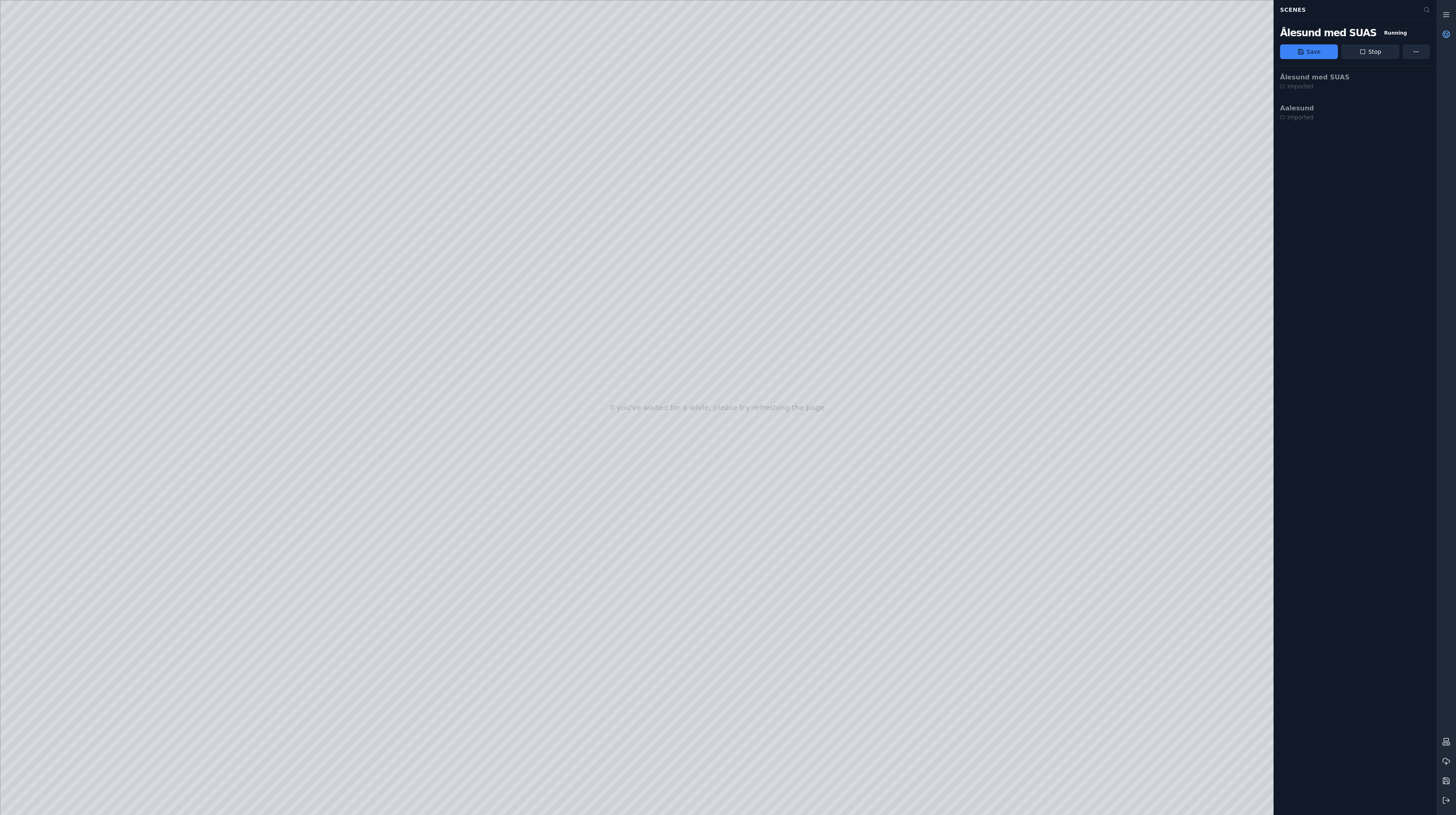
click at [491, 612] on div at bounding box center [718, 408] width 1436 height 814
drag, startPoint x: 530, startPoint y: 586, endPoint x: 701, endPoint y: 557, distance: 173.4
drag, startPoint x: 652, startPoint y: 567, endPoint x: 581, endPoint y: 556, distance: 71.8
click at [581, 556] on div at bounding box center [718, 408] width 1436 height 814
drag, startPoint x: 587, startPoint y: 507, endPoint x: 544, endPoint y: 534, distance: 50.8
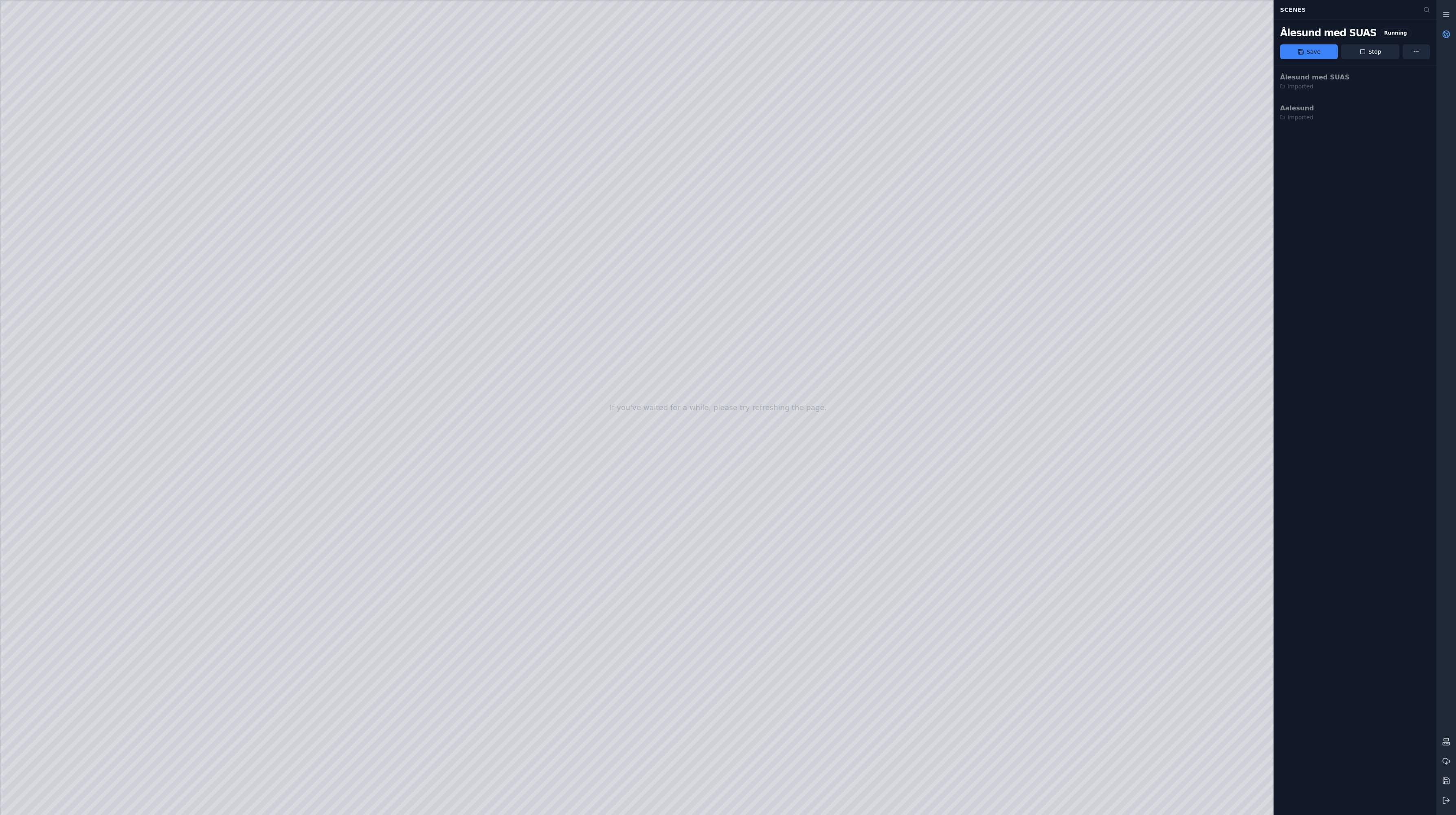
click at [544, 534] on div at bounding box center [718, 408] width 1436 height 814
drag, startPoint x: 331, startPoint y: 234, endPoint x: 727, endPoint y: 525, distance: 491.4
click at [727, 528] on div at bounding box center [718, 408] width 1436 height 814
click at [4, 294] on div at bounding box center [718, 408] width 1436 height 814
click at [69, 58] on div at bounding box center [718, 408] width 1436 height 814
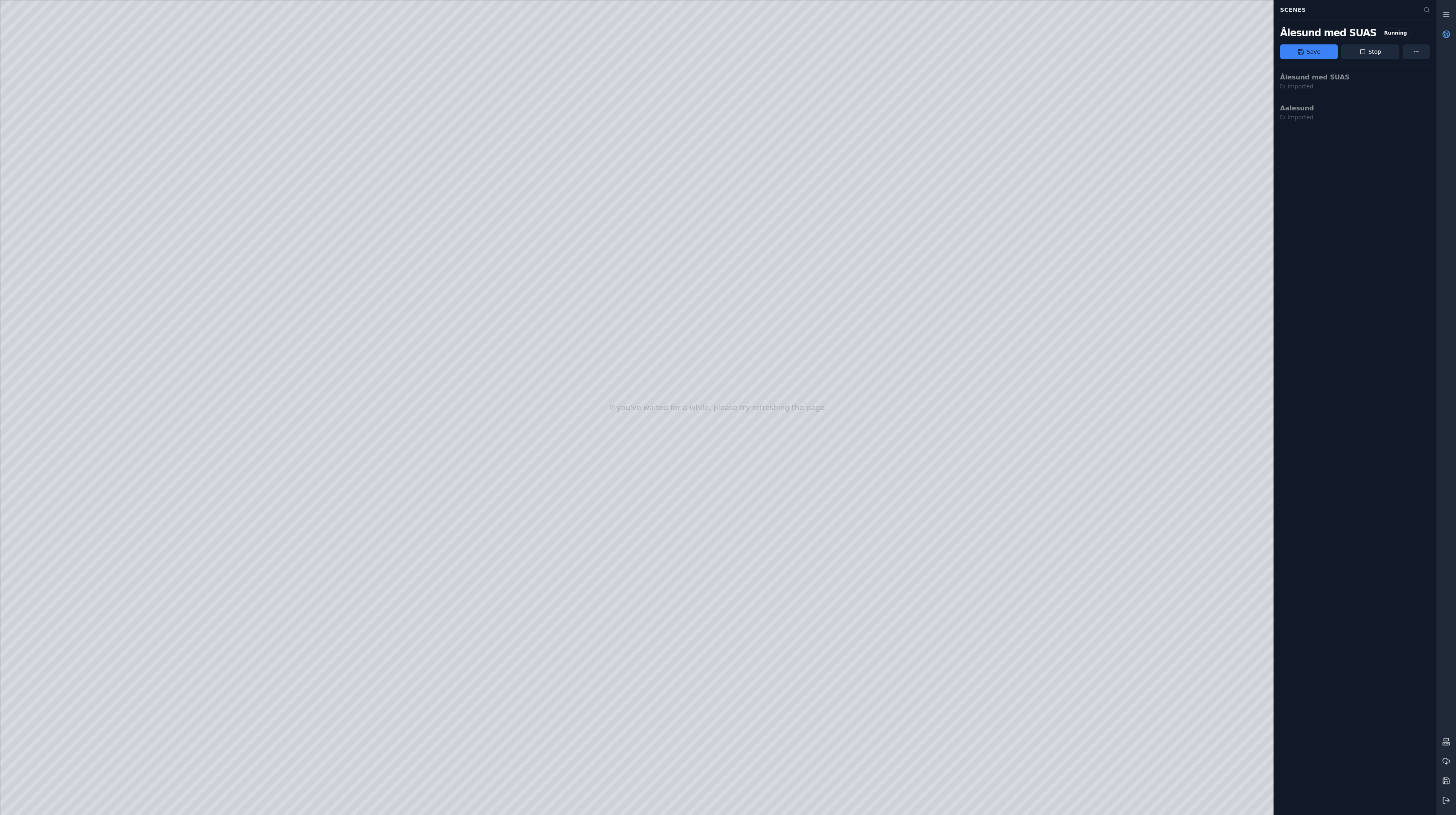
click at [912, 464] on div at bounding box center [718, 408] width 1436 height 814
